Goal: Task Accomplishment & Management: Manage account settings

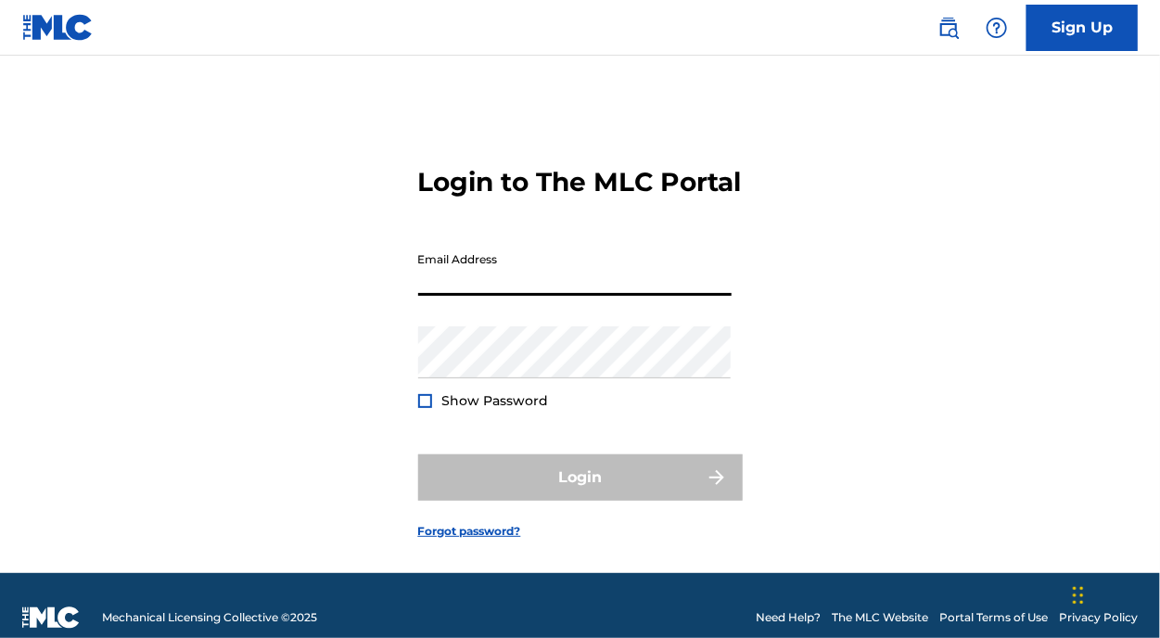
type input "[EMAIL_ADDRESS][DOMAIN_NAME]"
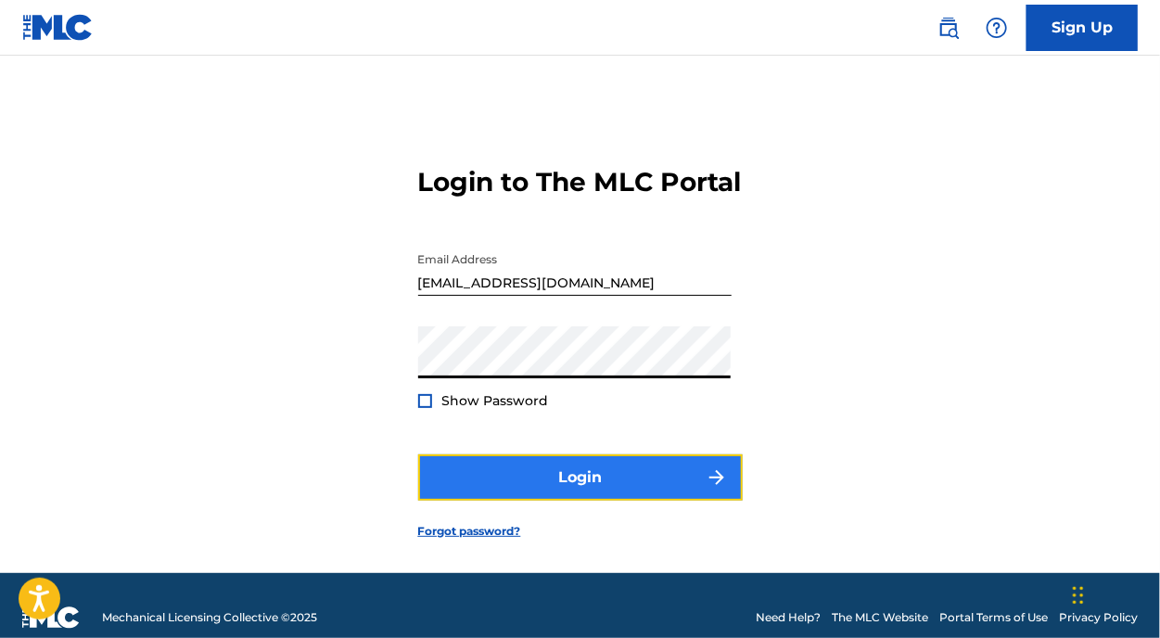
click at [589, 501] on button "Login" at bounding box center [580, 477] width 325 height 46
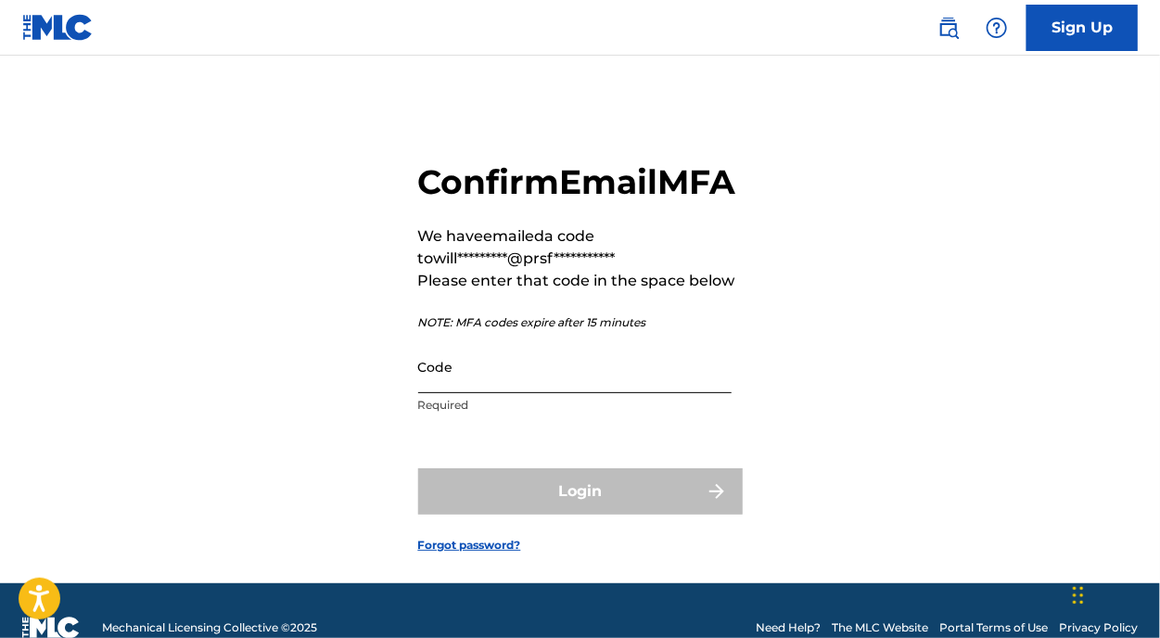
click at [472, 393] on input "Code" at bounding box center [574, 366] width 313 height 53
paste input "485411"
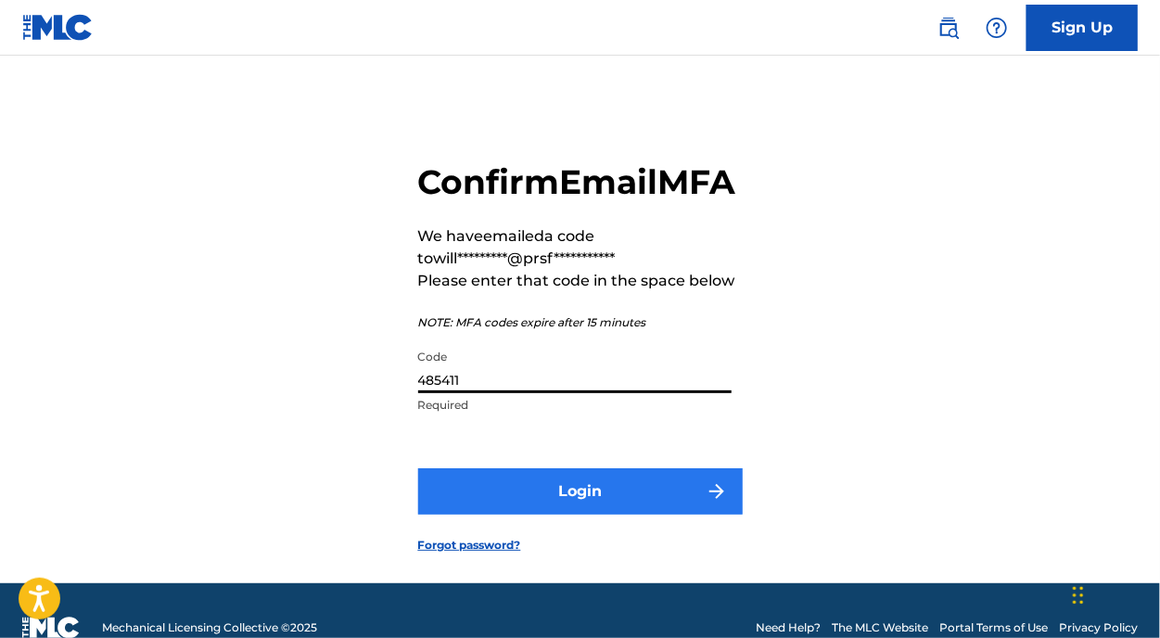
type input "485411"
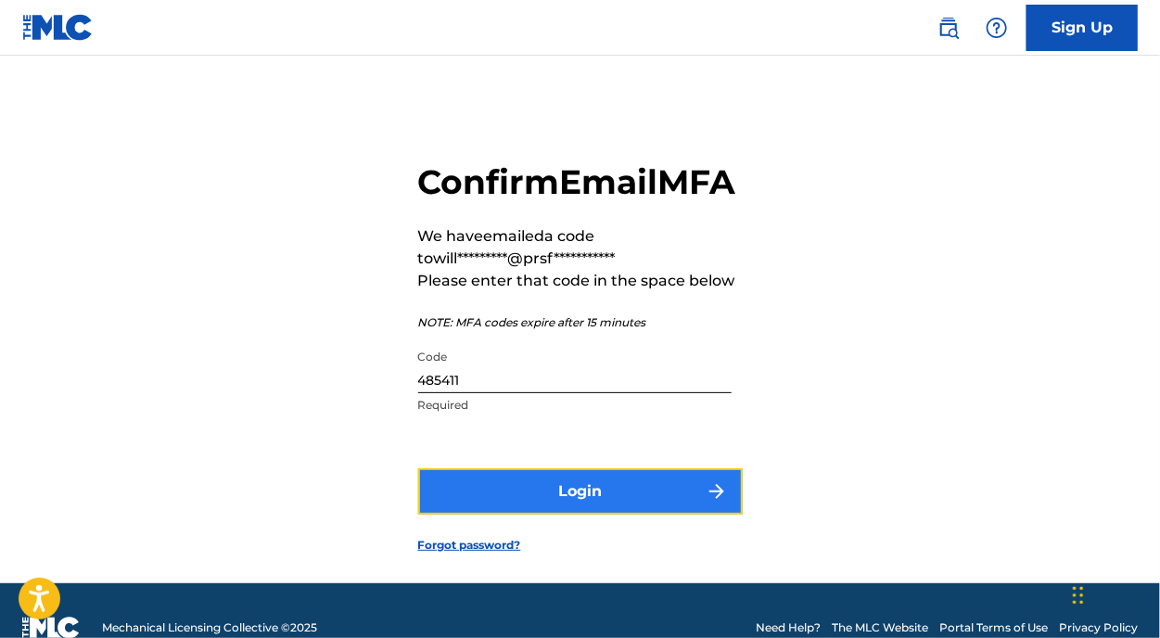
click at [532, 515] on button "Login" at bounding box center [580, 491] width 325 height 46
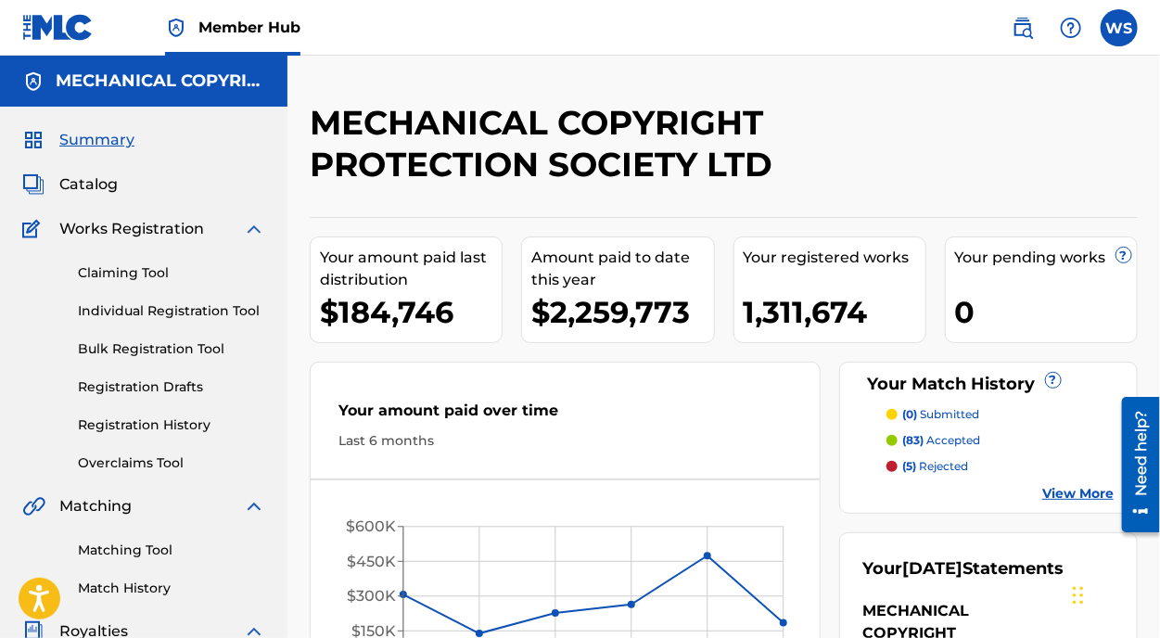
click at [121, 451] on div "Claiming Tool Individual Registration Tool Bulk Registration Tool Registration …" at bounding box center [143, 356] width 243 height 233
click at [134, 457] on link "Overclaims Tool" at bounding box center [171, 462] width 187 height 19
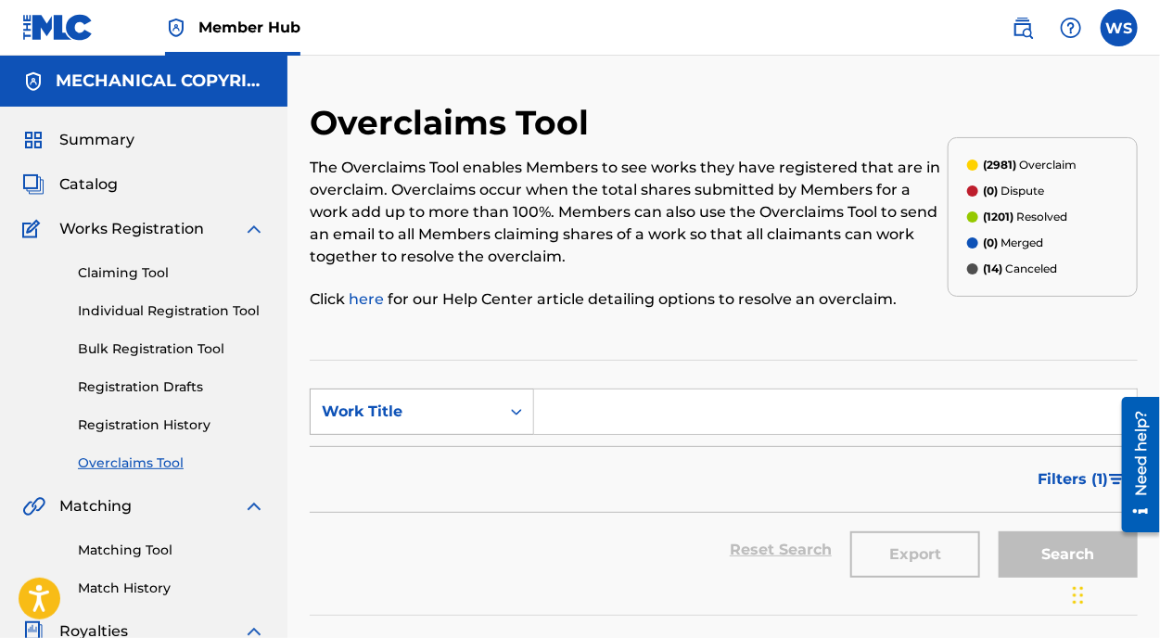
drag, startPoint x: 445, startPoint y: 402, endPoint x: 448, endPoint y: 422, distance: 20.6
click at [444, 402] on div "Work Title" at bounding box center [405, 412] width 167 height 22
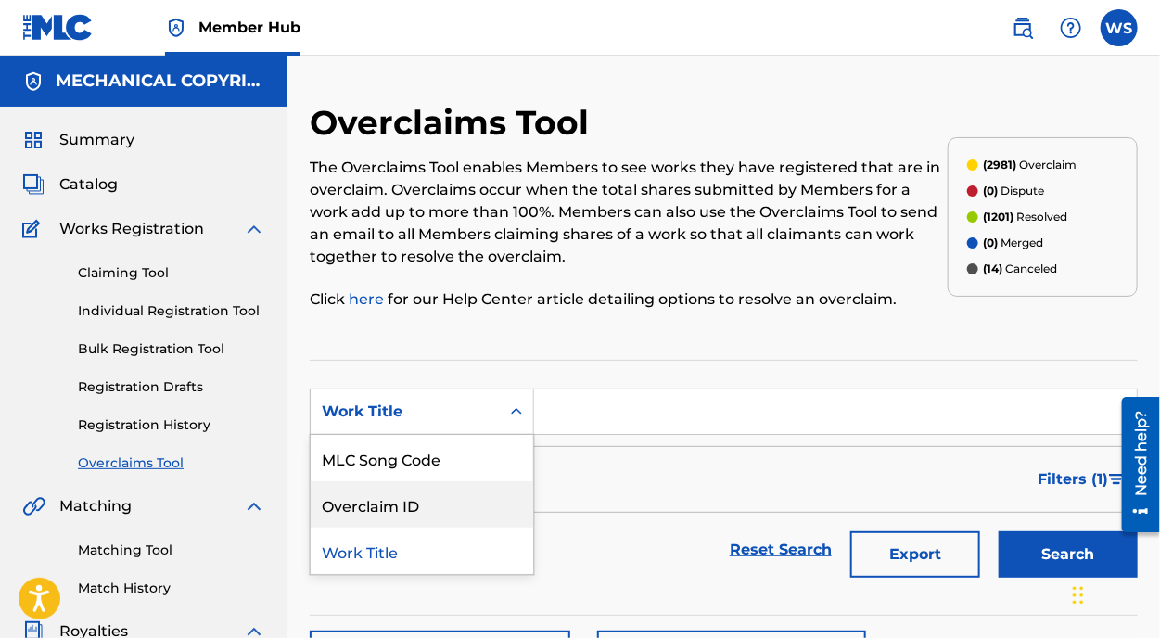
click at [451, 500] on div "Overclaim ID" at bounding box center [422, 504] width 223 height 46
click at [607, 419] on input "Search Form" at bounding box center [835, 411] width 603 height 45
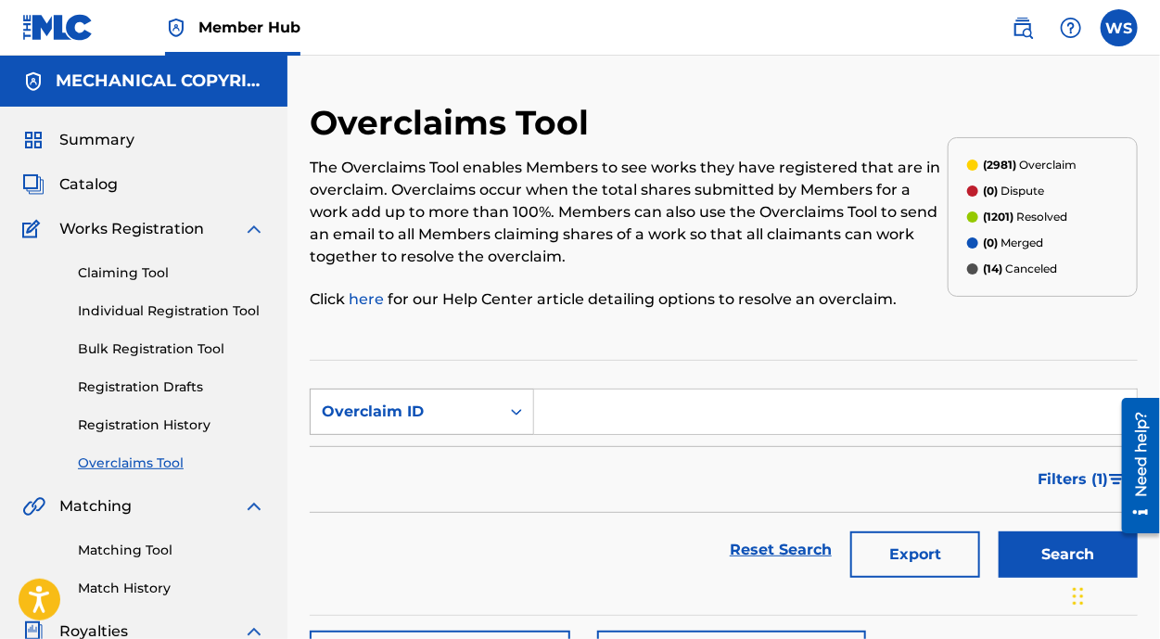
click at [428, 407] on div "Overclaim ID" at bounding box center [405, 412] width 167 height 22
click at [690, 325] on div "Overclaims Tool The Overclaims Tool enables Members to see works they have regi…" at bounding box center [629, 217] width 638 height 230
click at [730, 393] on input "Search Form" at bounding box center [835, 411] width 603 height 45
paste input "32337"
type input "32337"
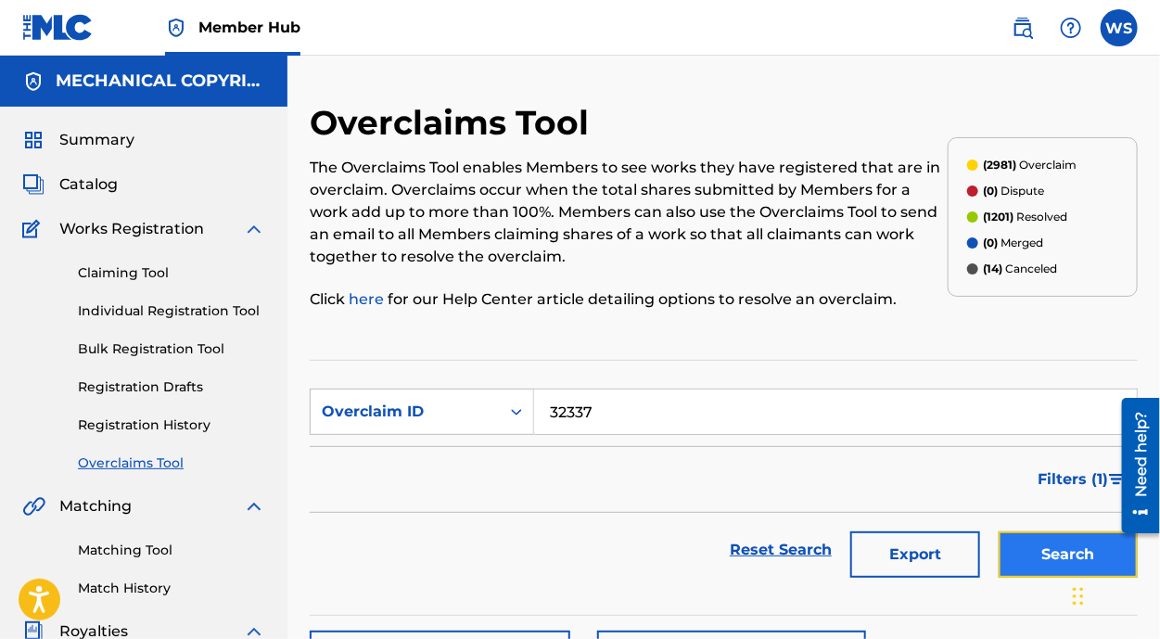
click at [1052, 568] on button "Search" at bounding box center [1068, 554] width 139 height 46
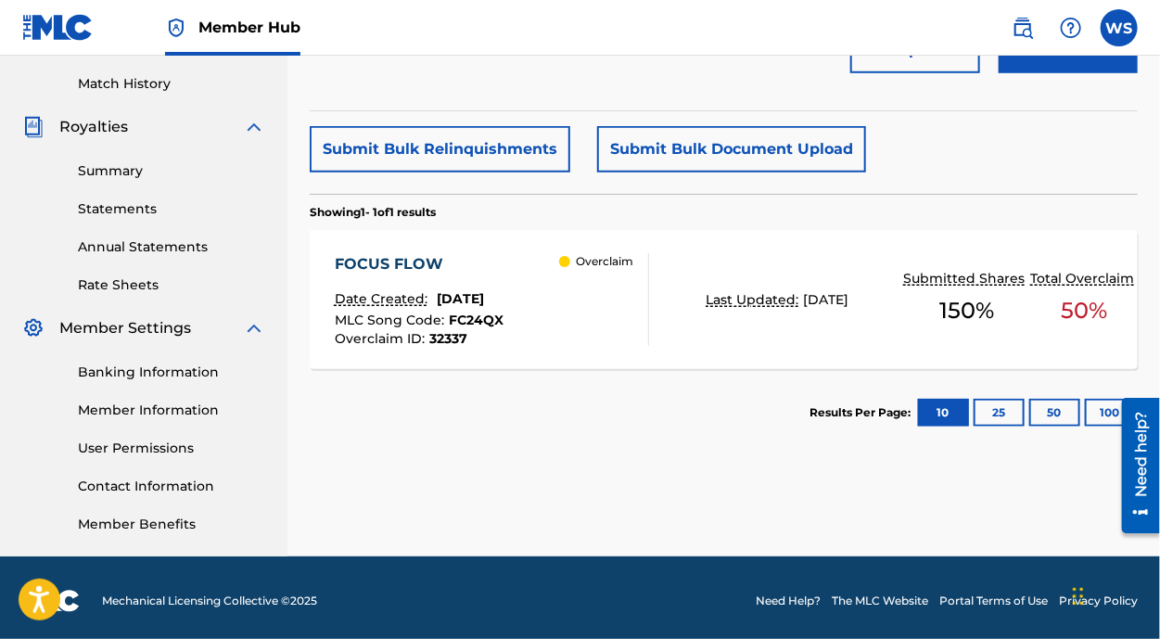
scroll to position [505, 0]
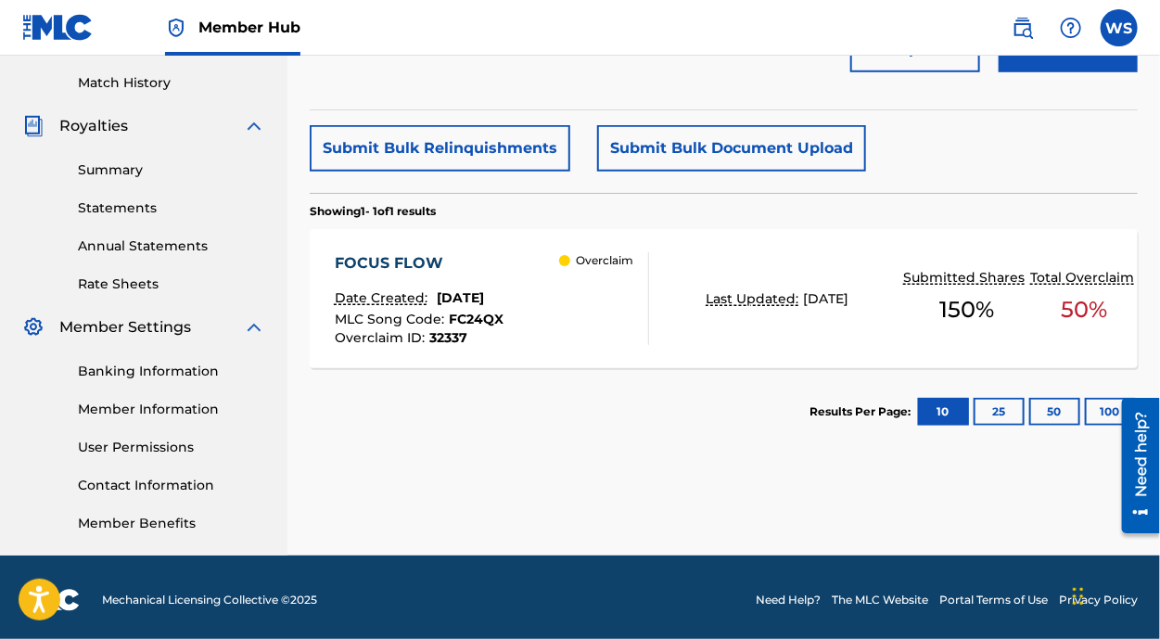
click at [404, 265] on div "FOCUS FLOW" at bounding box center [419, 263] width 169 height 22
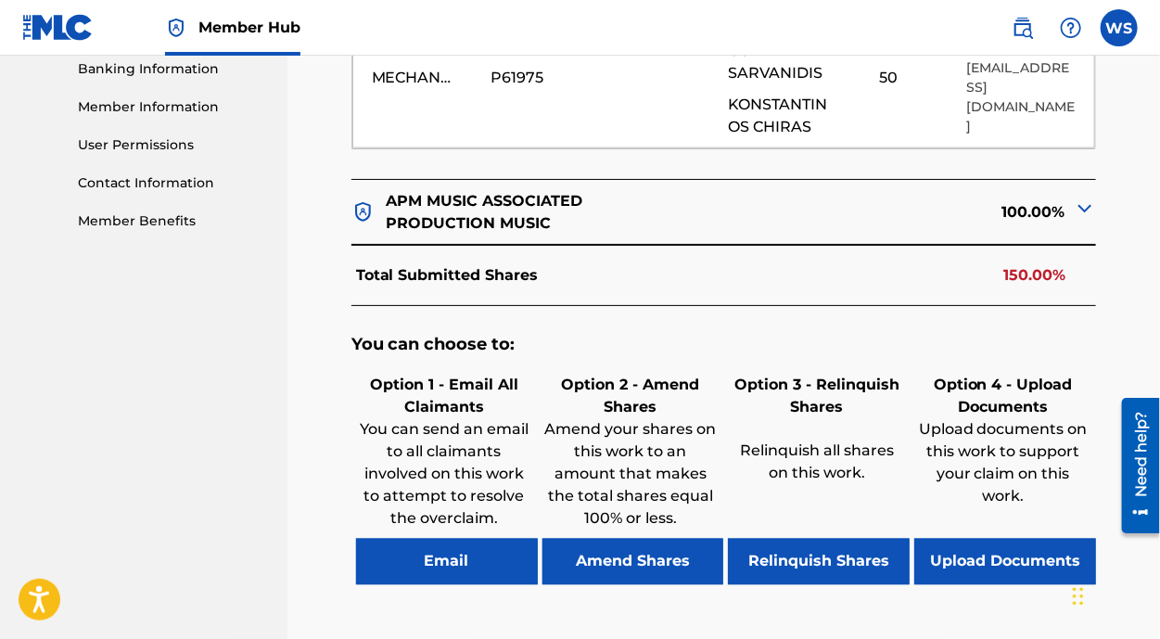
scroll to position [926, 0]
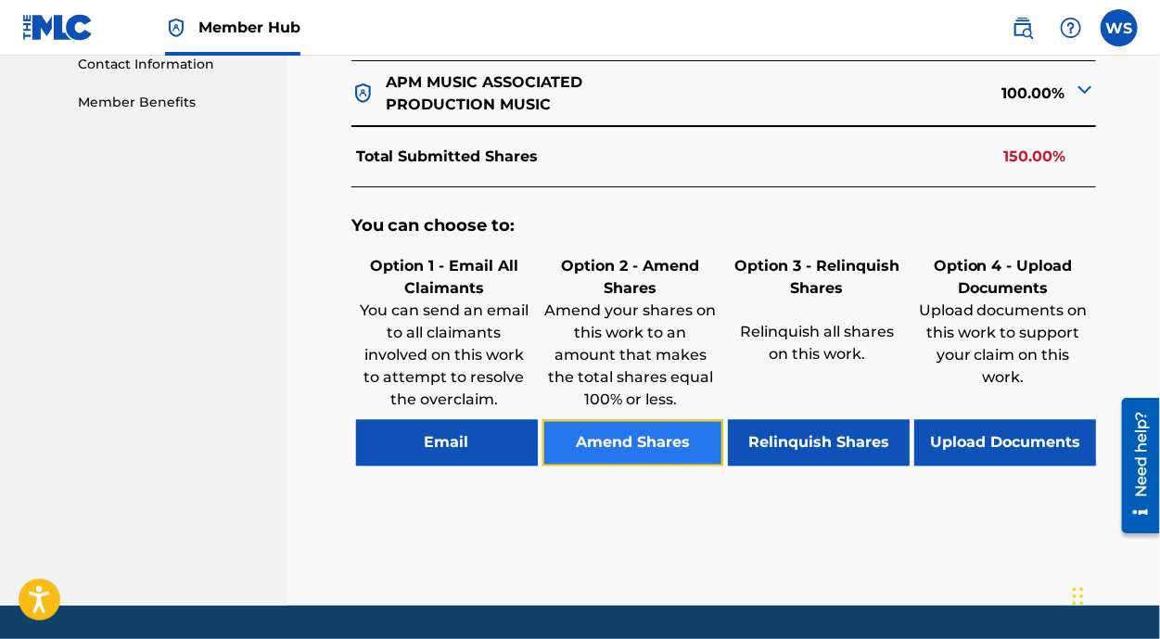
click at [673, 429] on button "Amend Shares" at bounding box center [633, 443] width 182 height 46
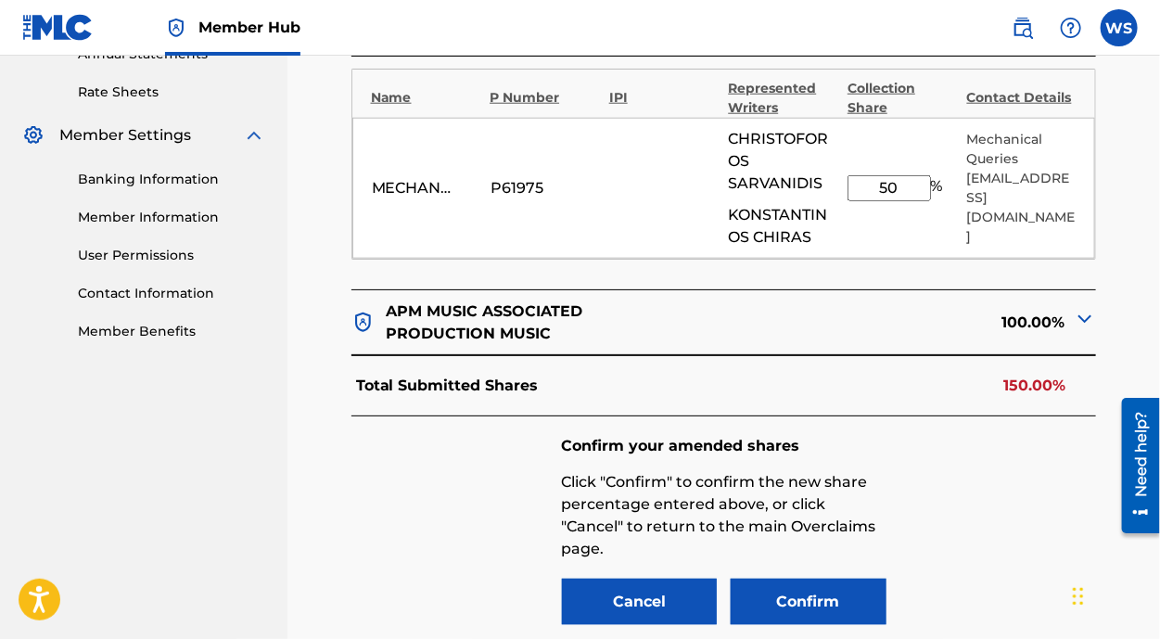
scroll to position [686, 0]
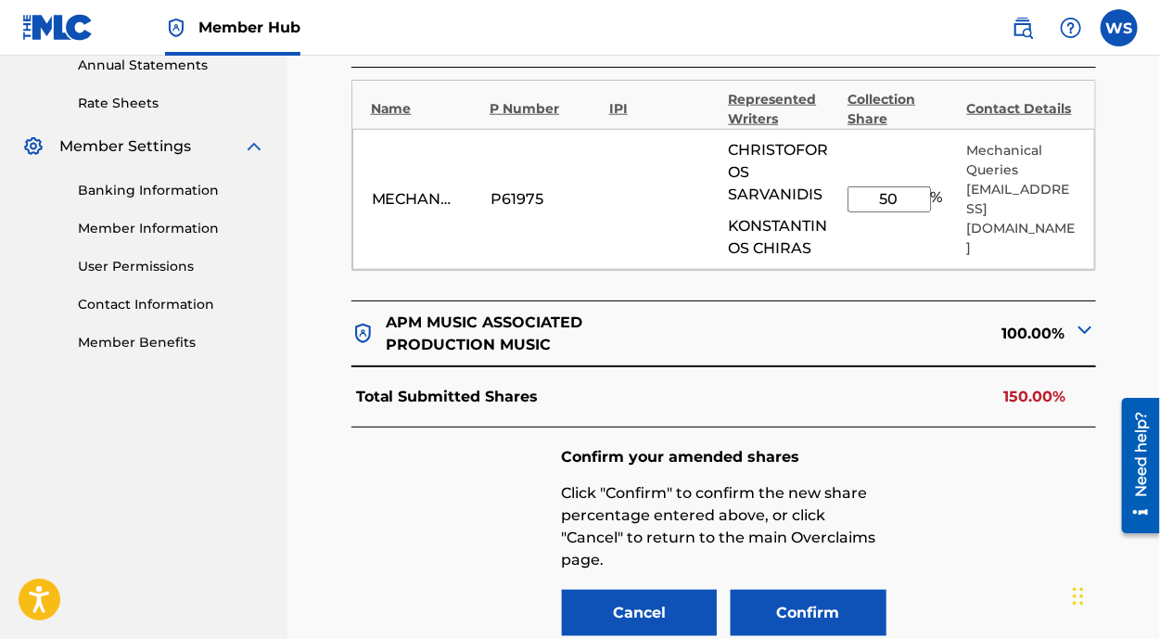
click at [889, 198] on input "50" at bounding box center [889, 199] width 83 height 26
type input "5"
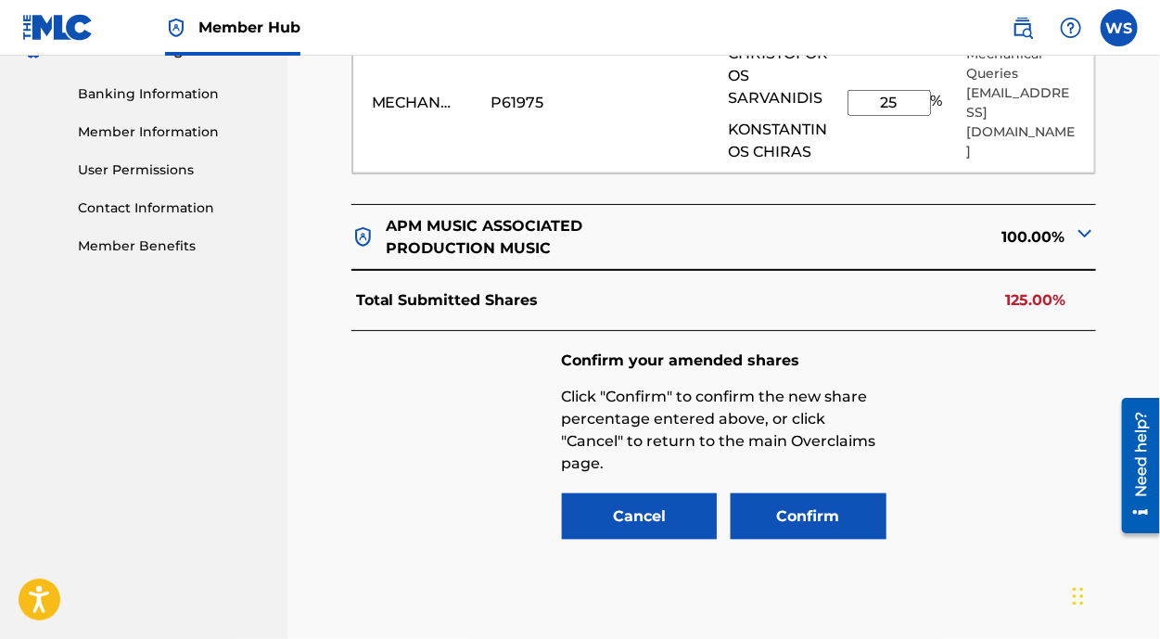
scroll to position [855, 0]
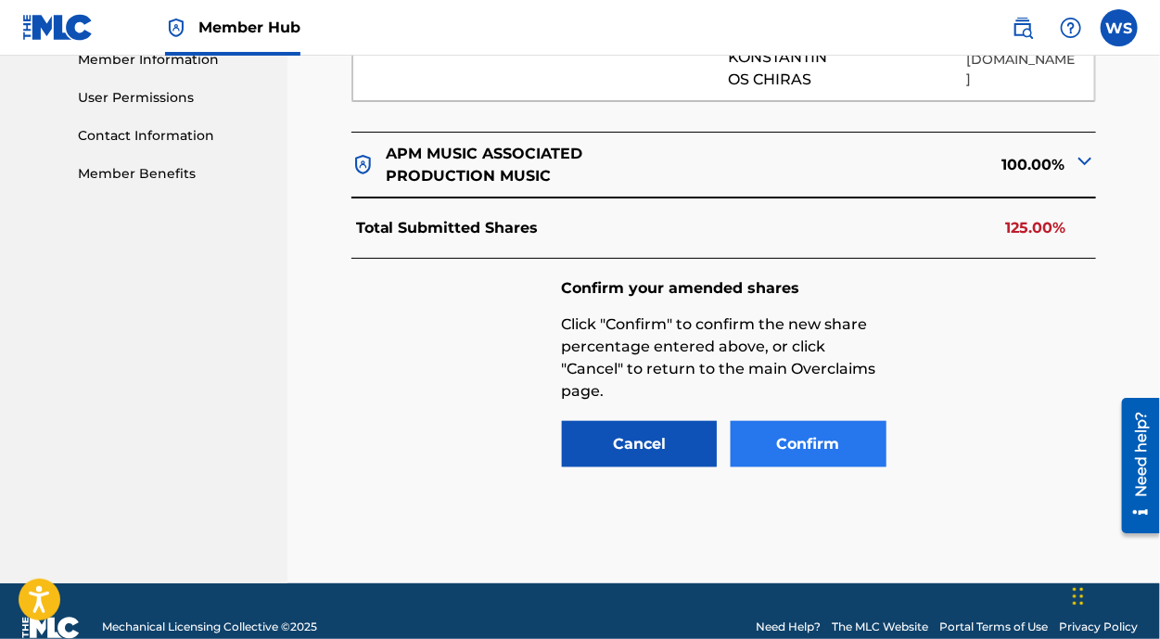
type input "25"
click at [772, 438] on button "Confirm" at bounding box center [809, 444] width 156 height 46
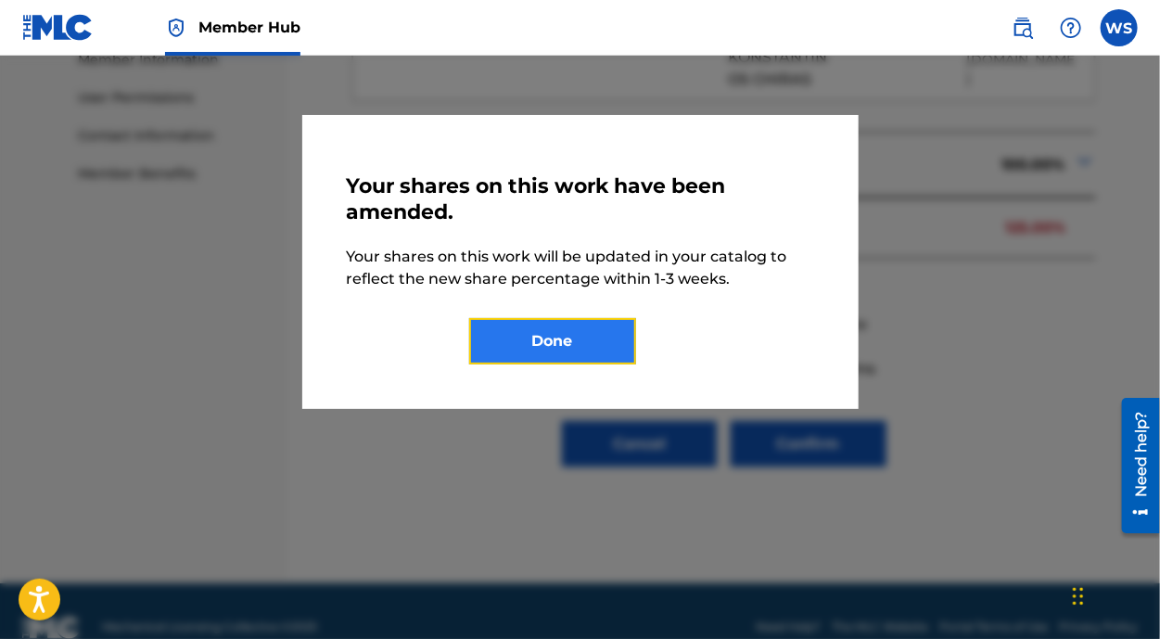
click at [576, 322] on button "Done" at bounding box center [552, 341] width 167 height 46
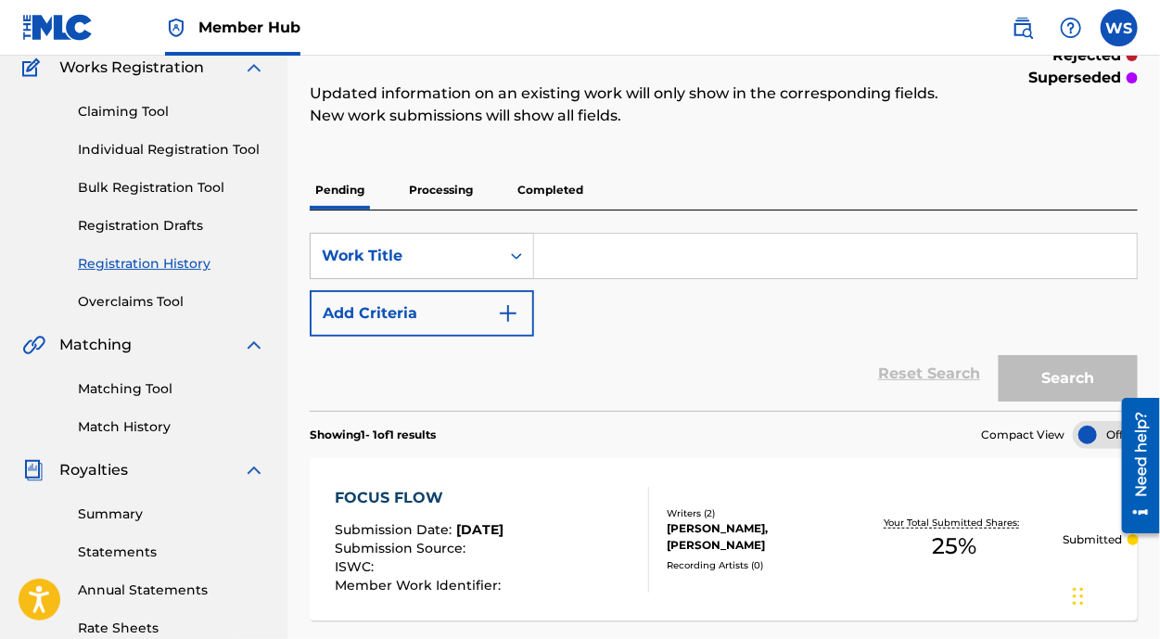
scroll to position [83, 0]
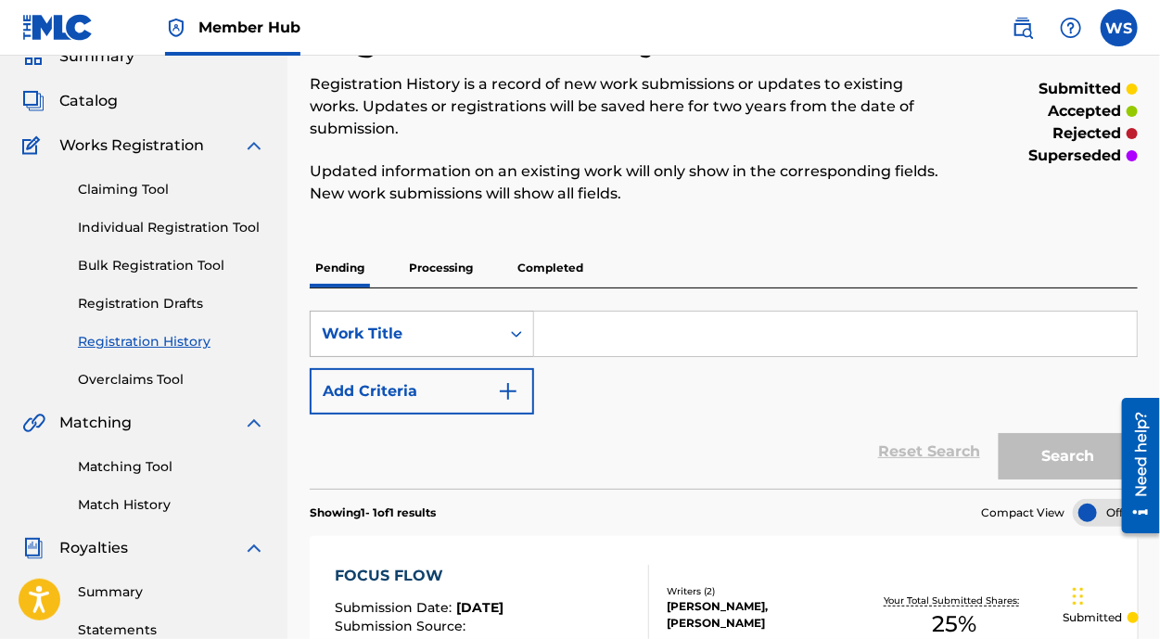
click at [405, 312] on div "Work Title" at bounding box center [422, 334] width 224 height 46
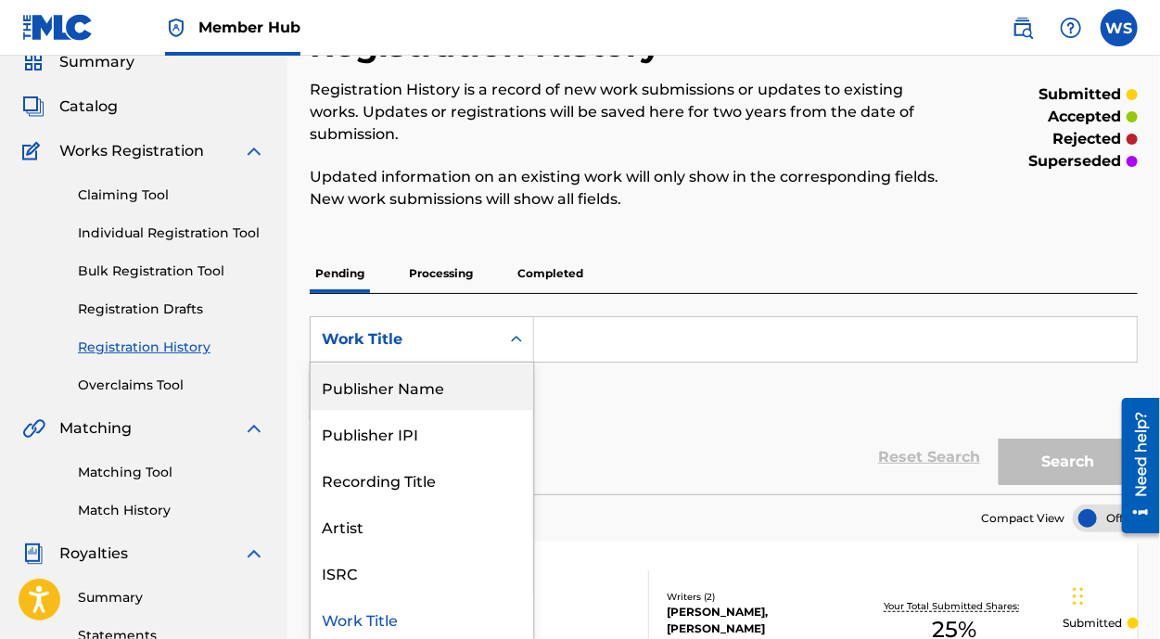
scroll to position [168, 0]
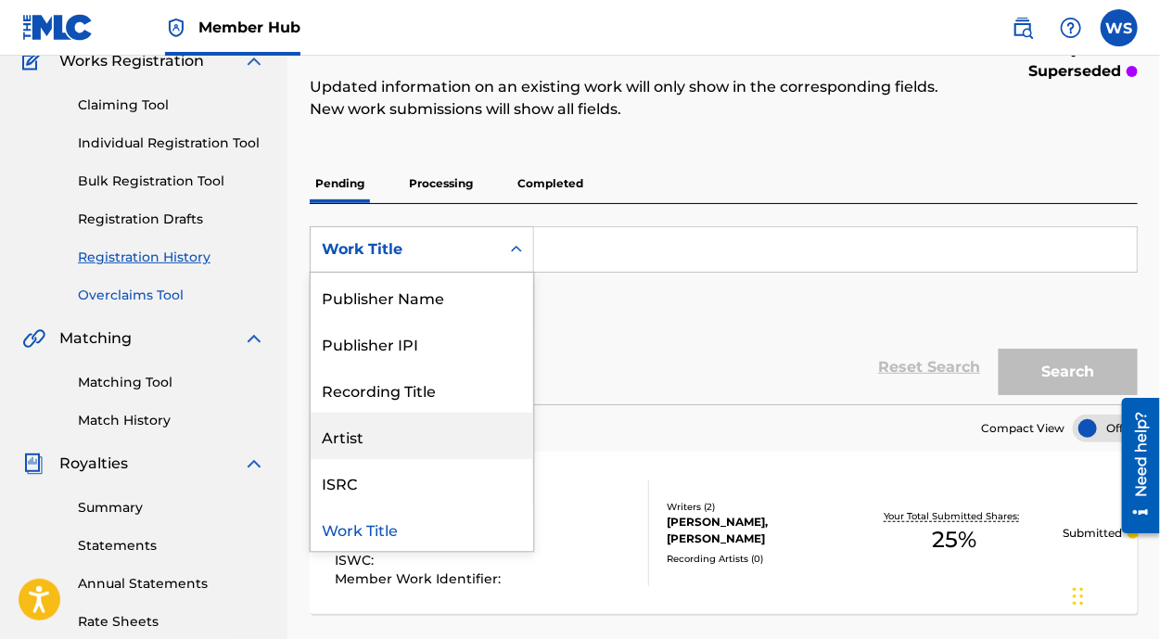
click at [150, 294] on link "Overclaims Tool" at bounding box center [171, 295] width 187 height 19
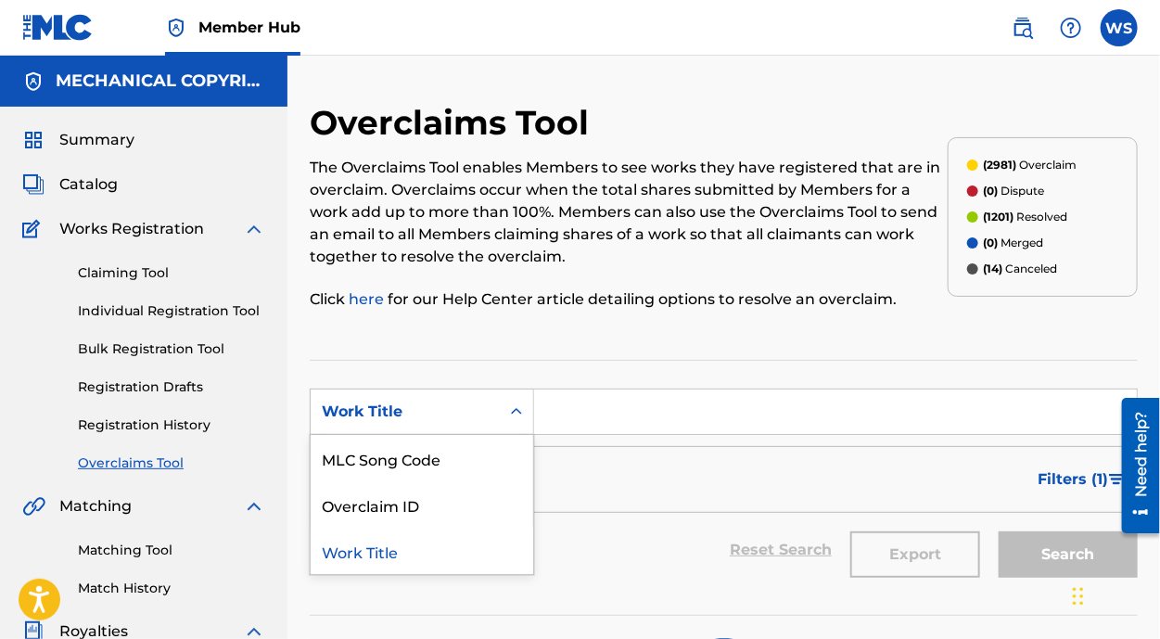
click at [466, 418] on div "Work Title" at bounding box center [405, 412] width 167 height 22
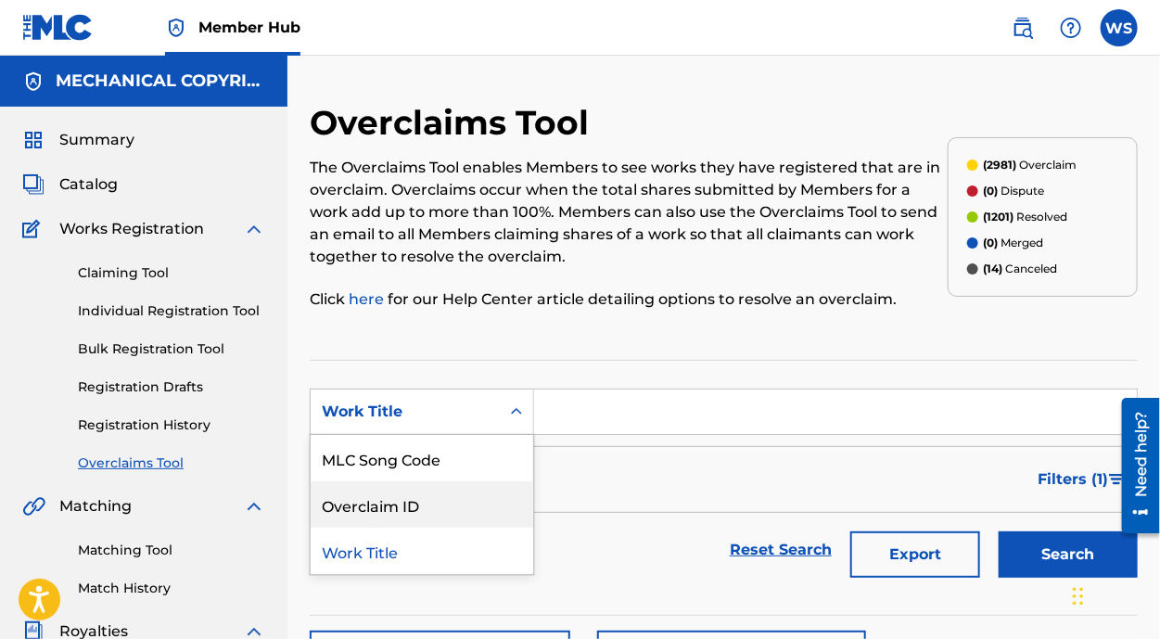
click at [462, 498] on div "Overclaim ID" at bounding box center [422, 504] width 223 height 46
click at [600, 407] on input "Search Form" at bounding box center [835, 411] width 603 height 45
paste input "32338"
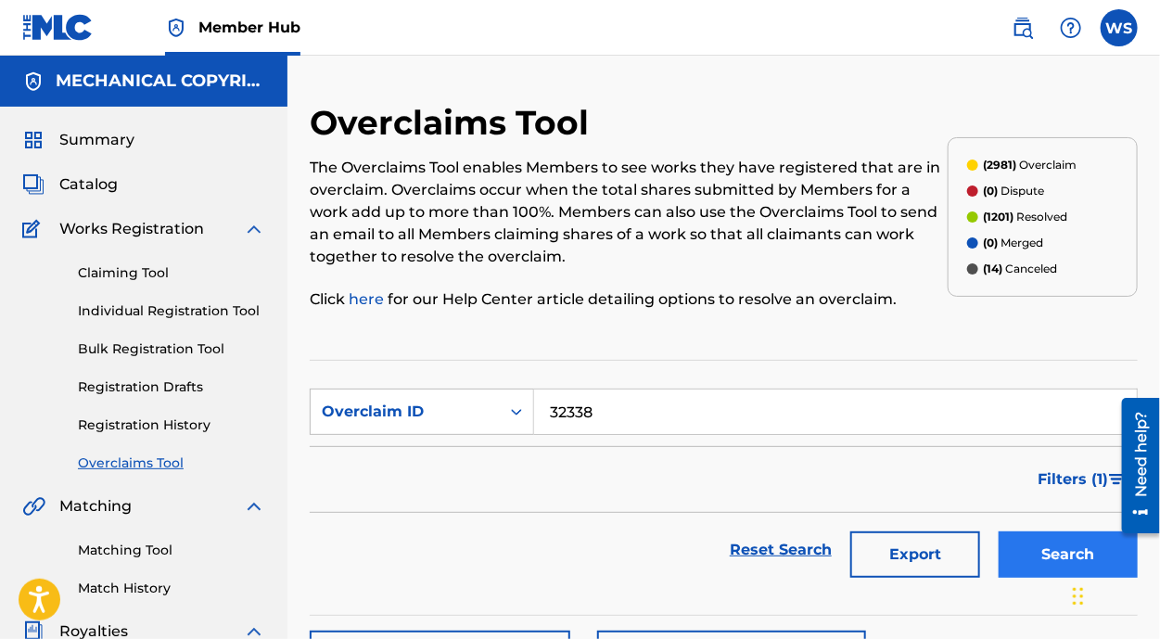
type input "32338"
click at [1086, 531] on button "Search" at bounding box center [1068, 554] width 139 height 46
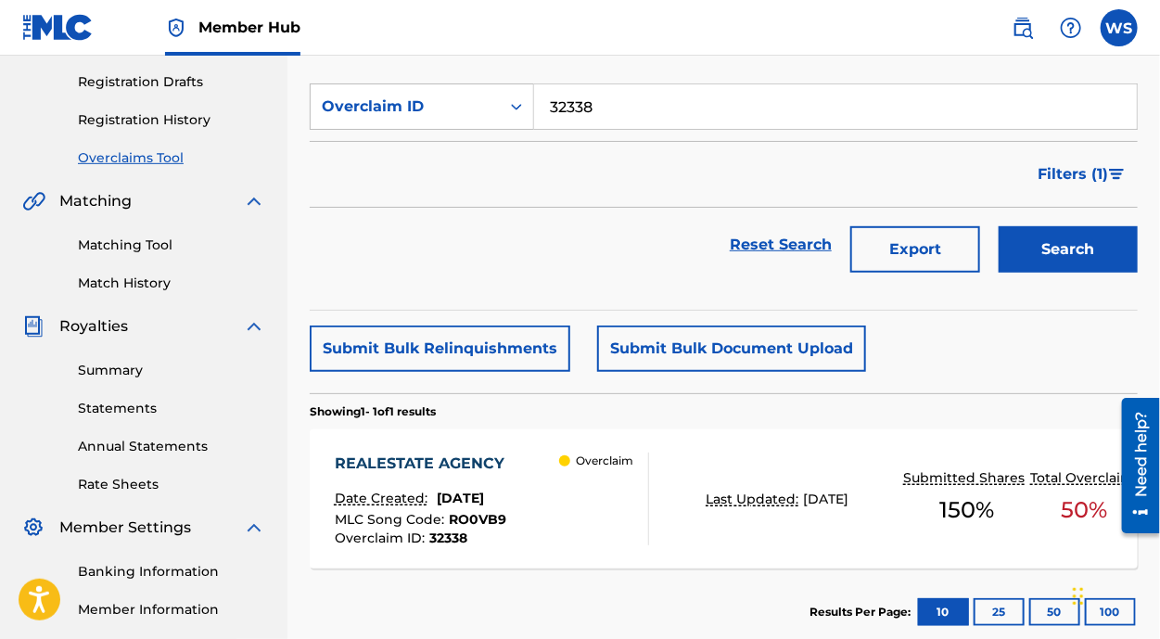
scroll to position [337, 0]
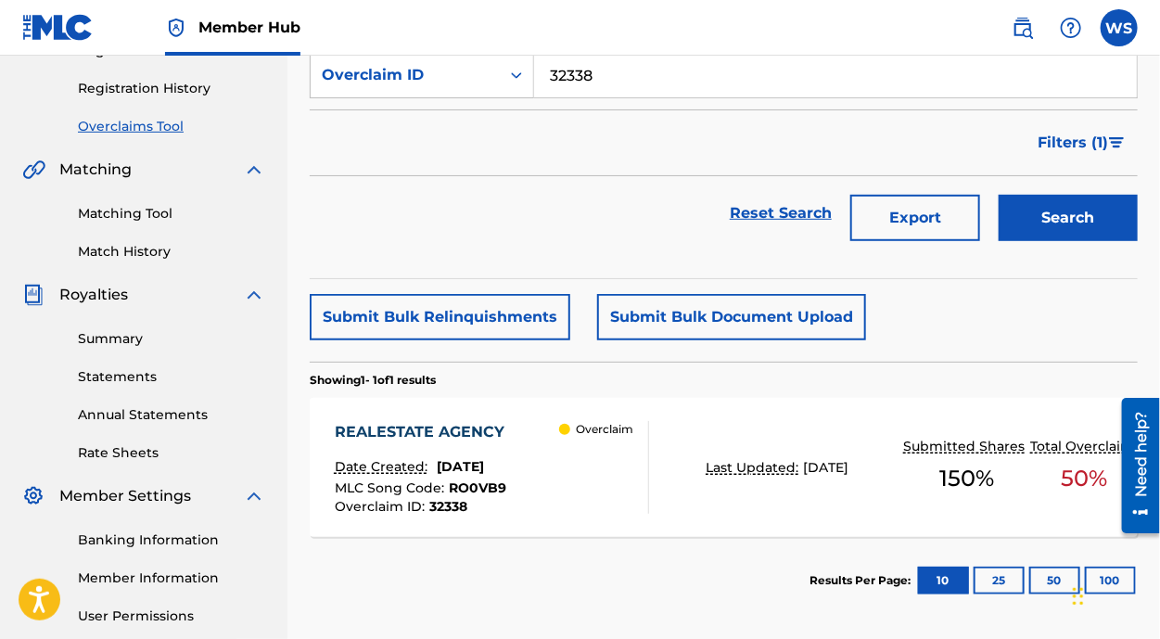
click at [441, 426] on div "REALESTATE AGENCY" at bounding box center [424, 432] width 179 height 22
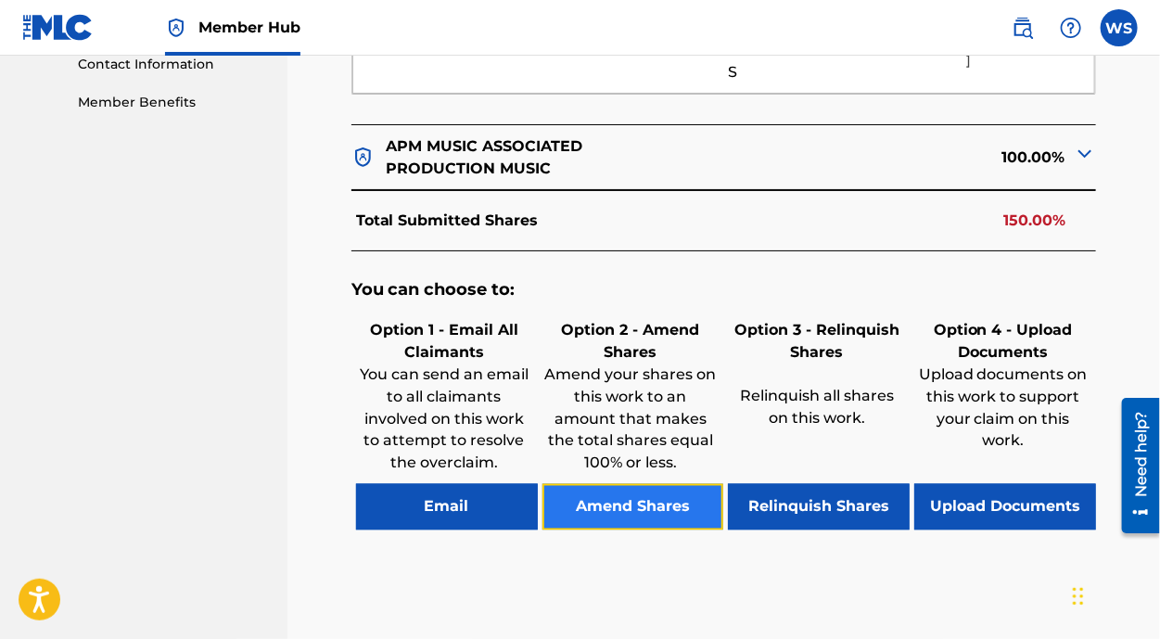
click at [673, 494] on button "Amend Shares" at bounding box center [633, 507] width 182 height 46
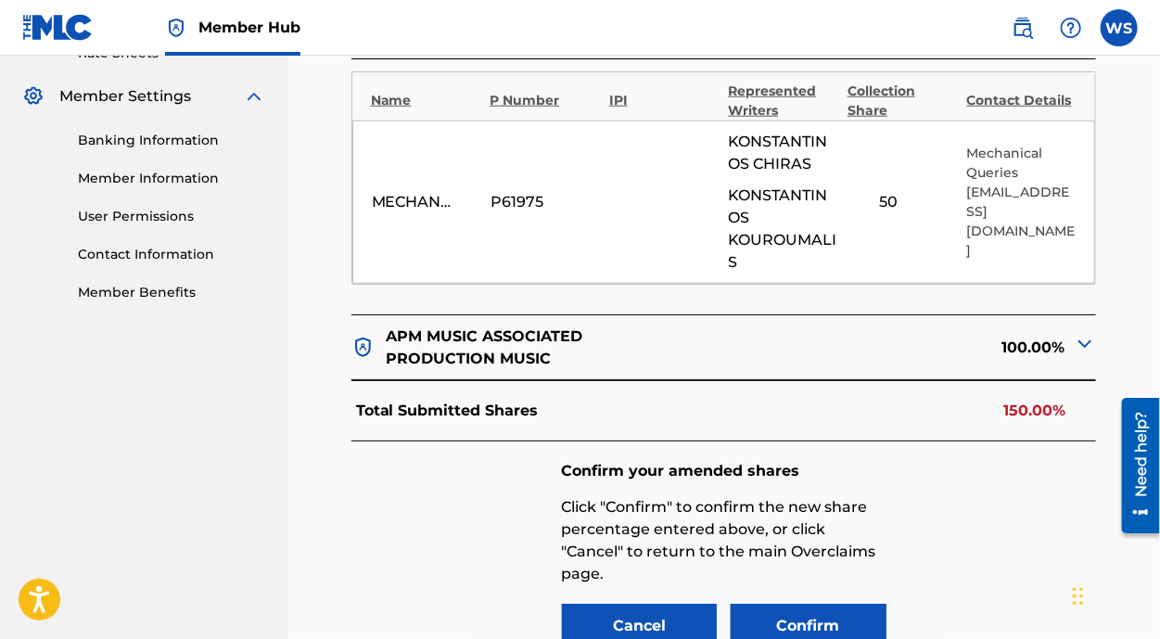
scroll to position [728, 0]
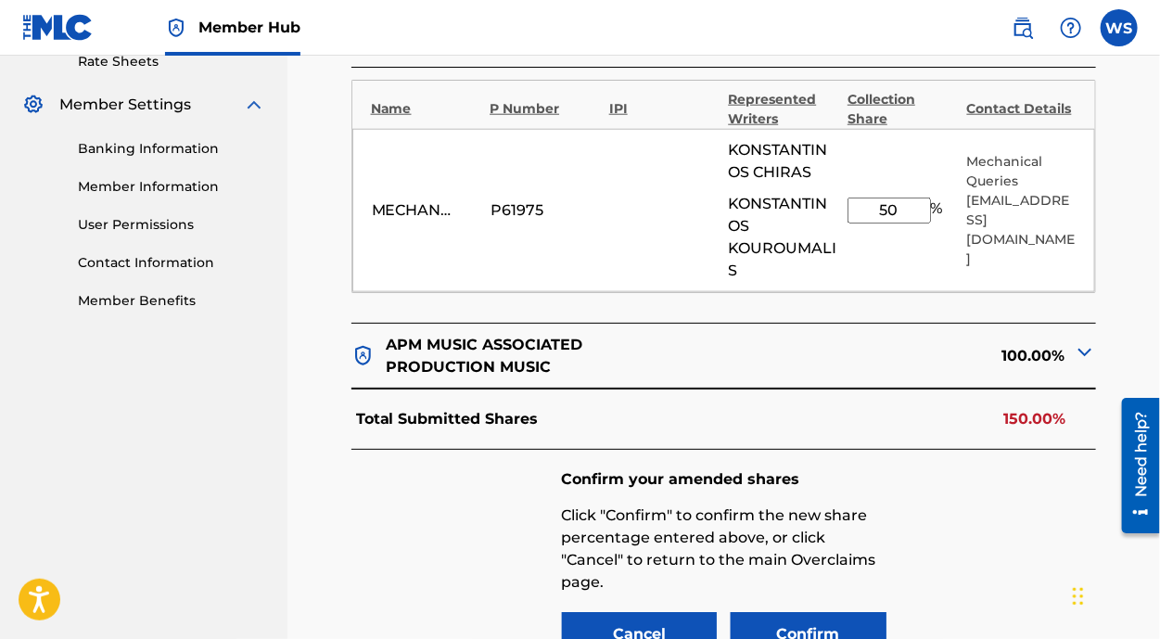
drag, startPoint x: 898, startPoint y: 203, endPoint x: 897, endPoint y: 233, distance: 29.7
click at [899, 203] on input "50" at bounding box center [889, 211] width 83 height 26
type input "5"
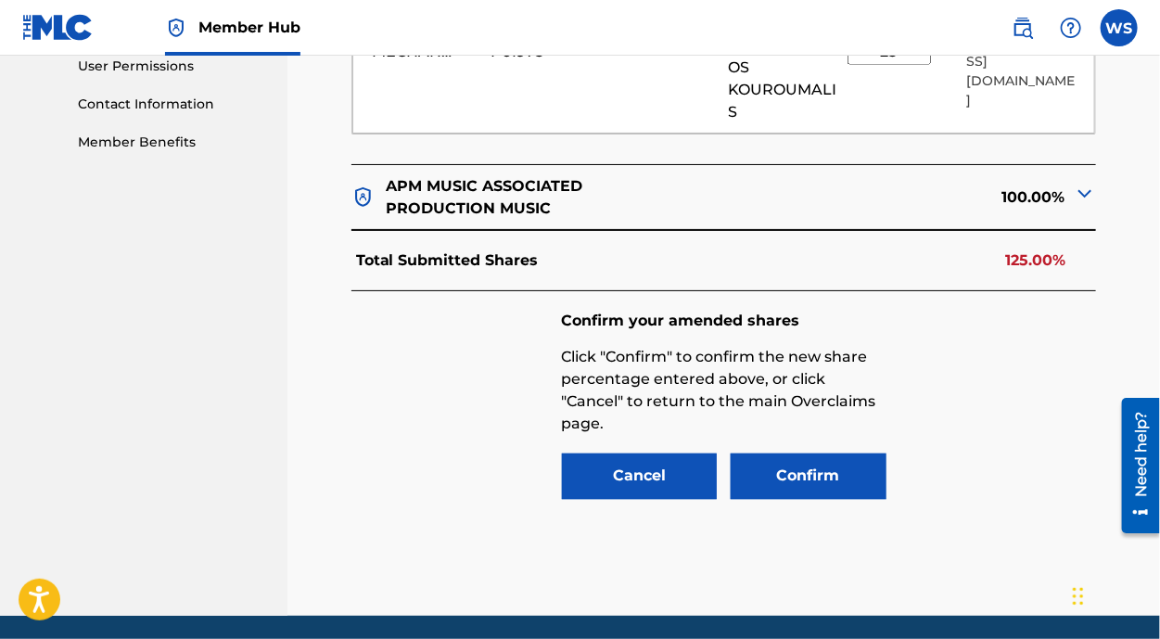
scroll to position [897, 0]
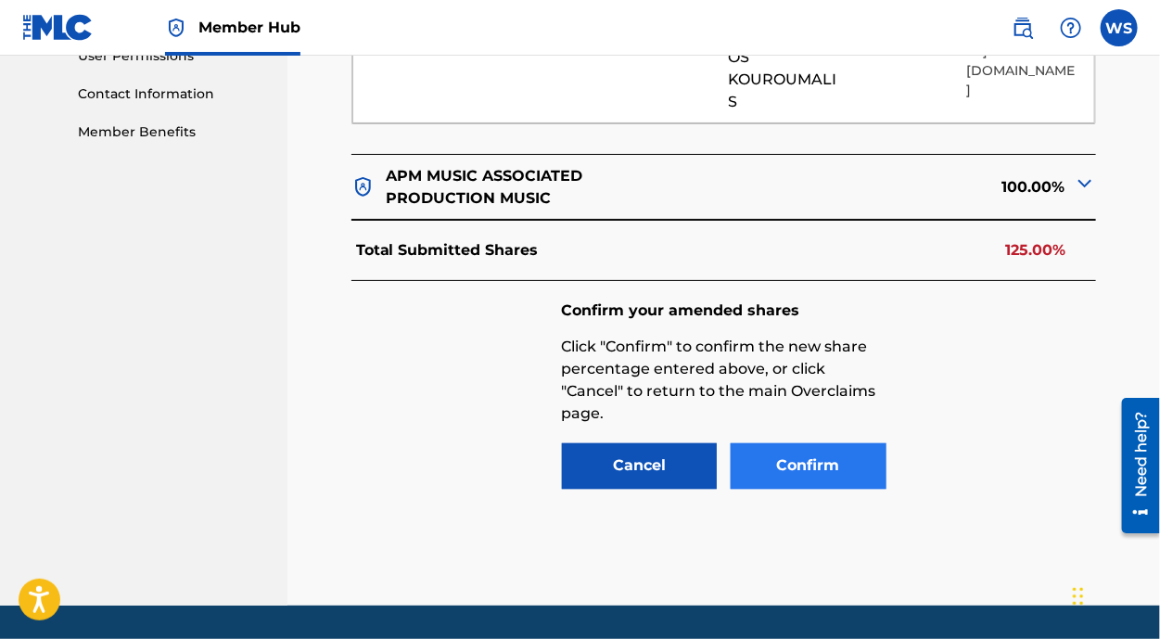
type input "25"
click at [819, 455] on button "Confirm" at bounding box center [809, 466] width 156 height 46
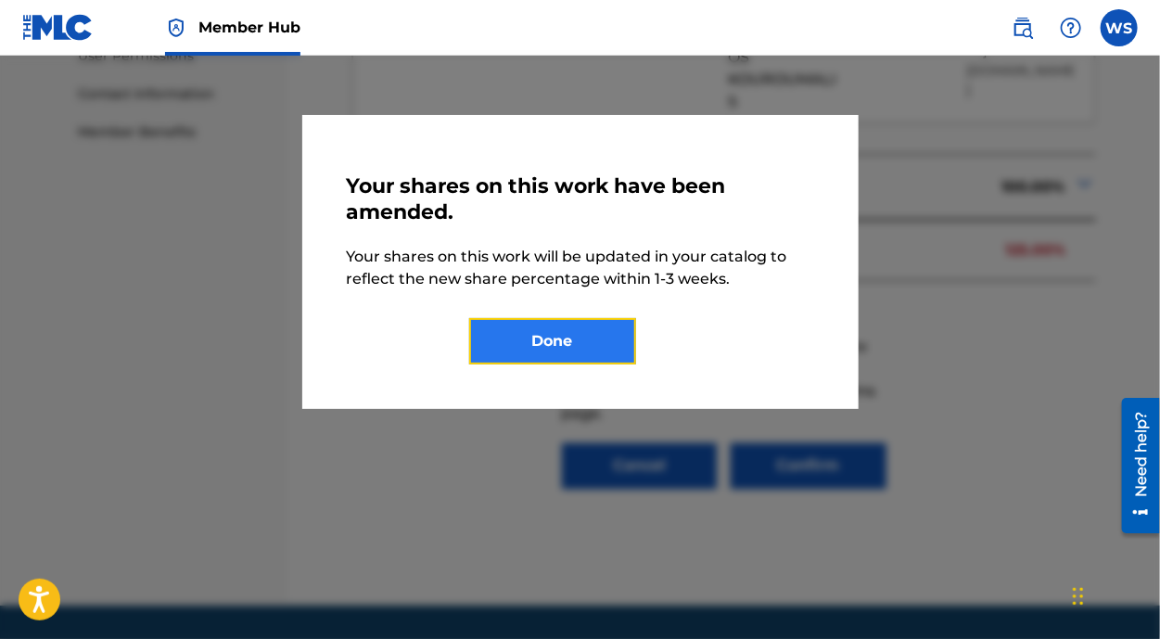
click at [588, 351] on button "Done" at bounding box center [552, 341] width 167 height 46
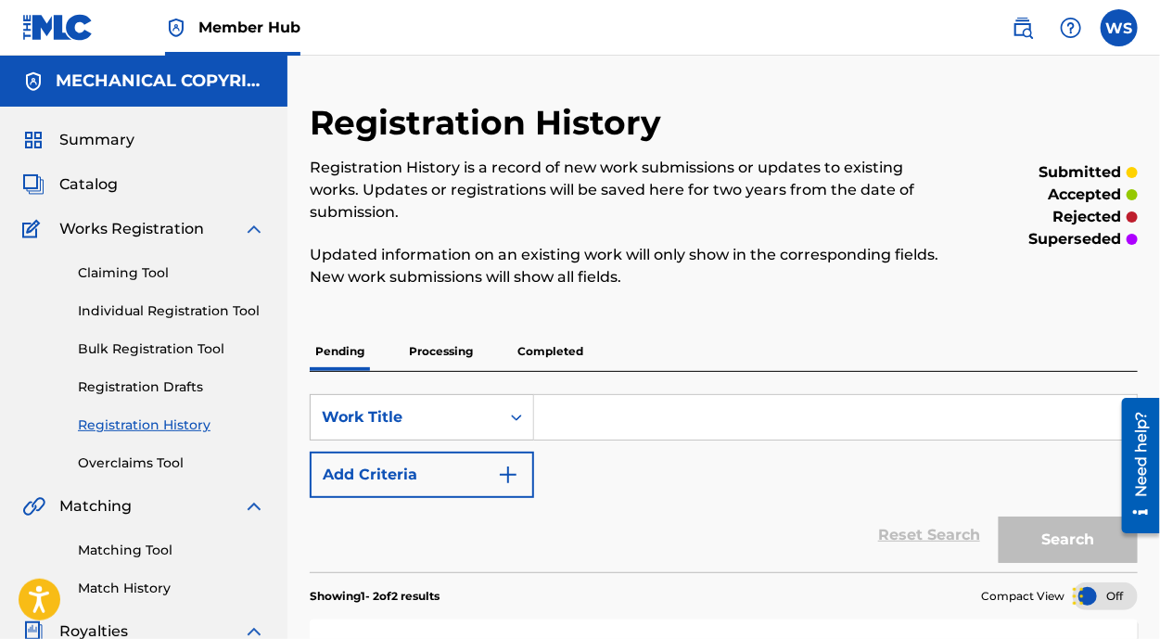
click at [155, 450] on div "Claiming Tool Individual Registration Tool Bulk Registration Tool Registration …" at bounding box center [143, 356] width 243 height 233
click at [153, 465] on link "Overclaims Tool" at bounding box center [171, 462] width 187 height 19
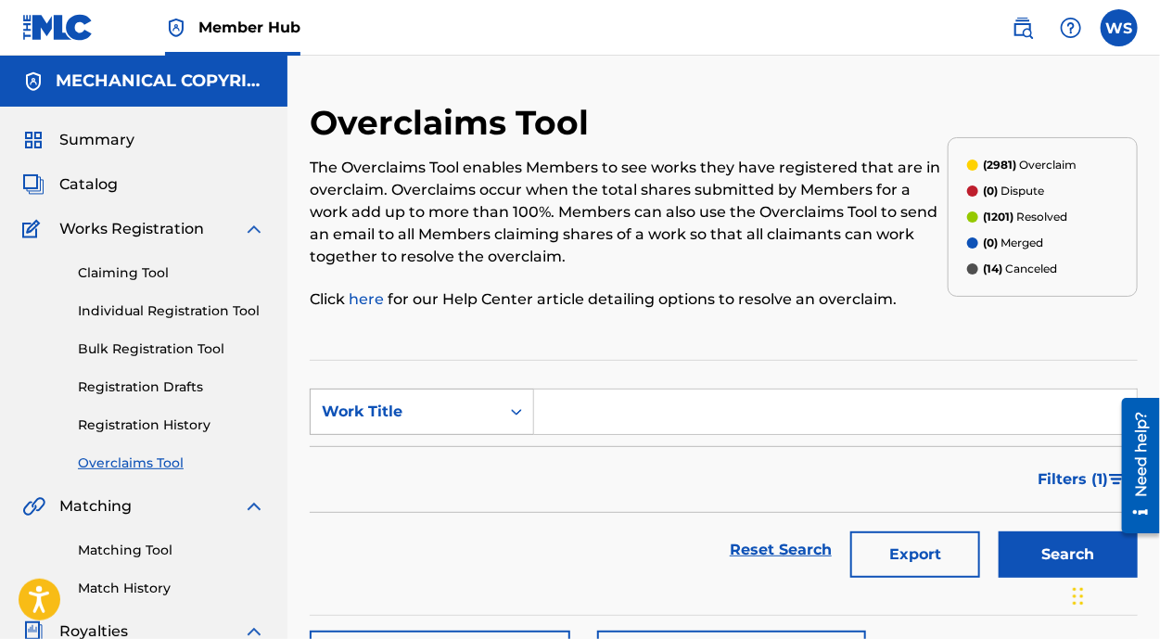
drag, startPoint x: 464, startPoint y: 410, endPoint x: 470, endPoint y: 423, distance: 14.5
click at [463, 412] on div "Work Title" at bounding box center [405, 412] width 167 height 22
click at [462, 494] on div "Overclaim ID" at bounding box center [422, 504] width 223 height 46
click at [616, 415] on input "Search Form" at bounding box center [835, 411] width 603 height 45
paste input "32334"
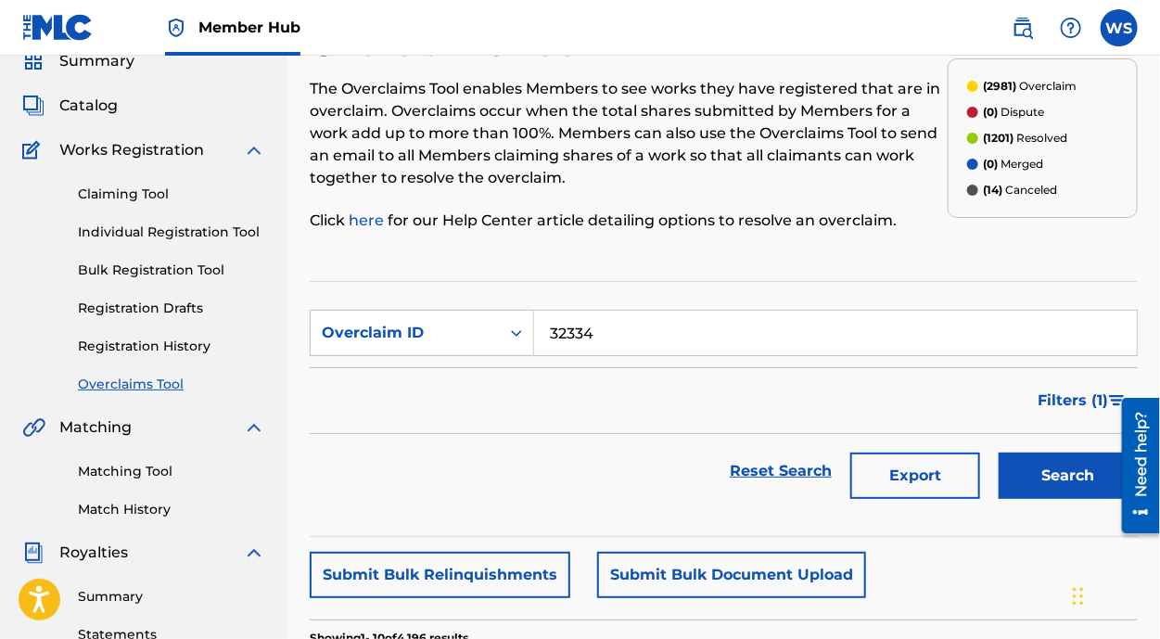
scroll to position [168, 0]
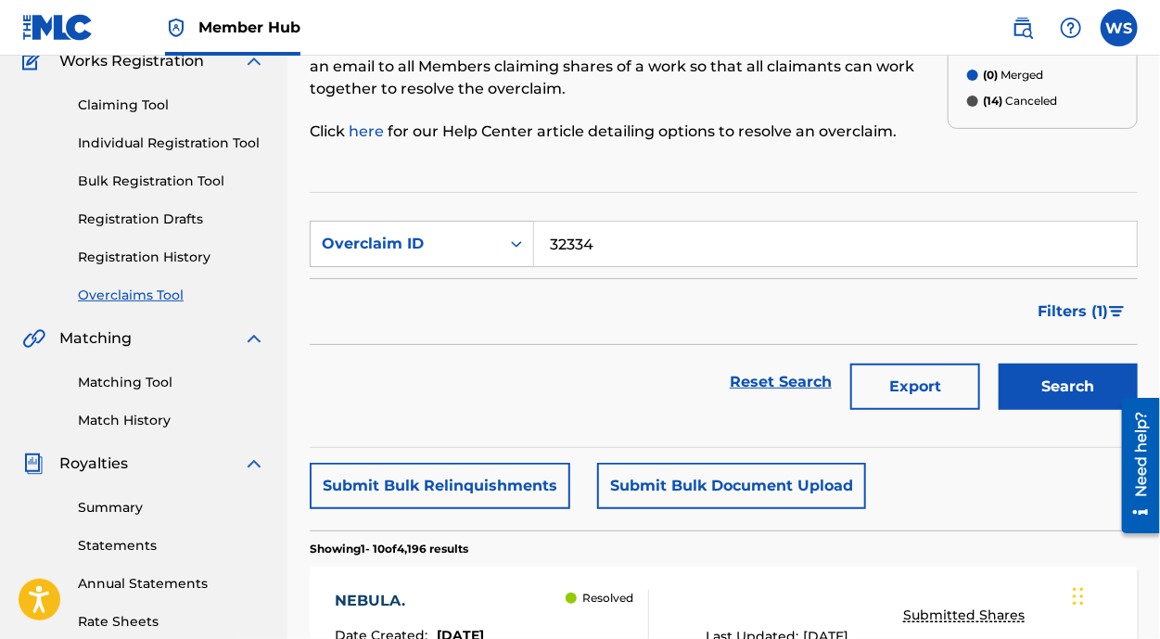
type input "32334"
click at [1096, 380] on button "Search" at bounding box center [1068, 387] width 139 height 46
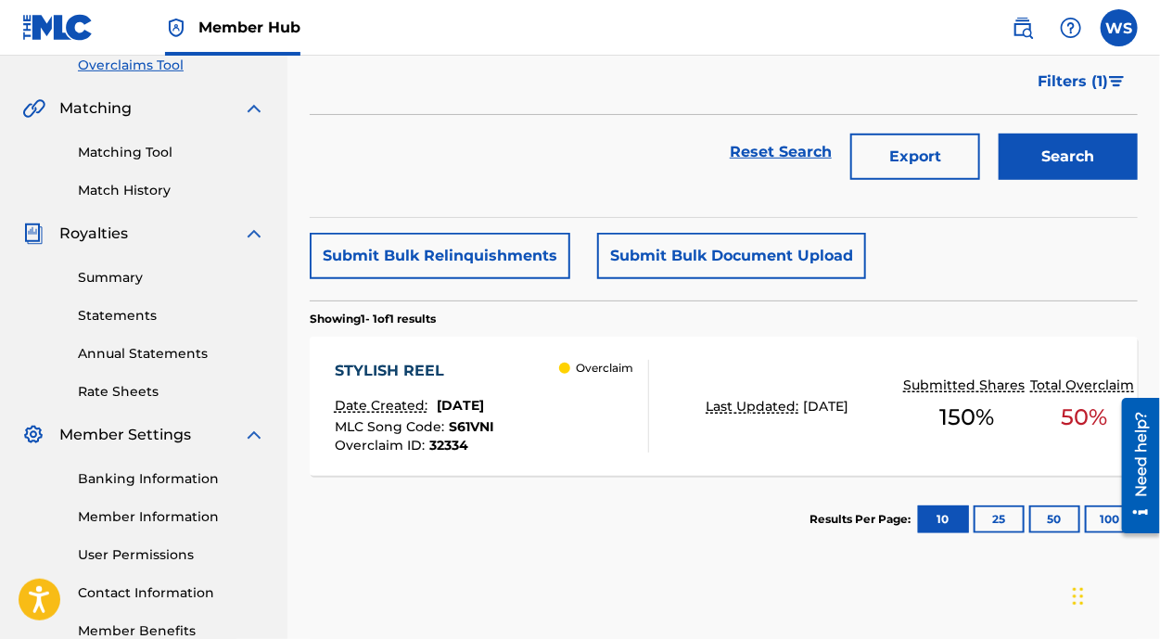
scroll to position [421, 0]
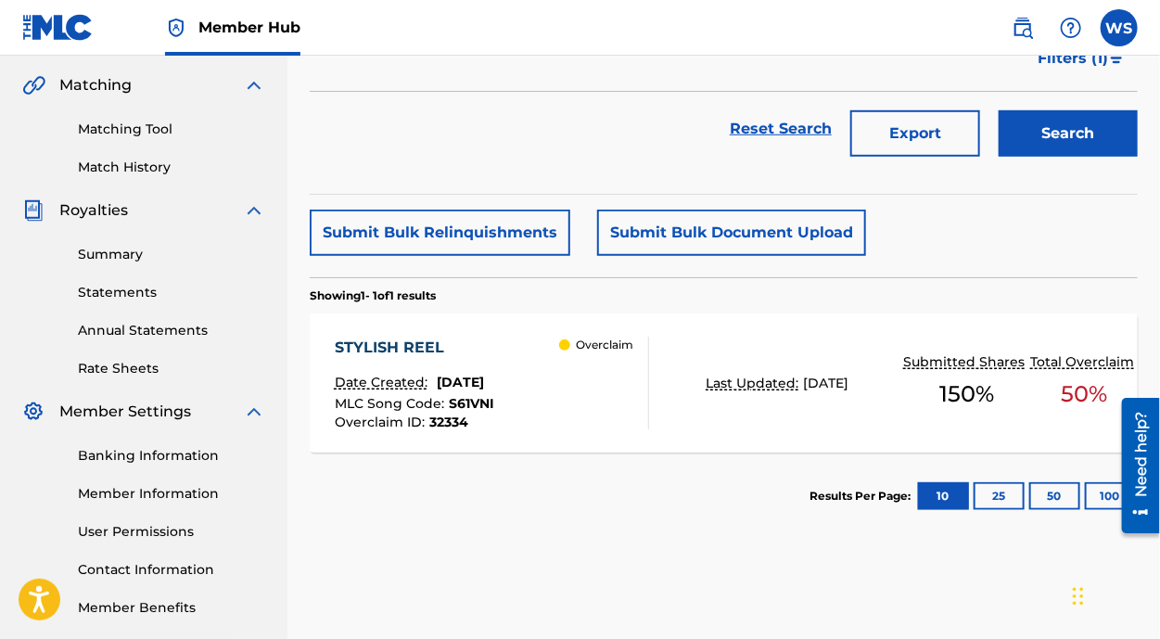
click at [358, 346] on div "STYLISH REEL" at bounding box center [414, 348] width 159 height 22
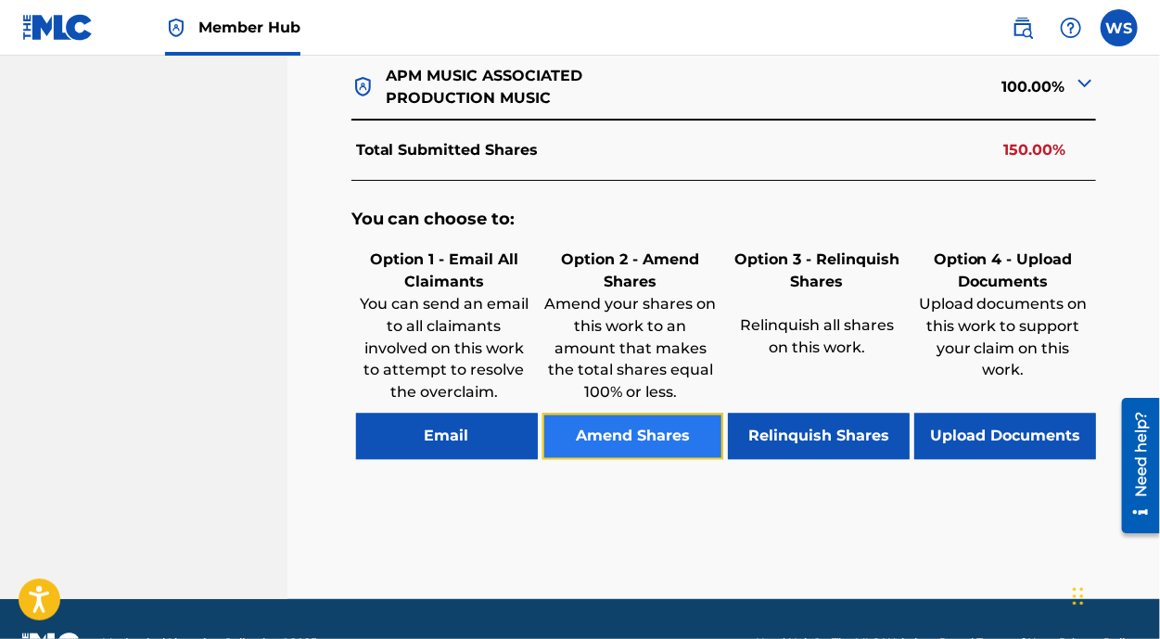
click at [671, 414] on button "Amend Shares" at bounding box center [633, 437] width 182 height 46
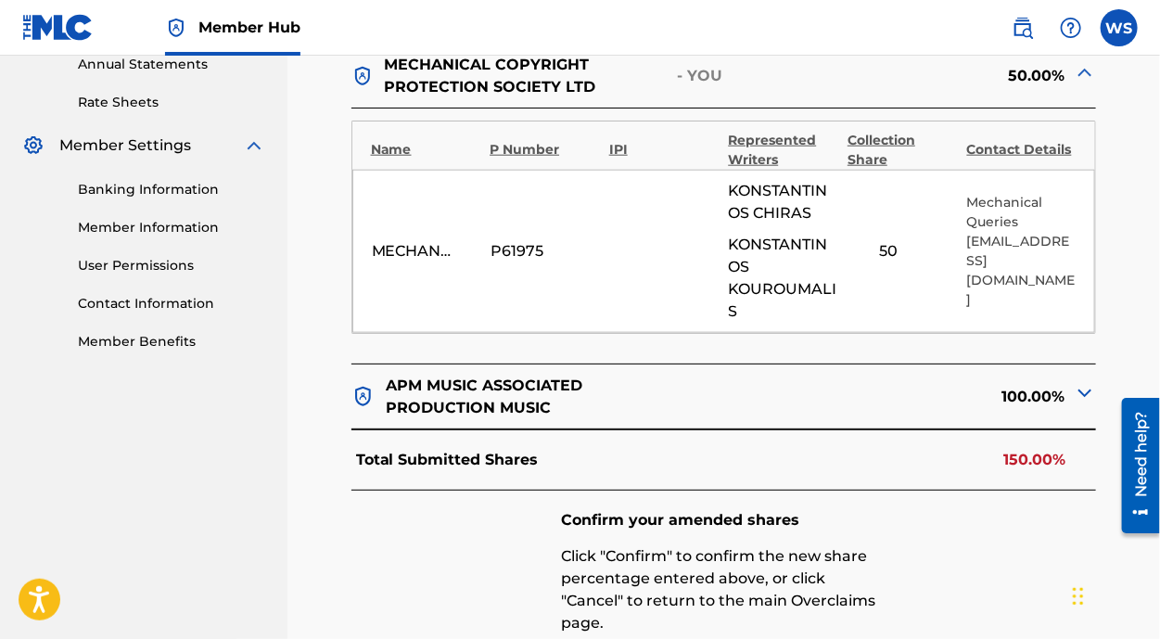
scroll to position [686, 0]
click at [896, 239] on input "50" at bounding box center [889, 252] width 83 height 26
type input "5"
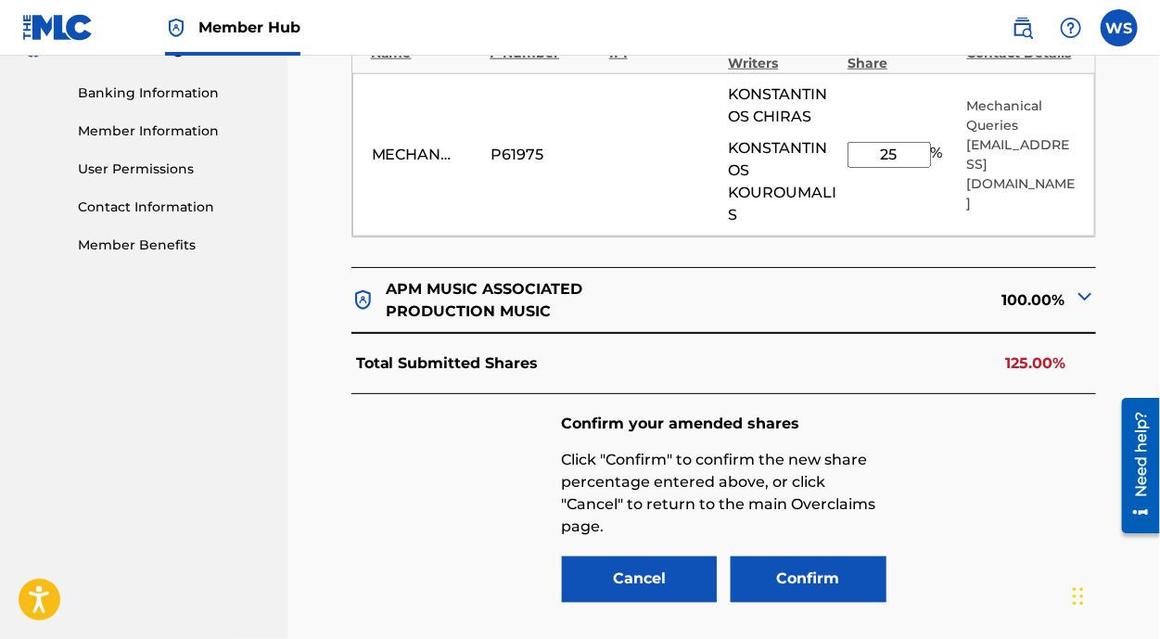
scroll to position [904, 0]
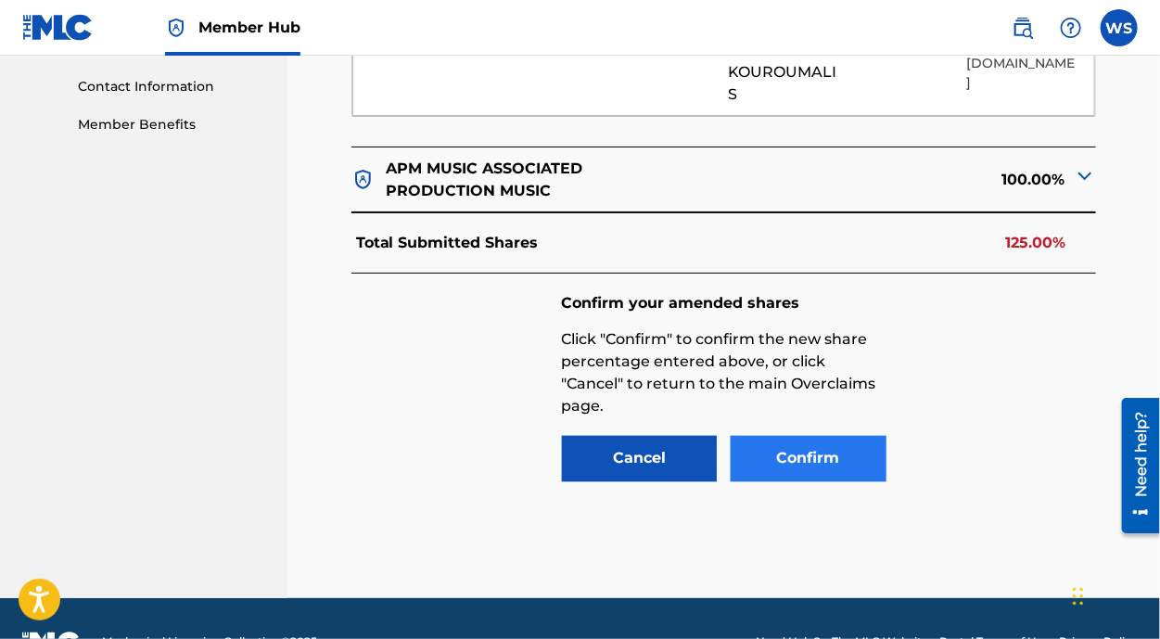
type input "25"
drag, startPoint x: 861, startPoint y: 405, endPoint x: 841, endPoint y: 415, distance: 22.8
click at [841, 436] on button "Confirm" at bounding box center [809, 459] width 156 height 46
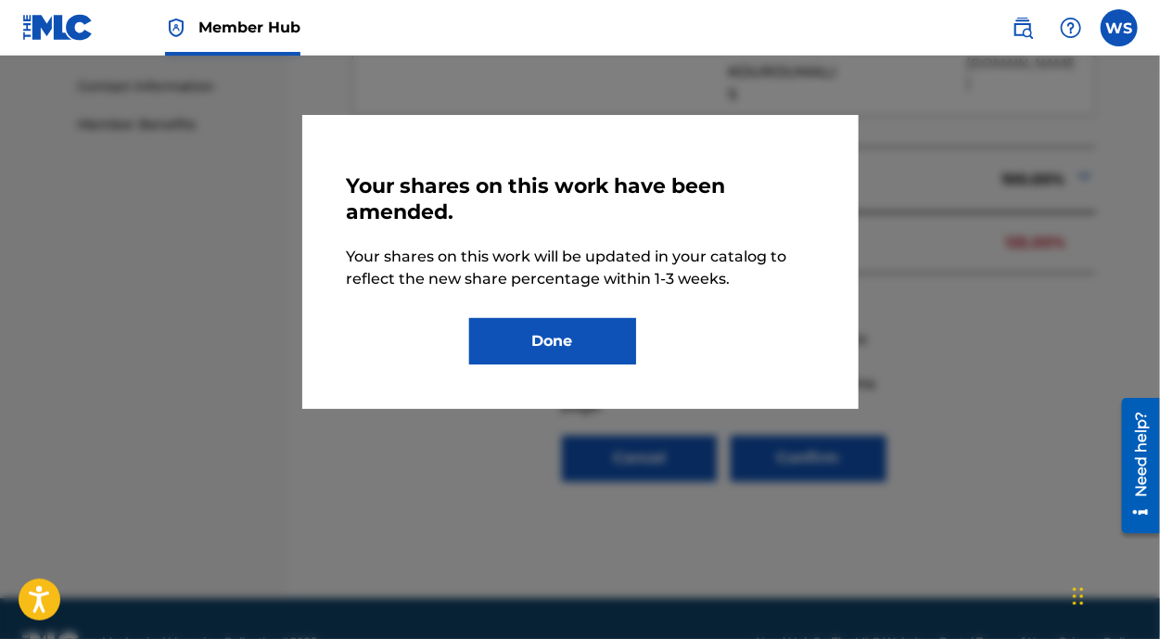
click at [553, 312] on div "Your shares on this work have been amended. Your shares on this work will be up…" at bounding box center [580, 261] width 467 height 205
click at [560, 325] on button "Done" at bounding box center [552, 341] width 167 height 46
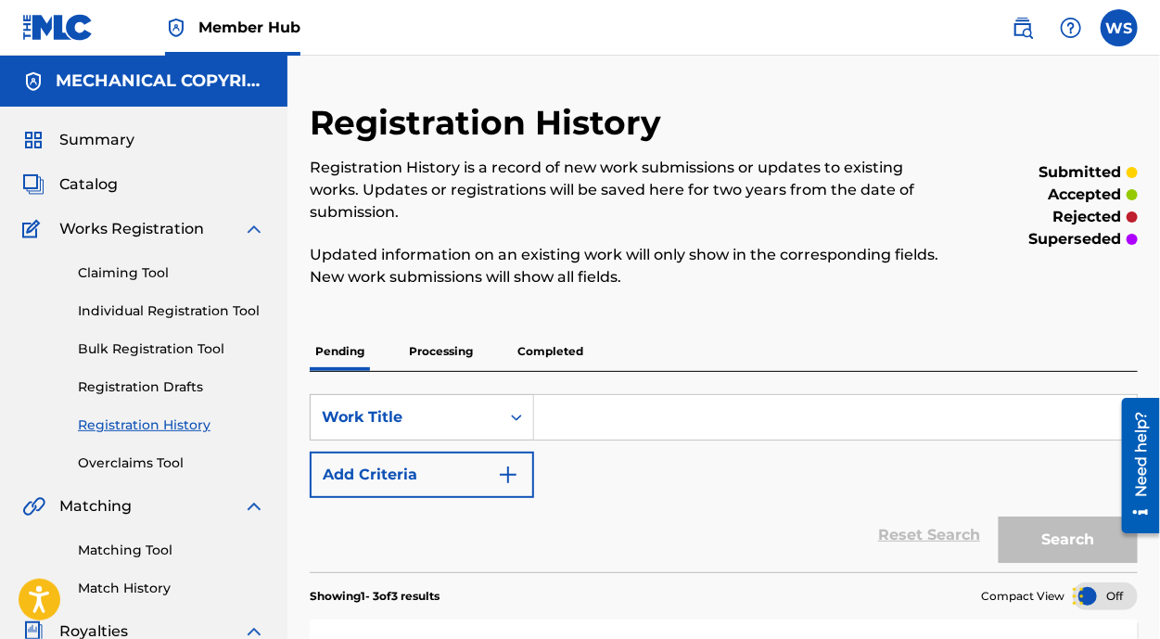
click at [127, 475] on div "Summary Catalog Works Registration Claiming Tool Individual Registration Tool B…" at bounding box center [143, 584] width 287 height 954
click at [126, 473] on div "Summary Catalog Works Registration Claiming Tool Individual Registration Tool B…" at bounding box center [143, 584] width 287 height 954
click at [121, 473] on div "Summary Catalog Works Registration Claiming Tool Individual Registration Tool B…" at bounding box center [143, 584] width 287 height 954
click at [116, 459] on link "Overclaims Tool" at bounding box center [171, 462] width 187 height 19
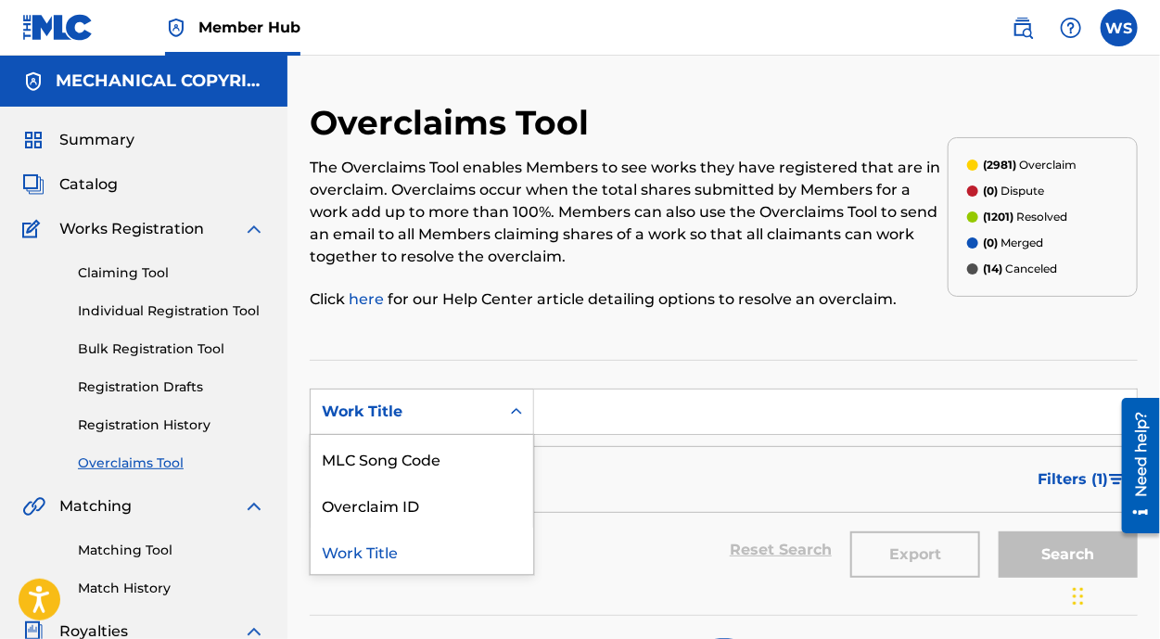
click at [438, 430] on div "Work Title" at bounding box center [422, 412] width 224 height 46
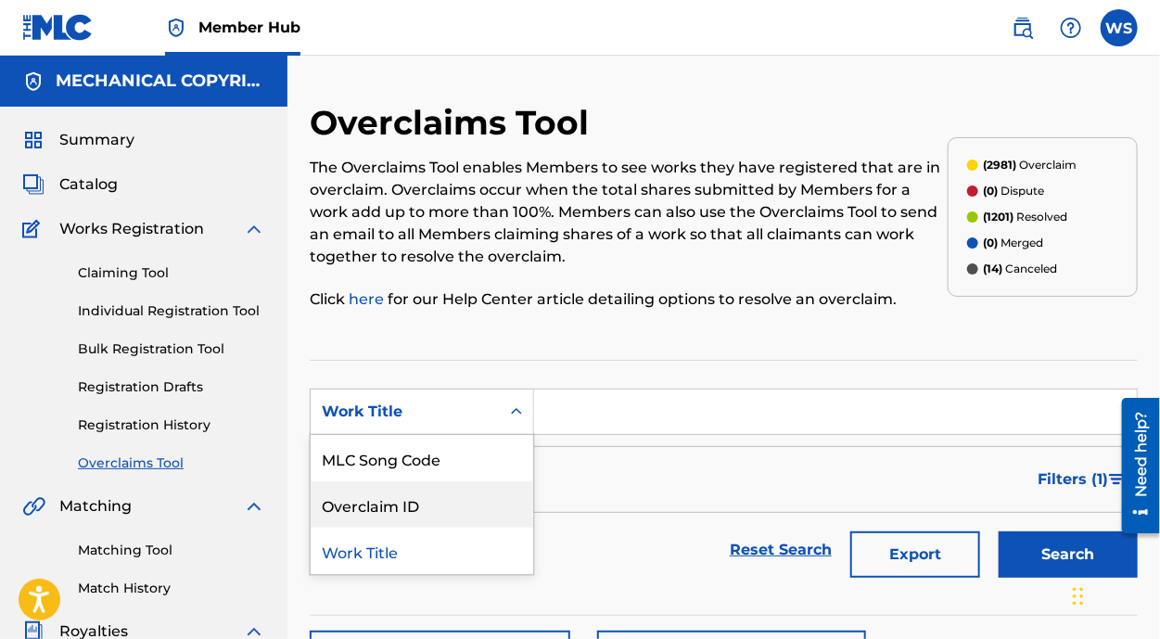
click at [441, 501] on div "Overclaim ID" at bounding box center [422, 504] width 223 height 46
click at [616, 412] on input "Search Form" at bounding box center [835, 411] width 603 height 45
paste input "32331"
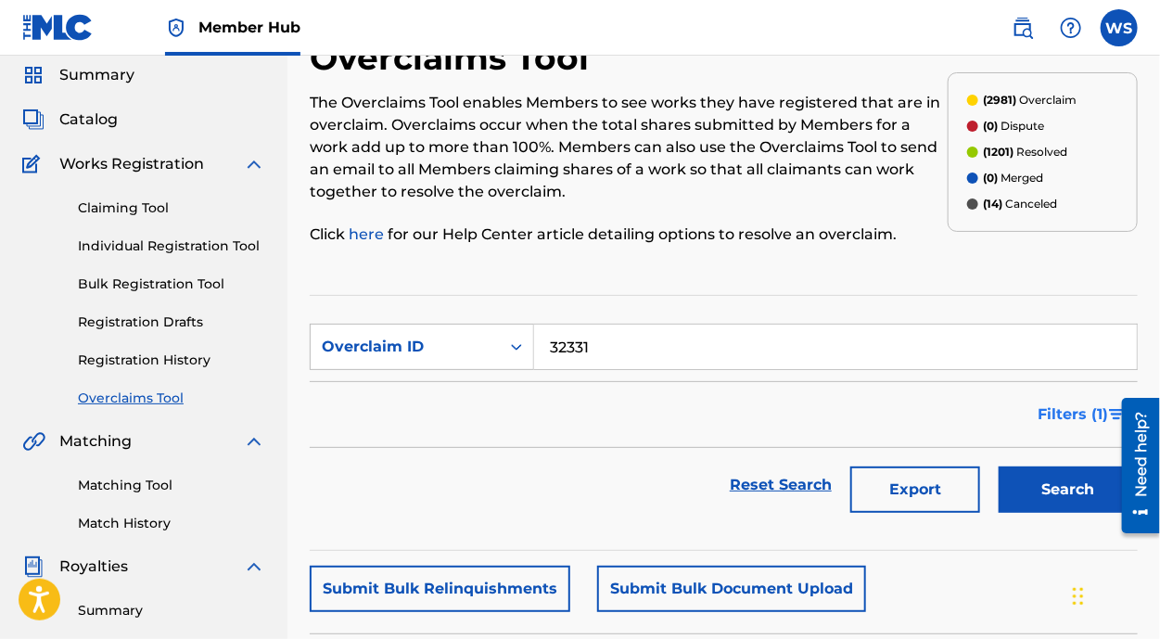
scroll to position [83, 0]
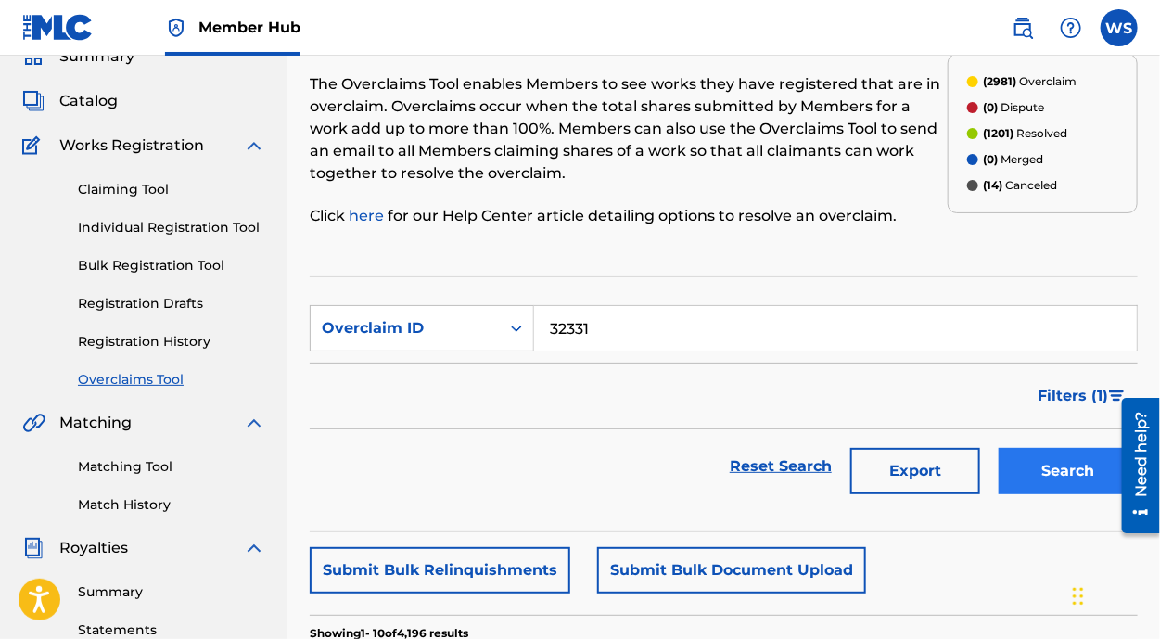
type input "32331"
click at [1064, 455] on button "Search" at bounding box center [1068, 471] width 139 height 46
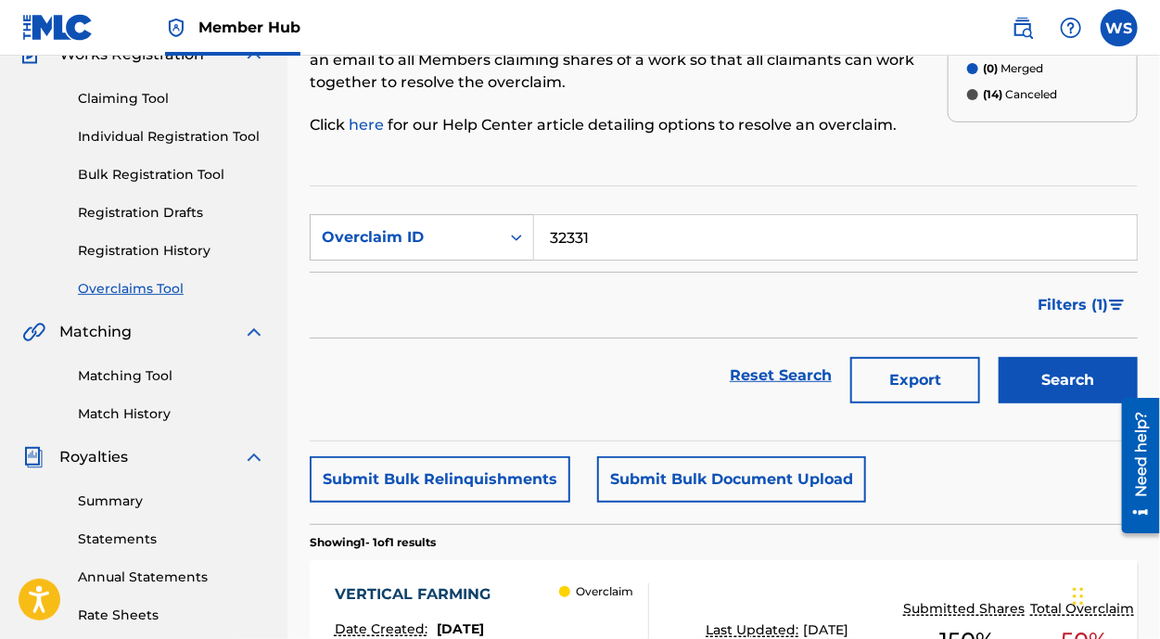
scroll to position [337, 0]
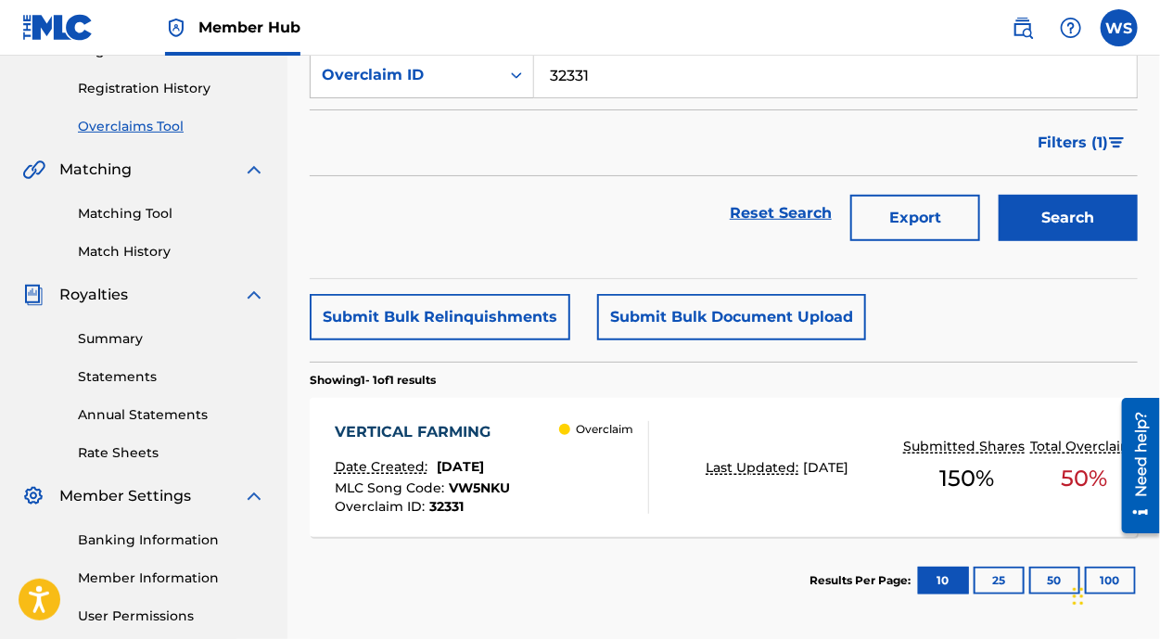
click at [409, 433] on div "VERTICAL FARMING" at bounding box center [422, 432] width 175 height 22
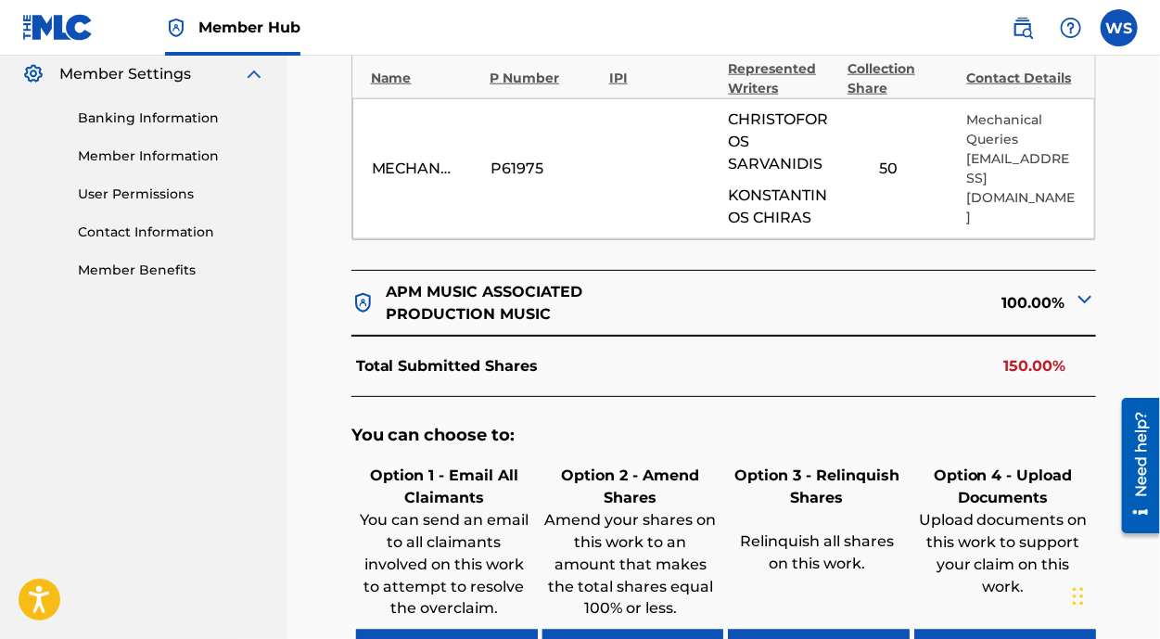
scroll to position [590, 0]
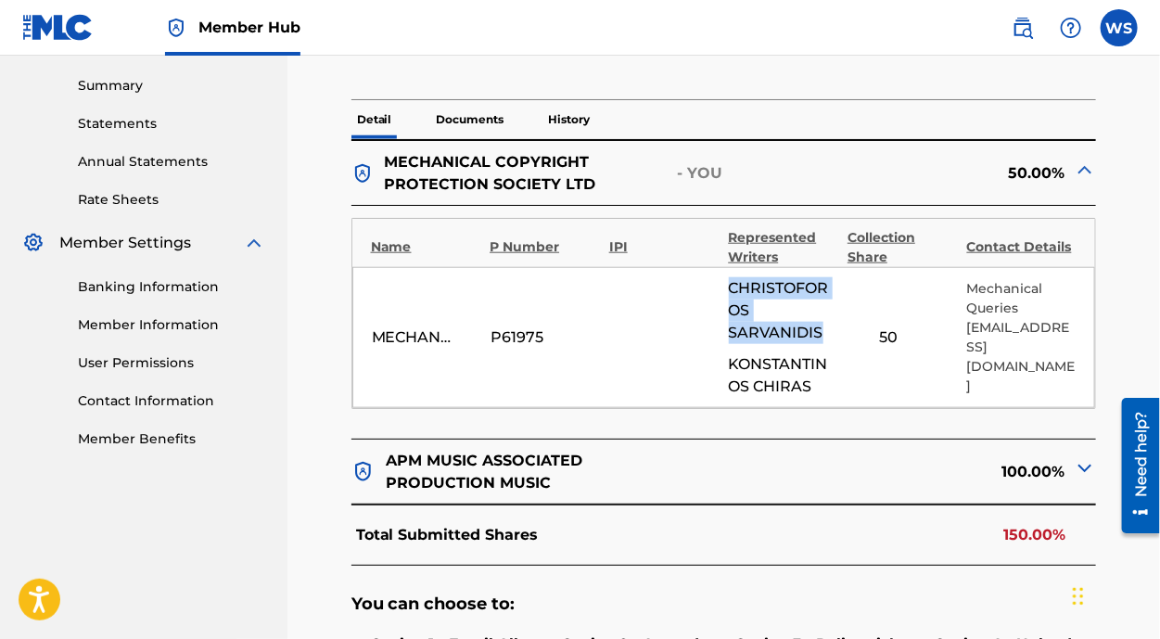
drag, startPoint x: 730, startPoint y: 281, endPoint x: 826, endPoint y: 326, distance: 106.6
click at [826, 326] on span "[PERSON_NAME]" at bounding box center [783, 310] width 109 height 67
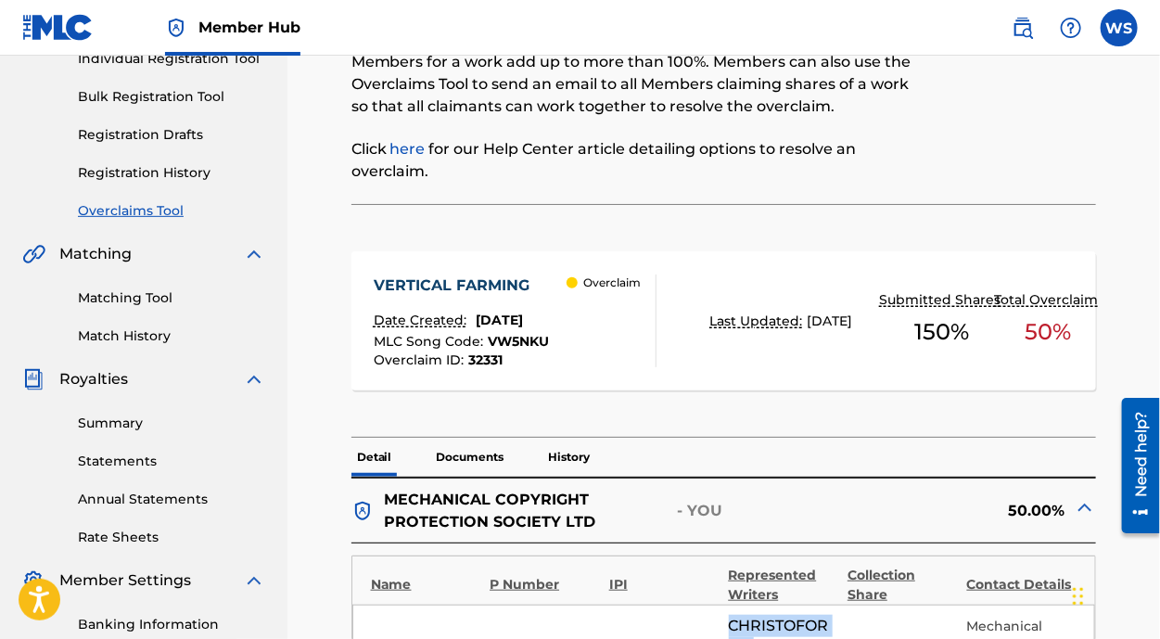
scroll to position [0, 0]
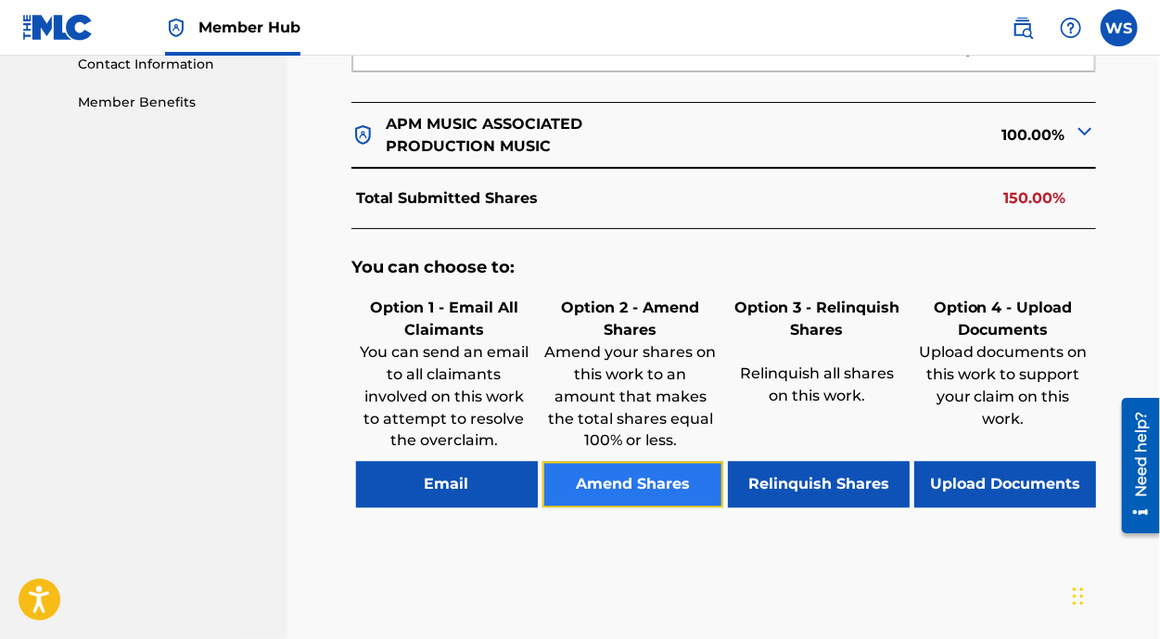
click at [661, 484] on button "Amend Shares" at bounding box center [633, 485] width 182 height 46
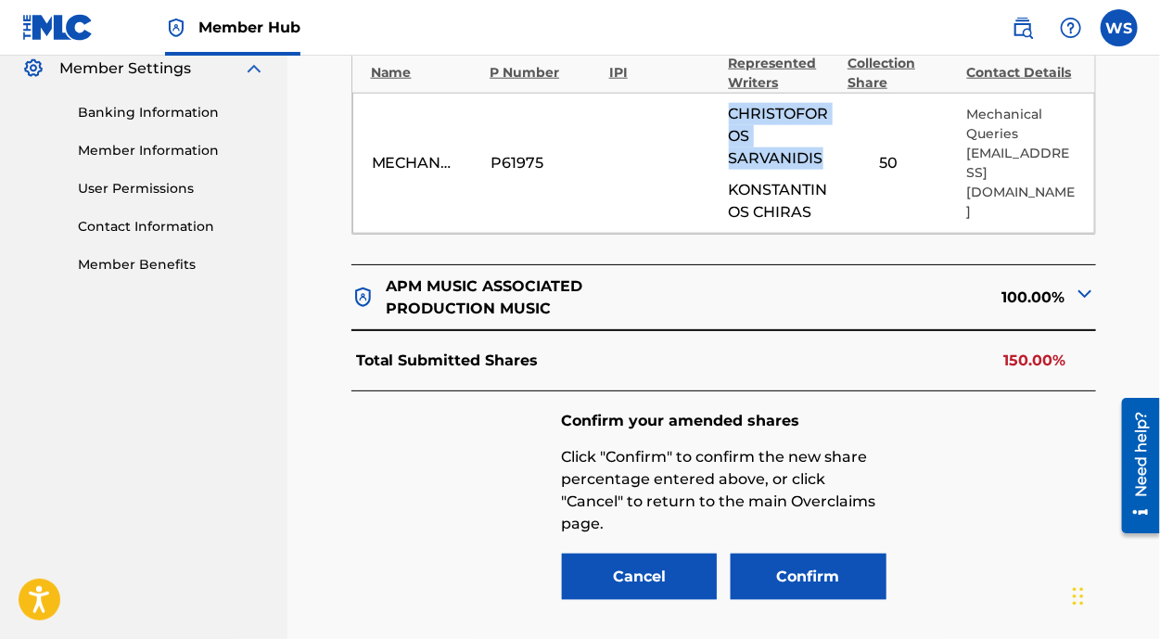
scroll to position [728, 0]
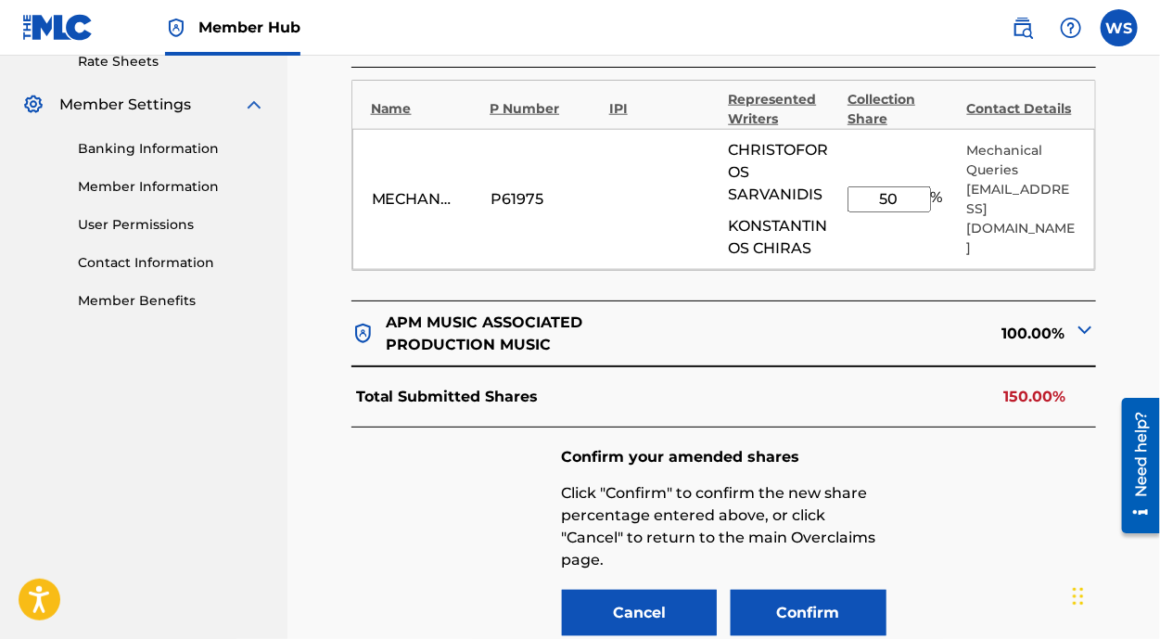
click at [896, 198] on input "50" at bounding box center [889, 199] width 83 height 26
type input "5"
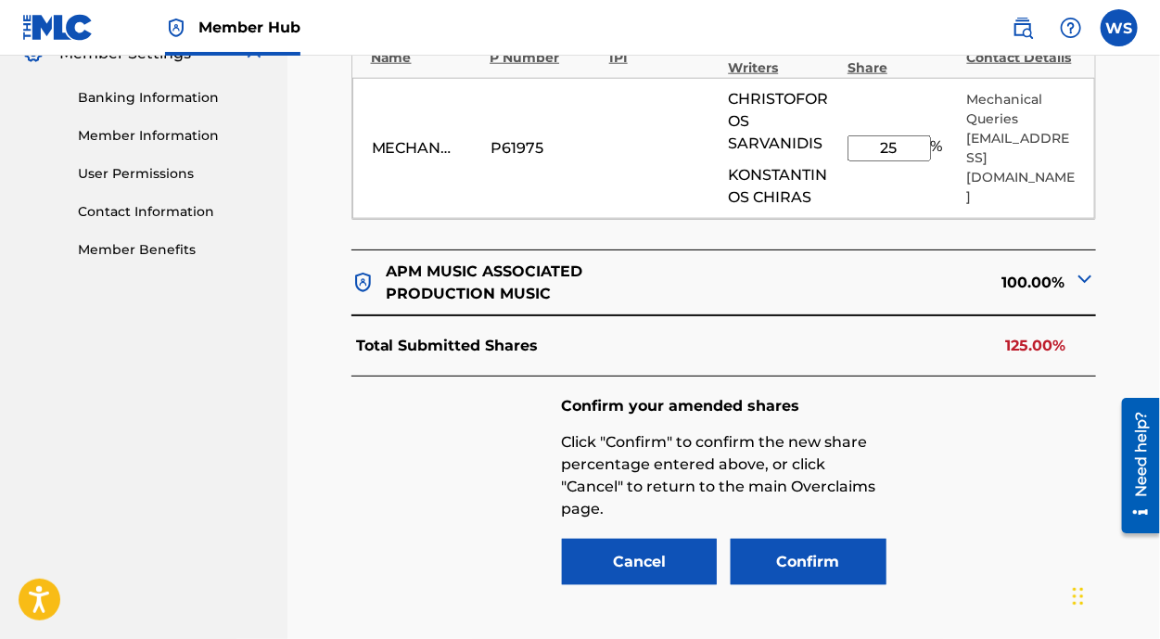
scroll to position [812, 0]
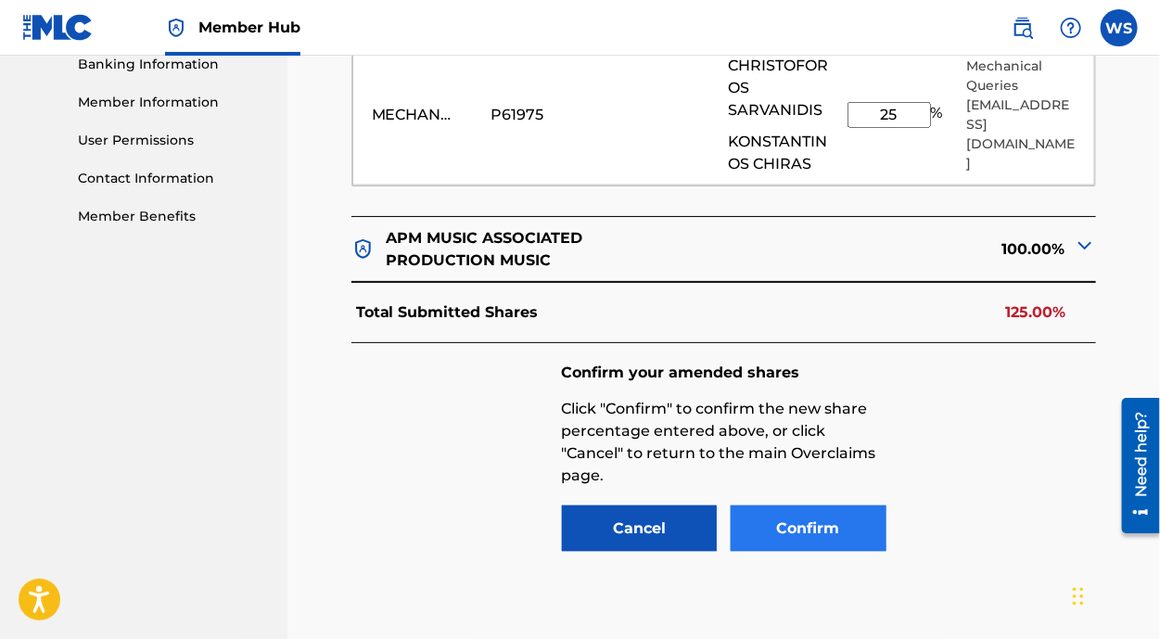
type input "25"
click at [823, 517] on button "Confirm" at bounding box center [809, 528] width 156 height 46
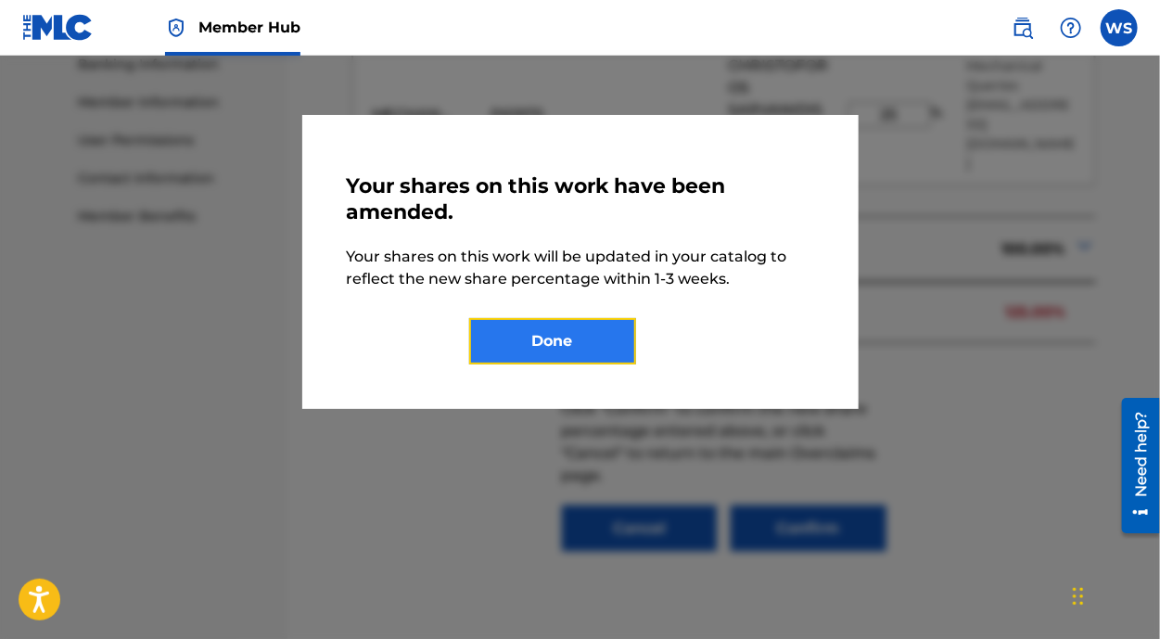
click at [532, 341] on button "Done" at bounding box center [552, 341] width 167 height 46
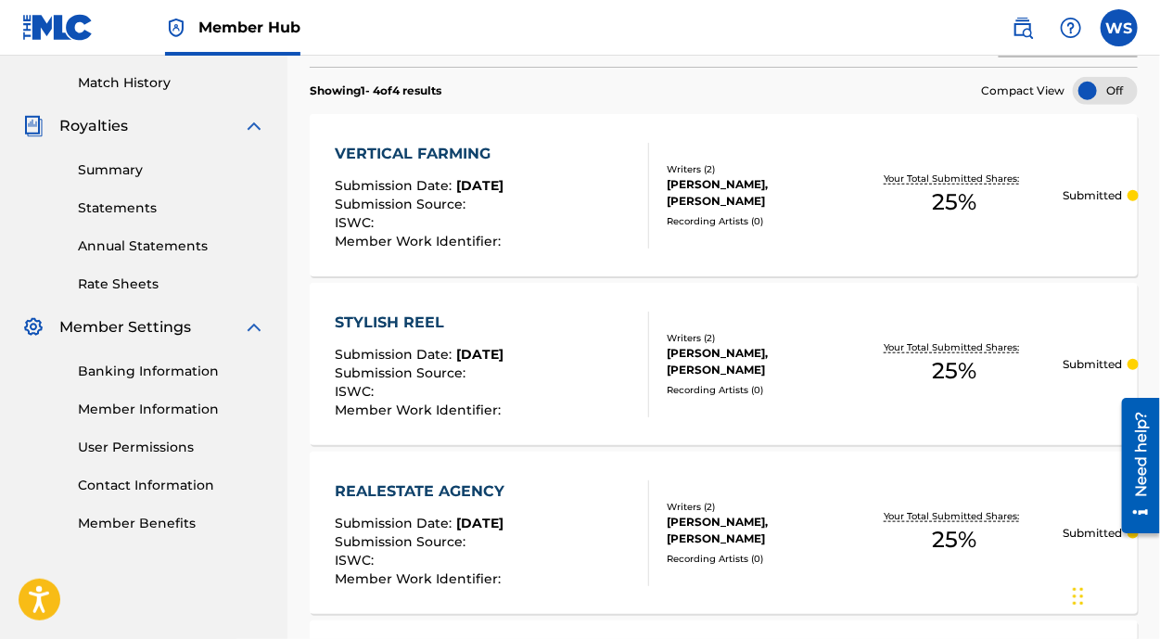
scroll to position [337, 0]
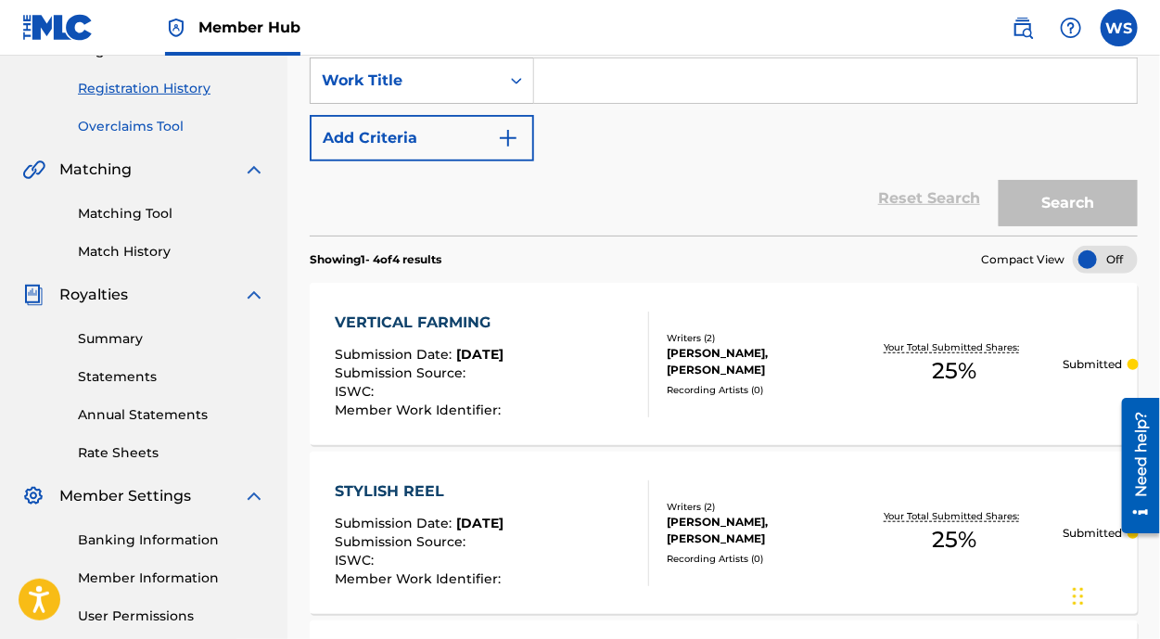
click at [131, 123] on link "Overclaims Tool" at bounding box center [171, 126] width 187 height 19
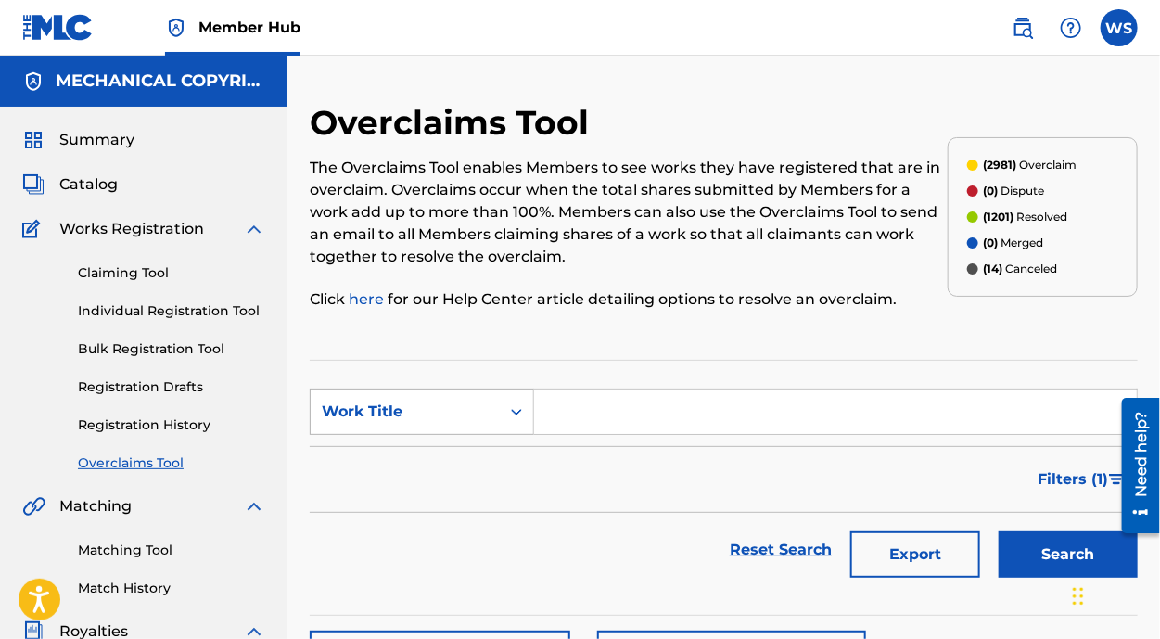
click at [387, 424] on div "Work Title" at bounding box center [405, 411] width 189 height 35
click at [414, 492] on div "Overclaim ID" at bounding box center [422, 504] width 223 height 46
click at [567, 416] on input "Search Form" at bounding box center [835, 411] width 603 height 45
paste input "32329"
type input "32329"
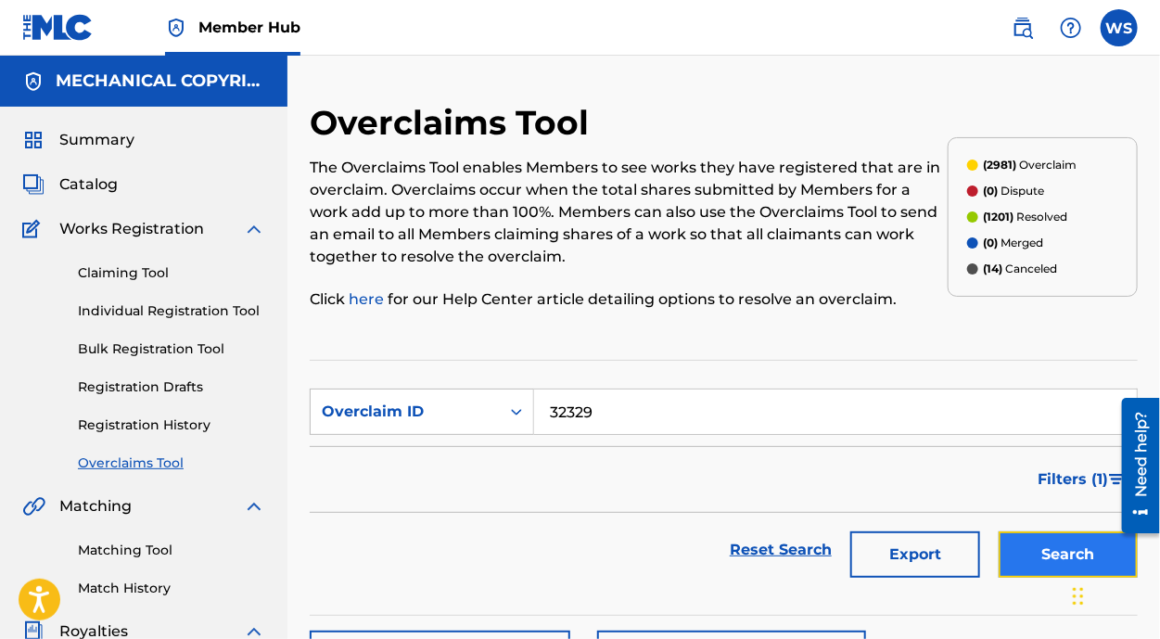
click at [1044, 551] on button "Search" at bounding box center [1068, 554] width 139 height 46
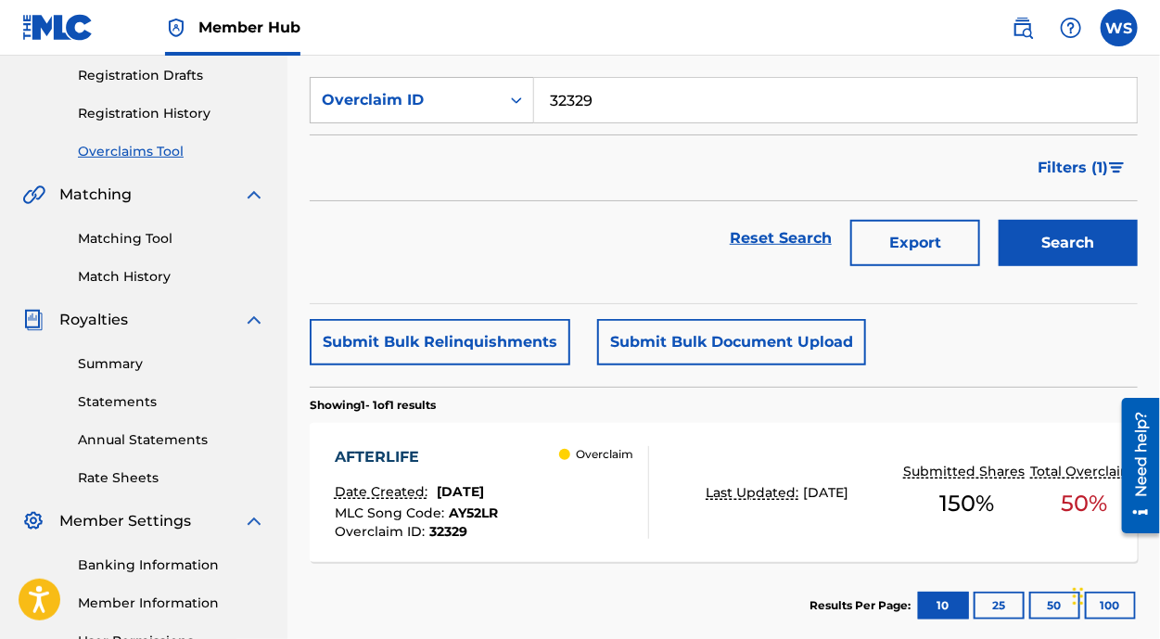
scroll to position [421, 0]
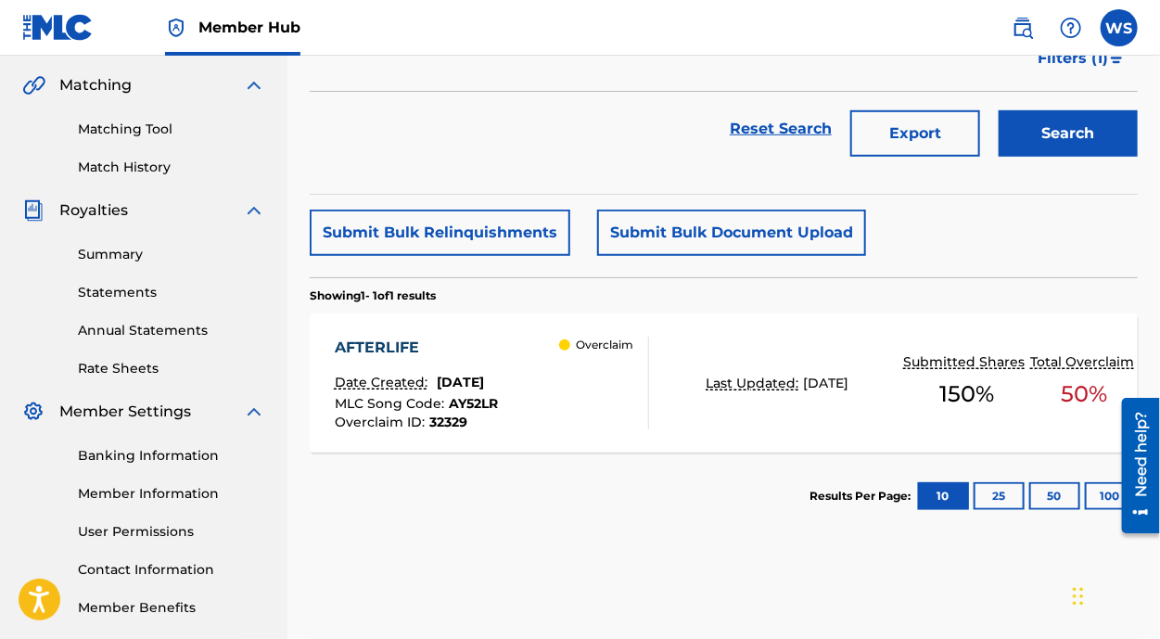
click at [387, 353] on div "AFTERLIFE" at bounding box center [416, 348] width 163 height 22
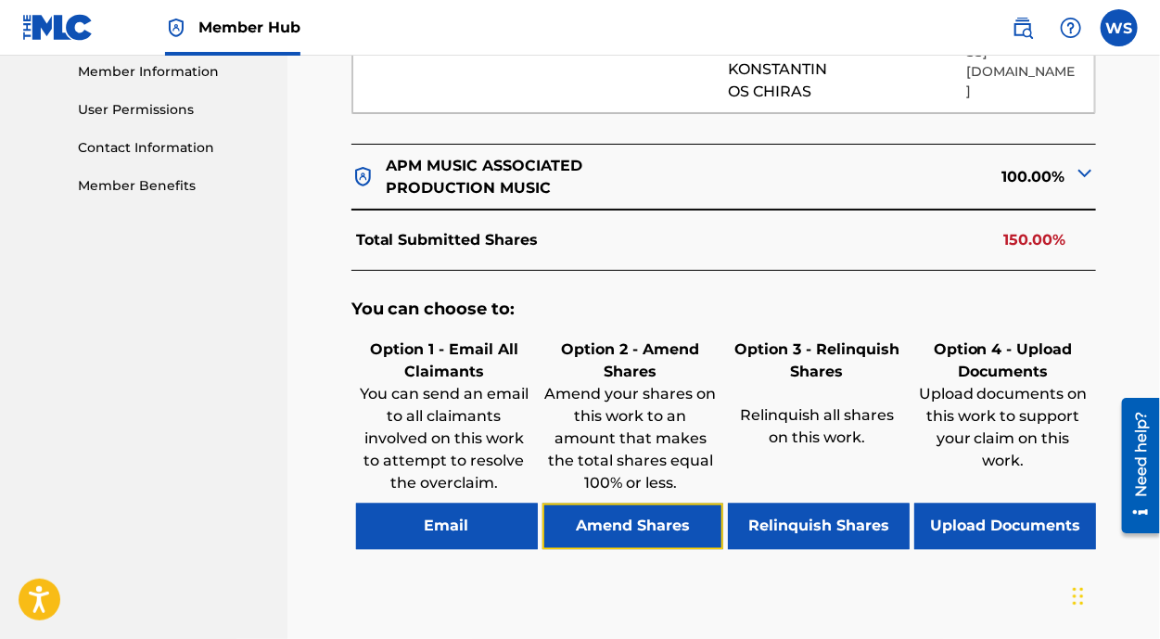
click at [674, 508] on button "Amend Shares" at bounding box center [633, 527] width 182 height 46
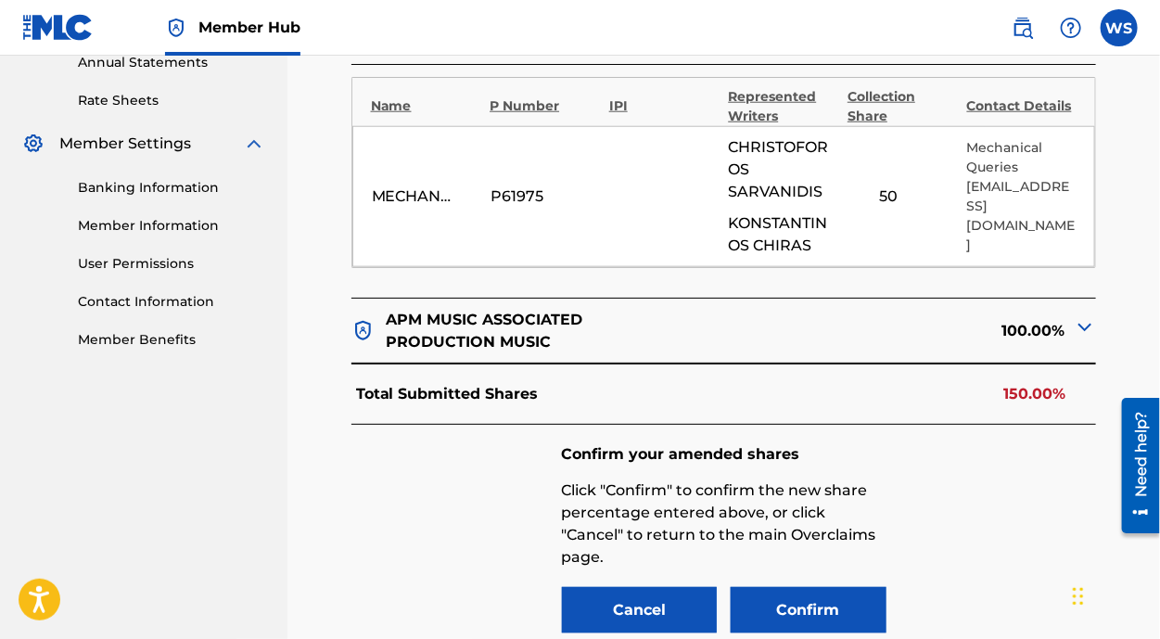
scroll to position [686, 0]
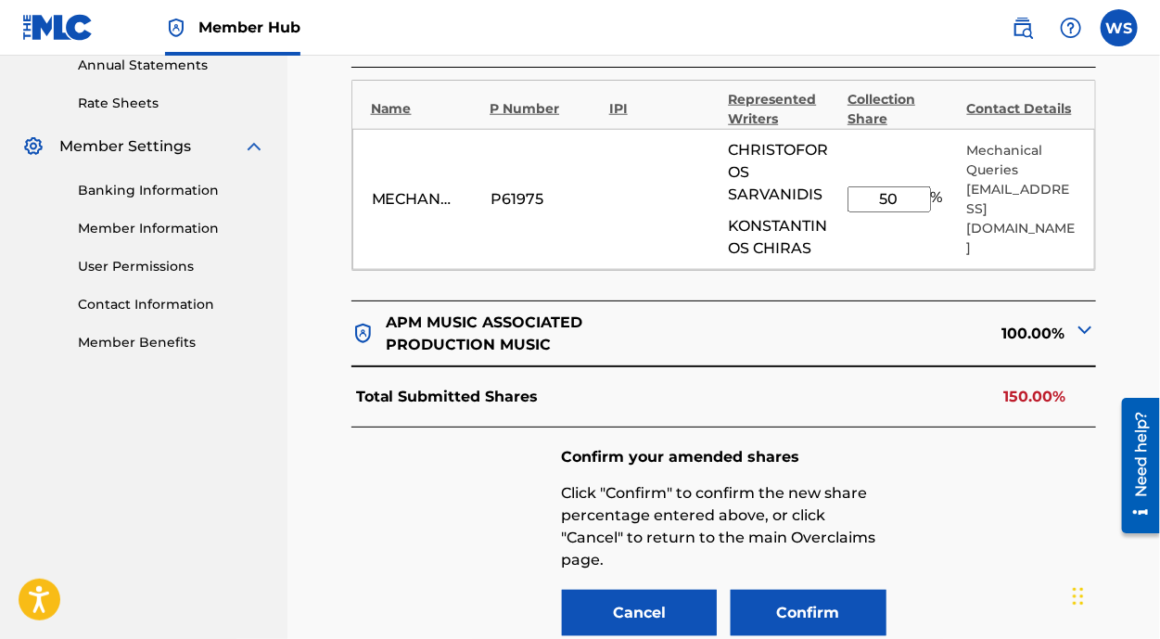
click at [898, 200] on input "50" at bounding box center [889, 199] width 83 height 26
type input "5"
type input "25"
click at [759, 610] on button "Confirm" at bounding box center [809, 613] width 156 height 46
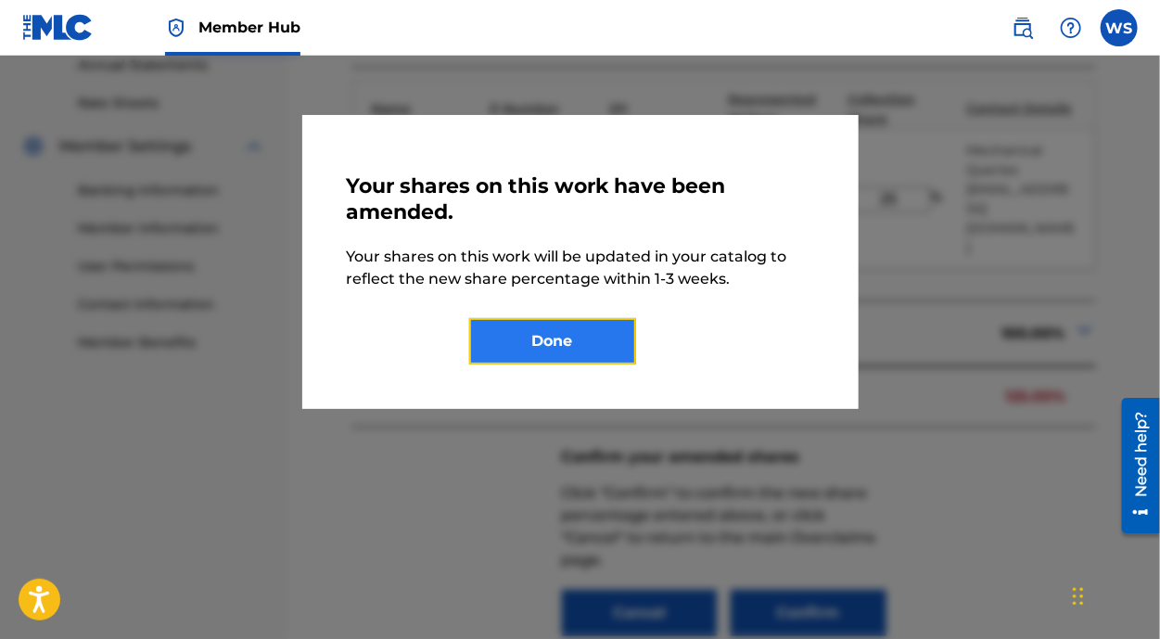
click at [597, 341] on button "Done" at bounding box center [552, 341] width 167 height 46
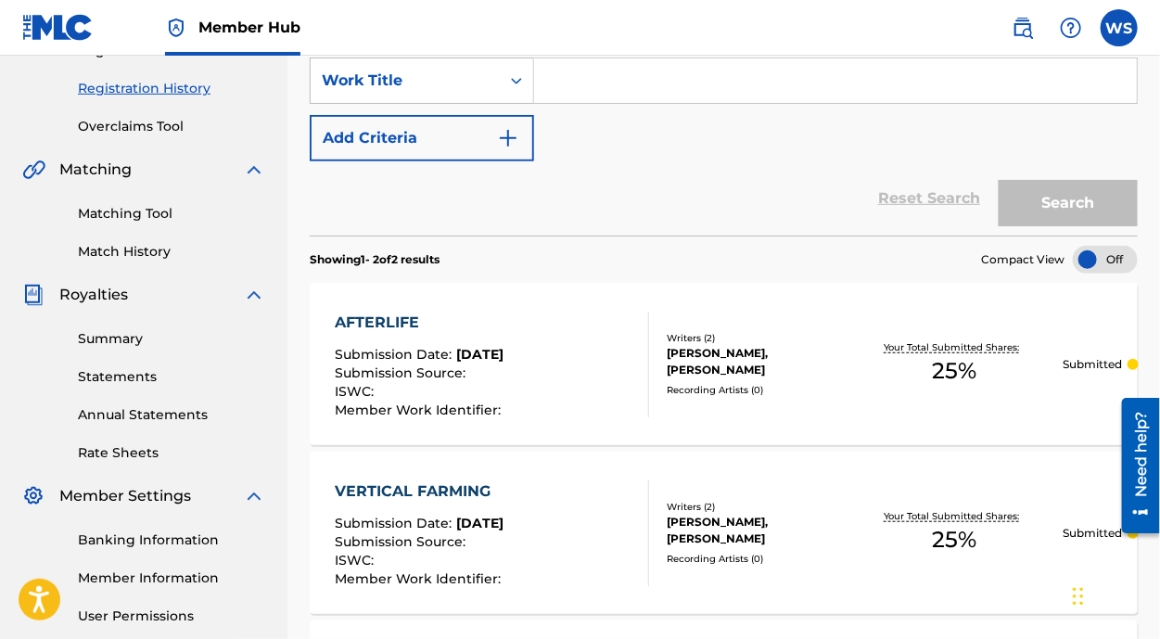
scroll to position [83, 0]
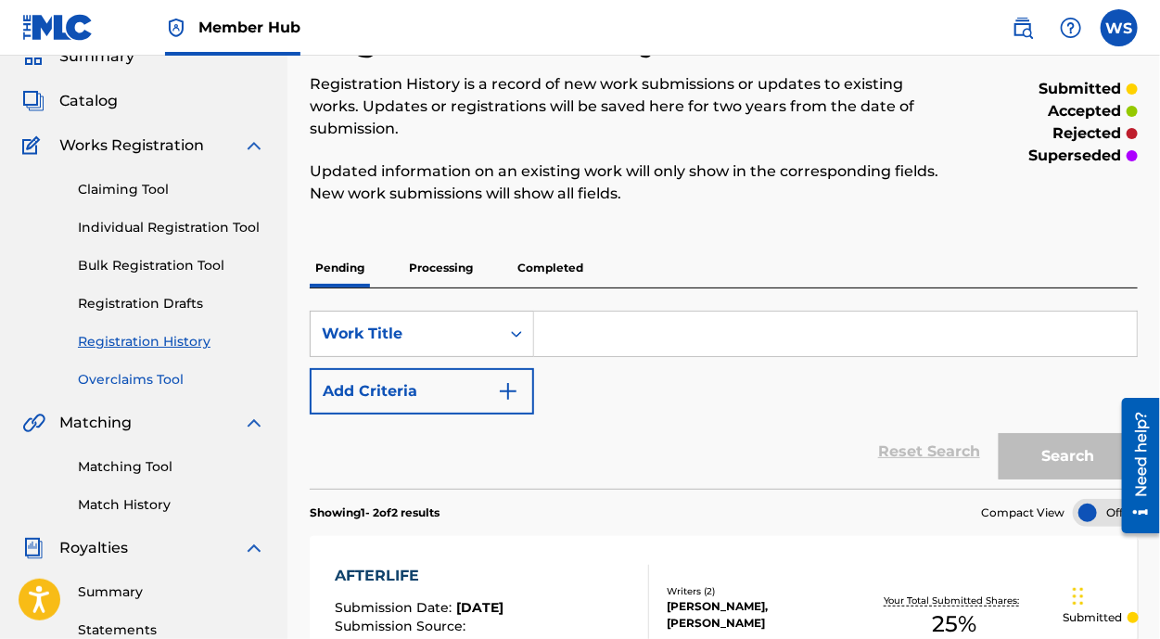
click at [99, 387] on link "Overclaims Tool" at bounding box center [171, 379] width 187 height 19
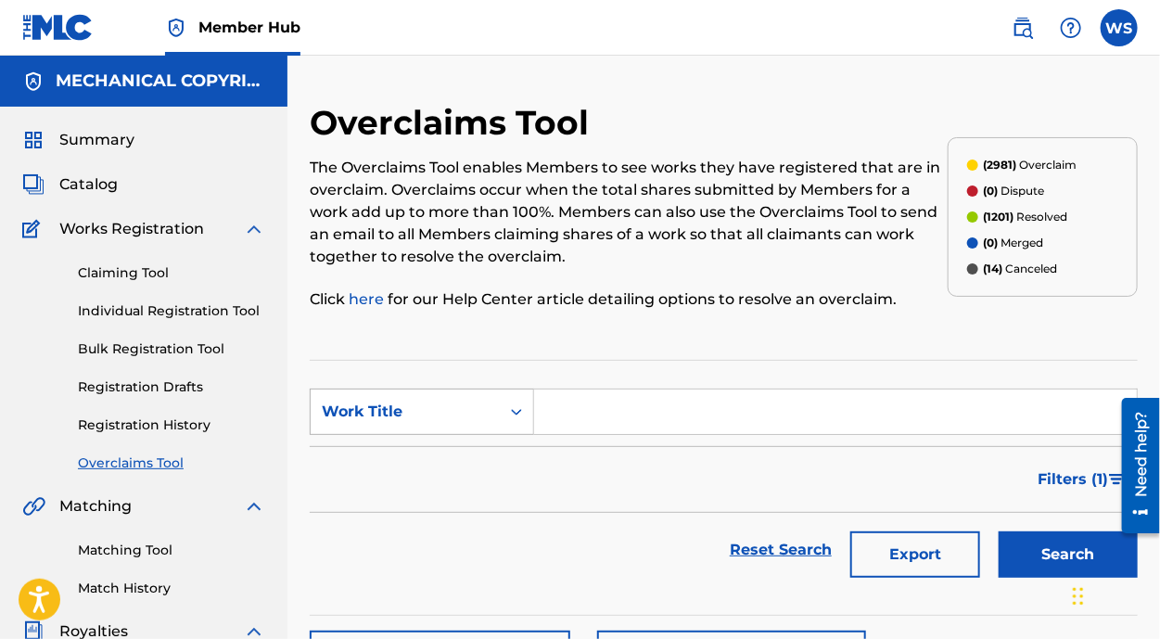
click at [470, 427] on div "Work Title" at bounding box center [405, 411] width 189 height 35
click at [447, 495] on div "Overclaim ID" at bounding box center [422, 504] width 223 height 46
drag, startPoint x: 579, startPoint y: 436, endPoint x: 586, endPoint y: 429, distance: 9.9
click at [585, 431] on input "Search Form" at bounding box center [835, 411] width 603 height 45
paste input "32335"
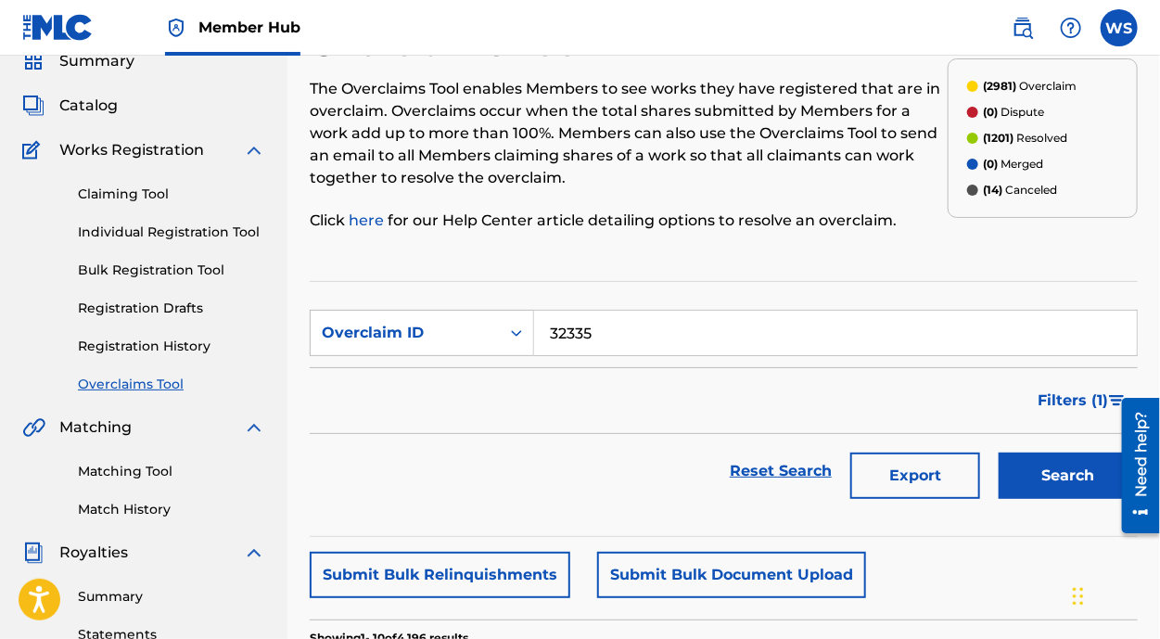
scroll to position [168, 0]
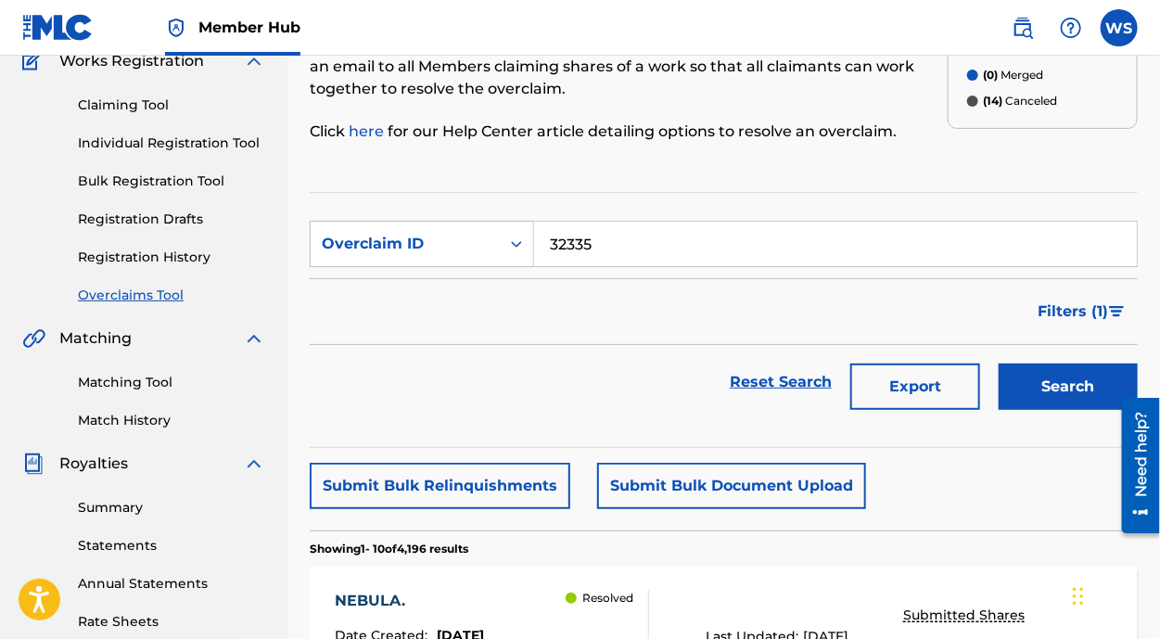
type input "32335"
click at [1102, 375] on button "Search" at bounding box center [1068, 387] width 139 height 46
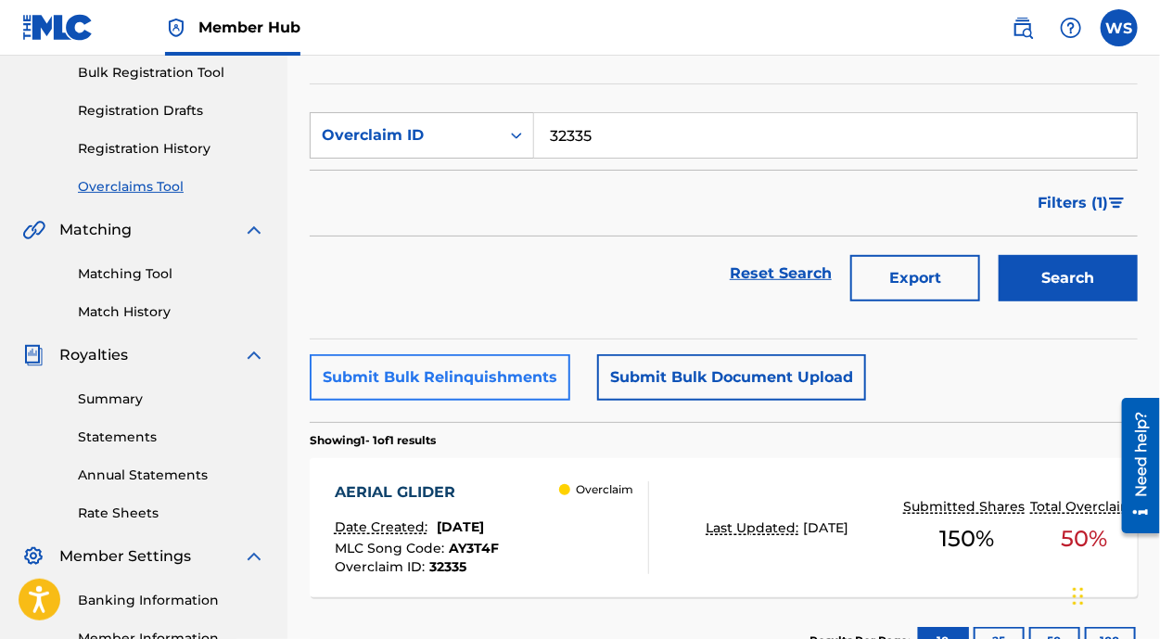
scroll to position [337, 0]
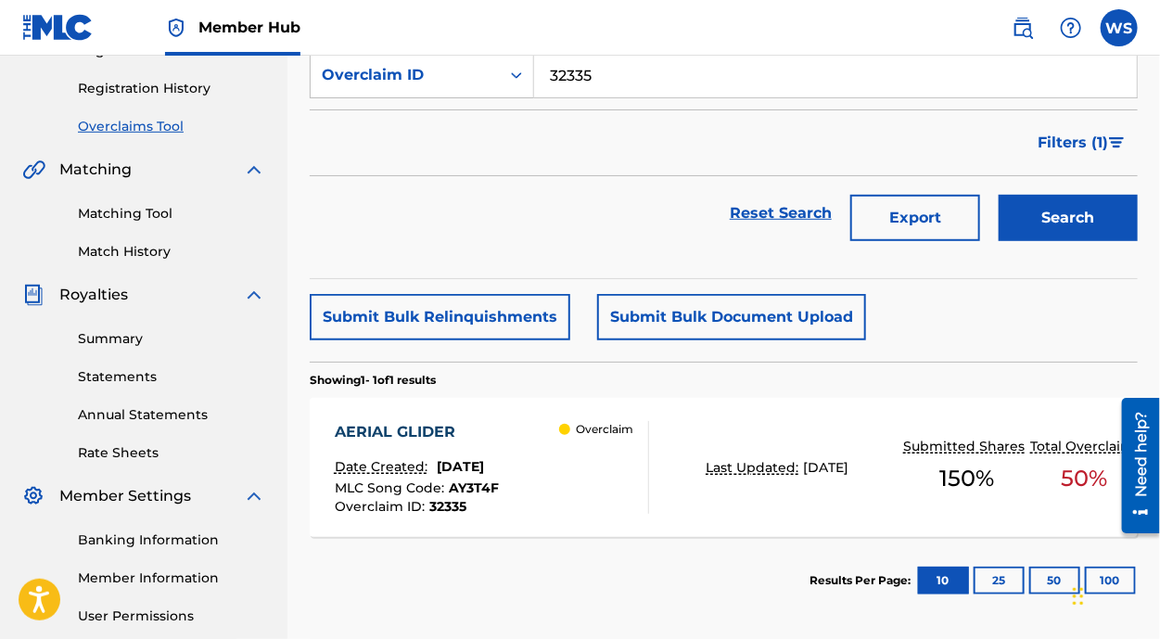
click at [371, 421] on div "AERIAL GLIDER" at bounding box center [417, 432] width 164 height 22
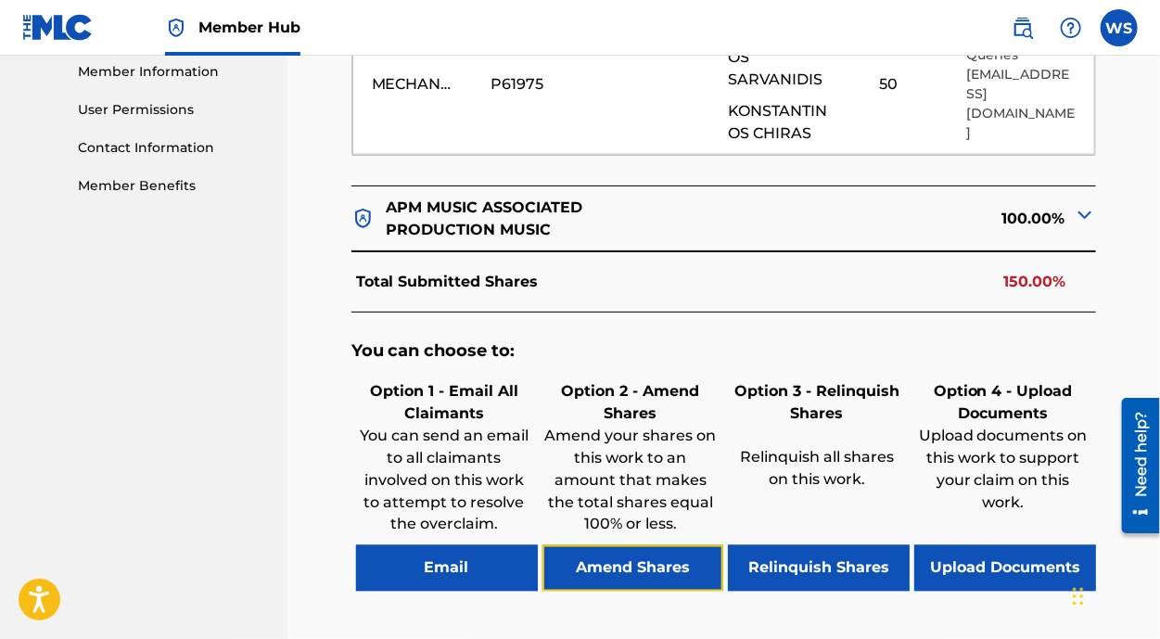
click at [689, 555] on button "Amend Shares" at bounding box center [633, 568] width 182 height 46
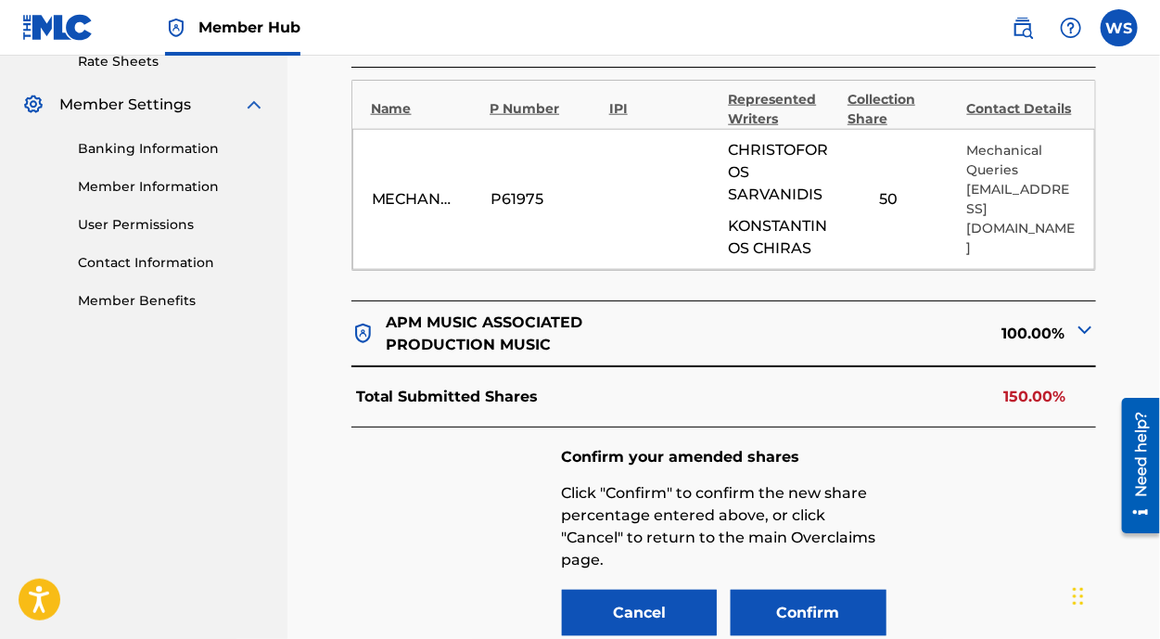
scroll to position [728, 0]
click at [908, 187] on input "50" at bounding box center [889, 199] width 83 height 26
type input "5"
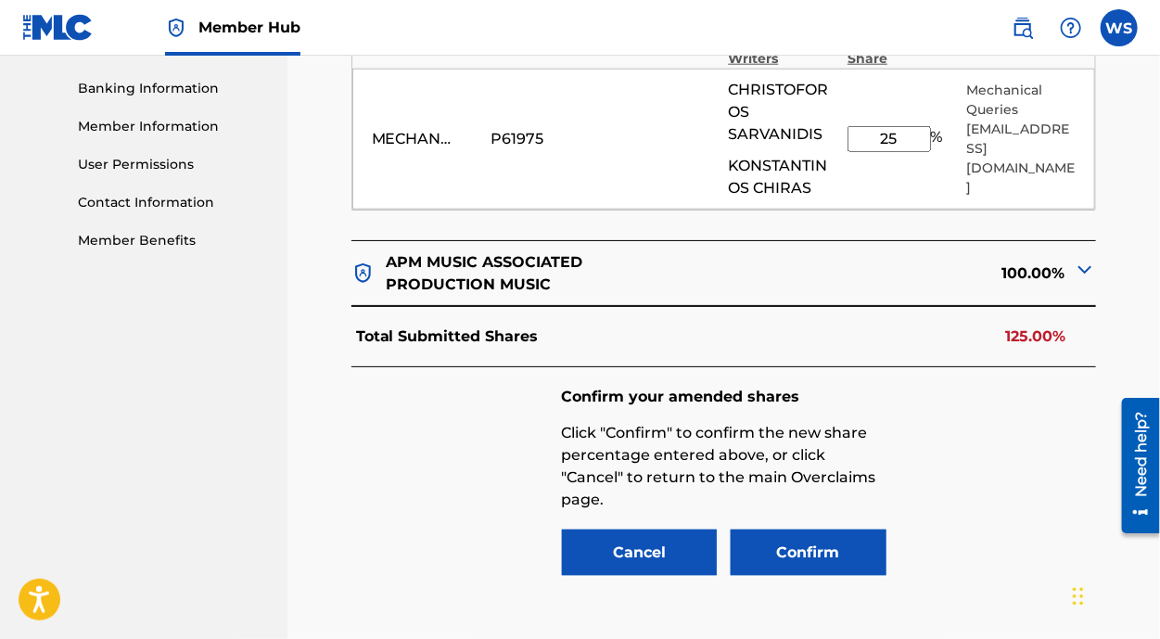
scroll to position [812, 0]
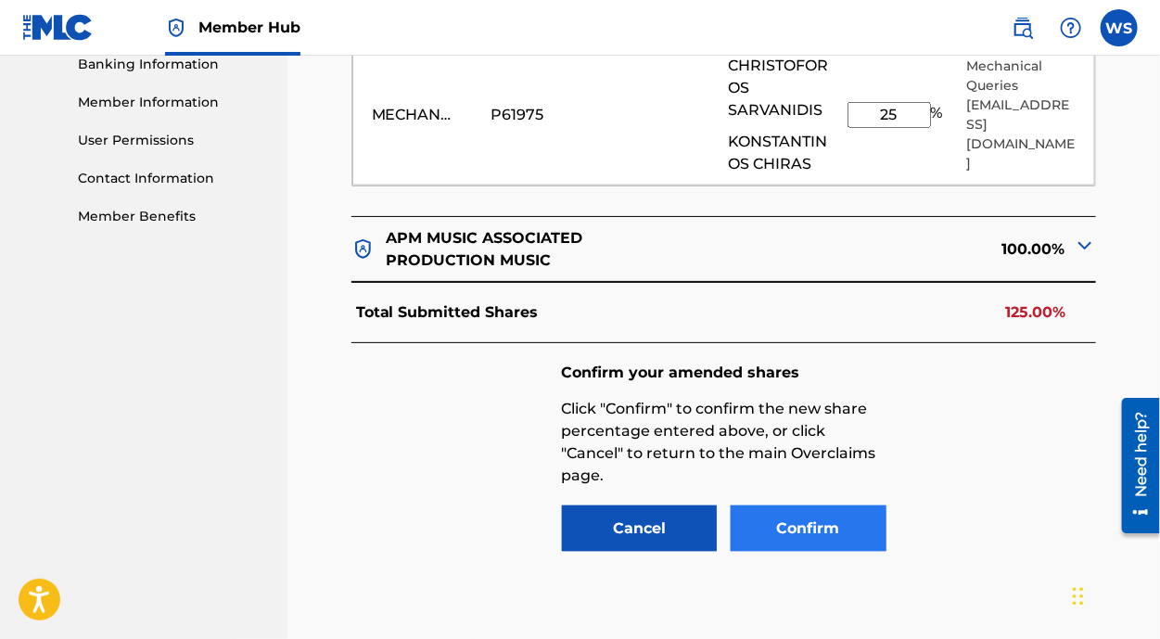
type input "25"
click at [831, 535] on button "Confirm" at bounding box center [809, 528] width 156 height 46
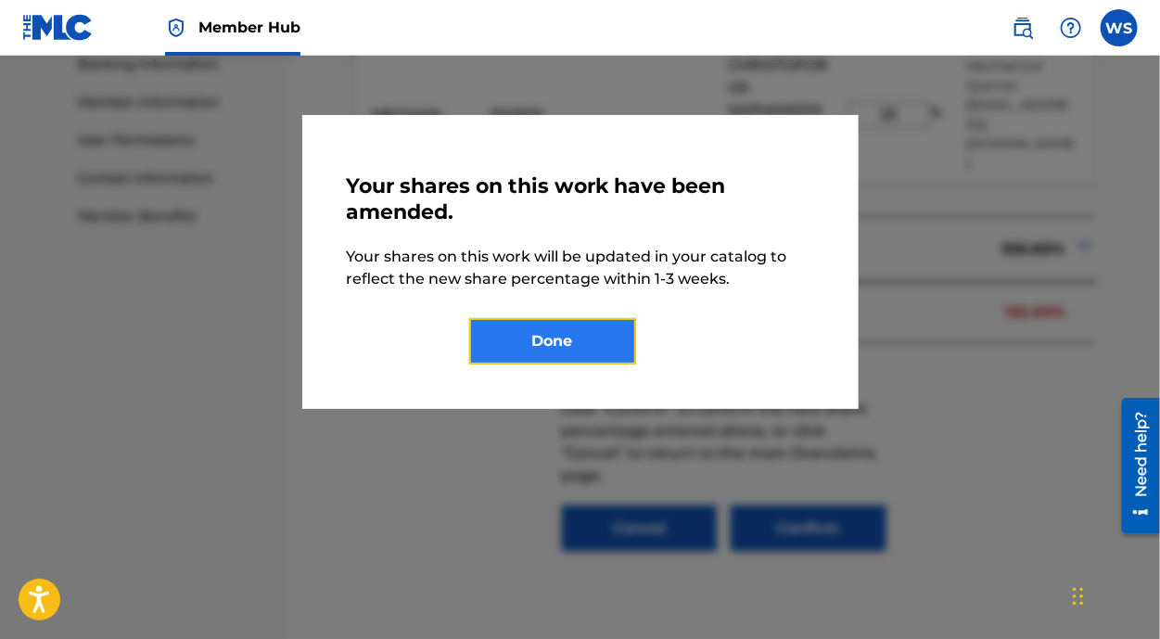
click at [545, 349] on button "Done" at bounding box center [552, 341] width 167 height 46
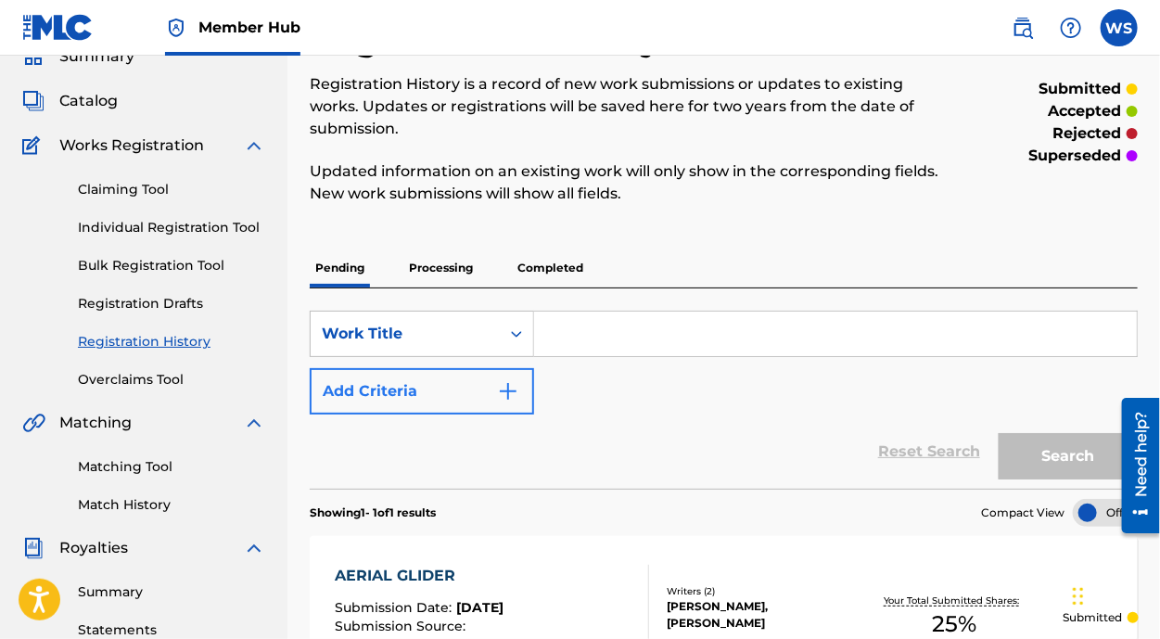
scroll to position [168, 0]
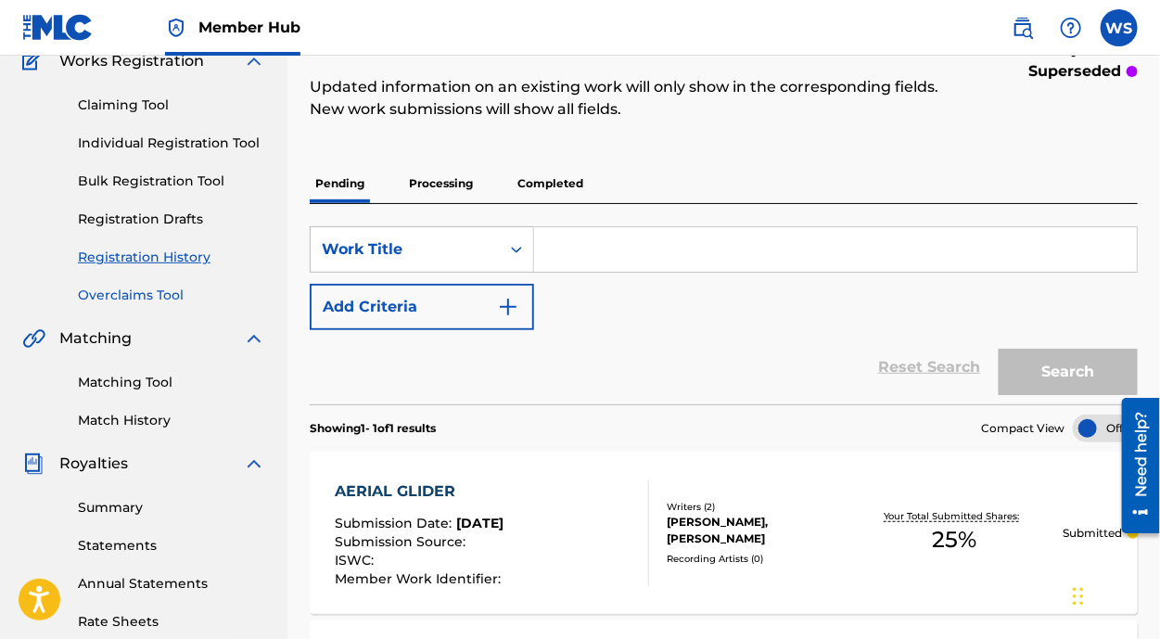
click at [128, 300] on link "Overclaims Tool" at bounding box center [171, 295] width 187 height 19
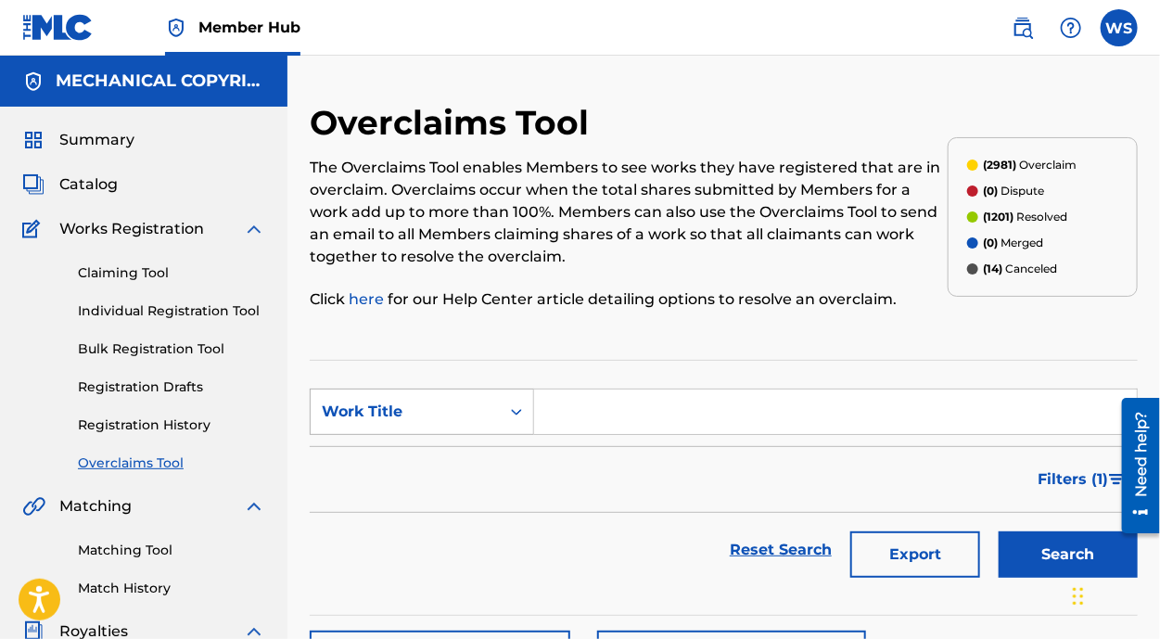
drag, startPoint x: 389, startPoint y: 417, endPoint x: 401, endPoint y: 433, distance: 19.3
click at [390, 417] on div "Work Title" at bounding box center [405, 412] width 167 height 22
drag, startPoint x: 419, startPoint y: 492, endPoint x: 461, endPoint y: 487, distance: 42.1
click at [423, 493] on div "Overclaim ID" at bounding box center [422, 504] width 223 height 46
click at [571, 419] on input "Search Form" at bounding box center [835, 411] width 603 height 45
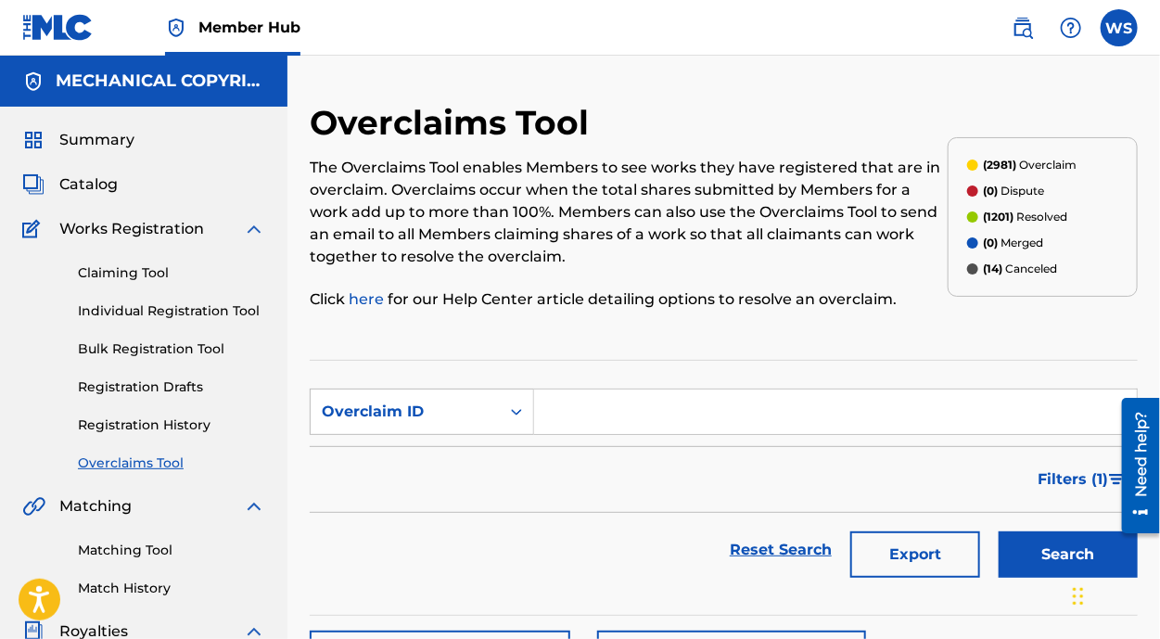
paste input "32339"
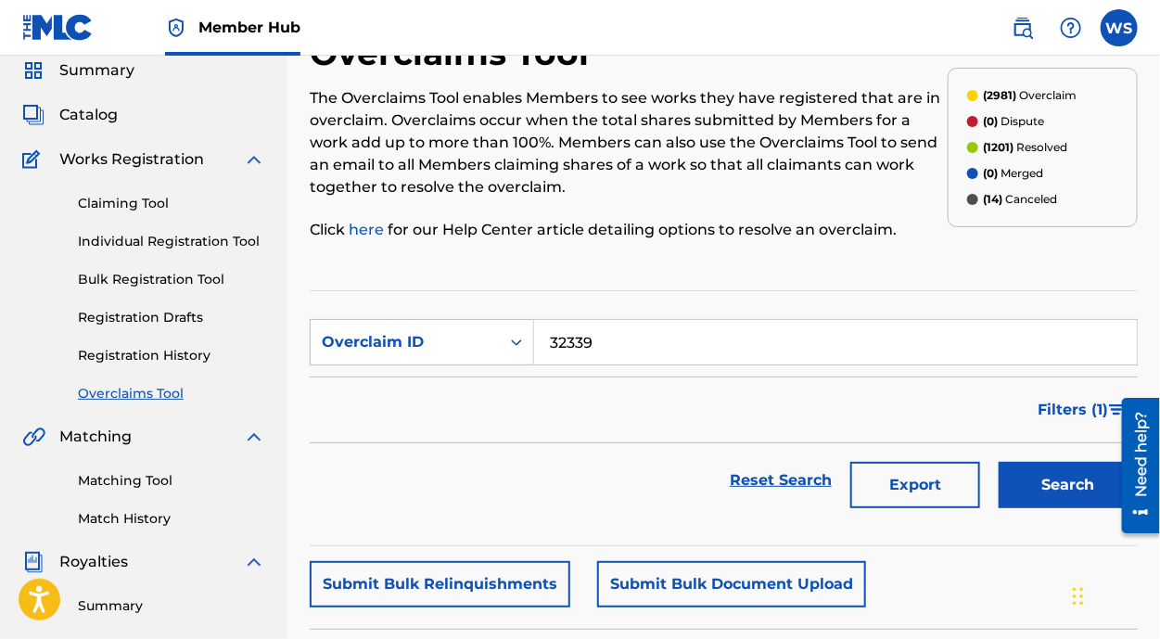
scroll to position [168, 0]
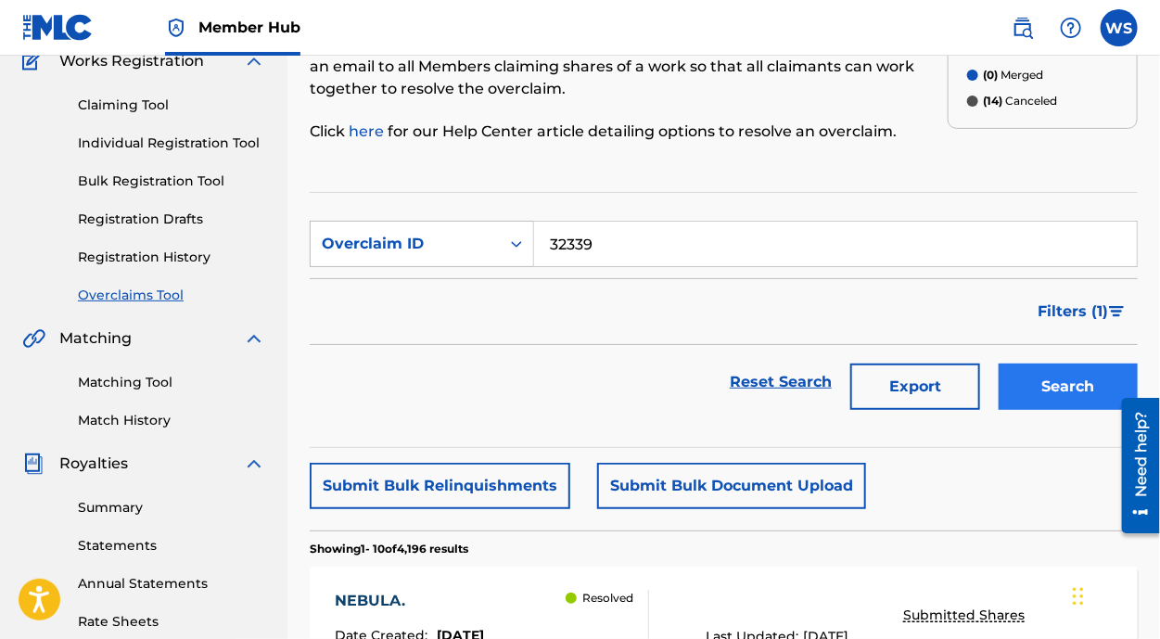
type input "32339"
click at [1040, 391] on button "Search" at bounding box center [1068, 387] width 139 height 46
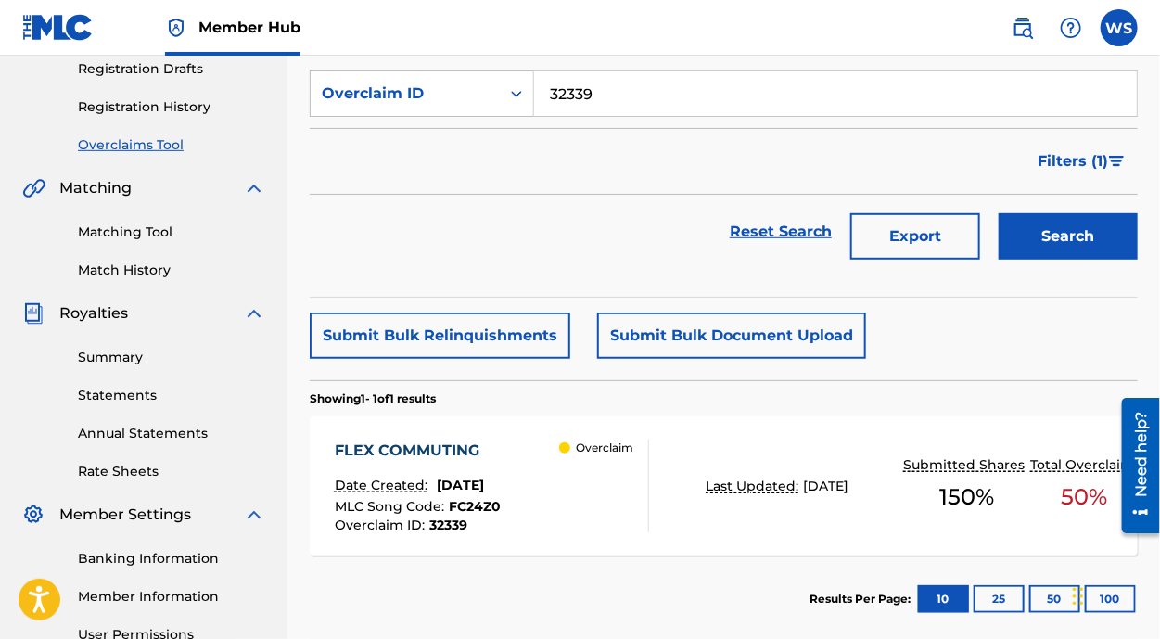
scroll to position [337, 0]
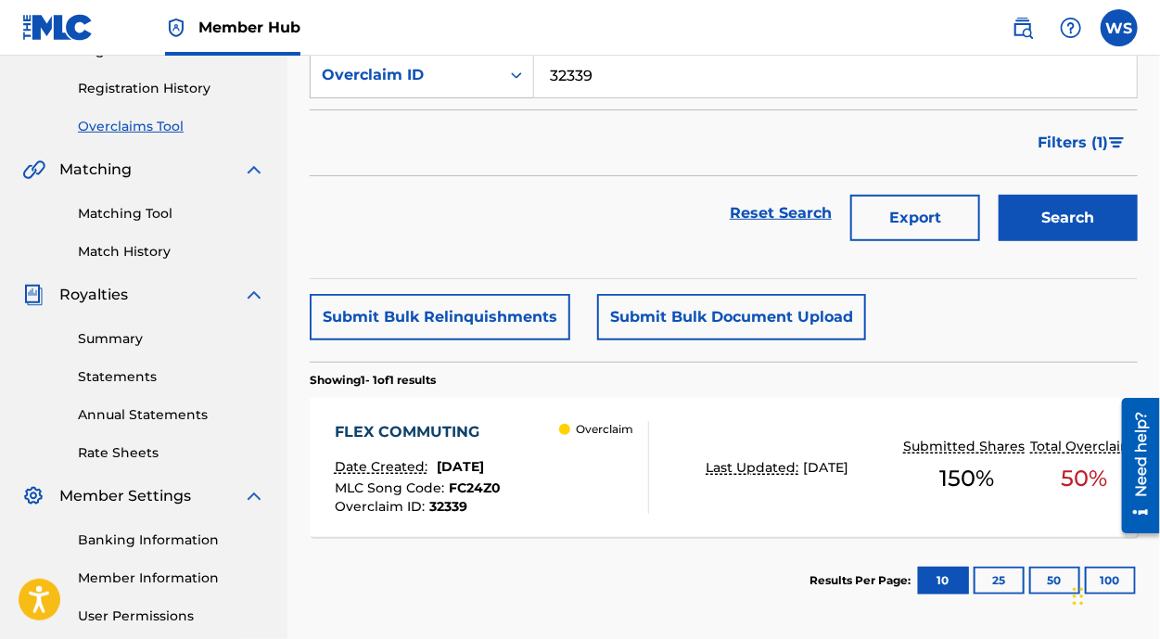
click at [373, 421] on div "FLEX COMMUTING" at bounding box center [418, 432] width 166 height 22
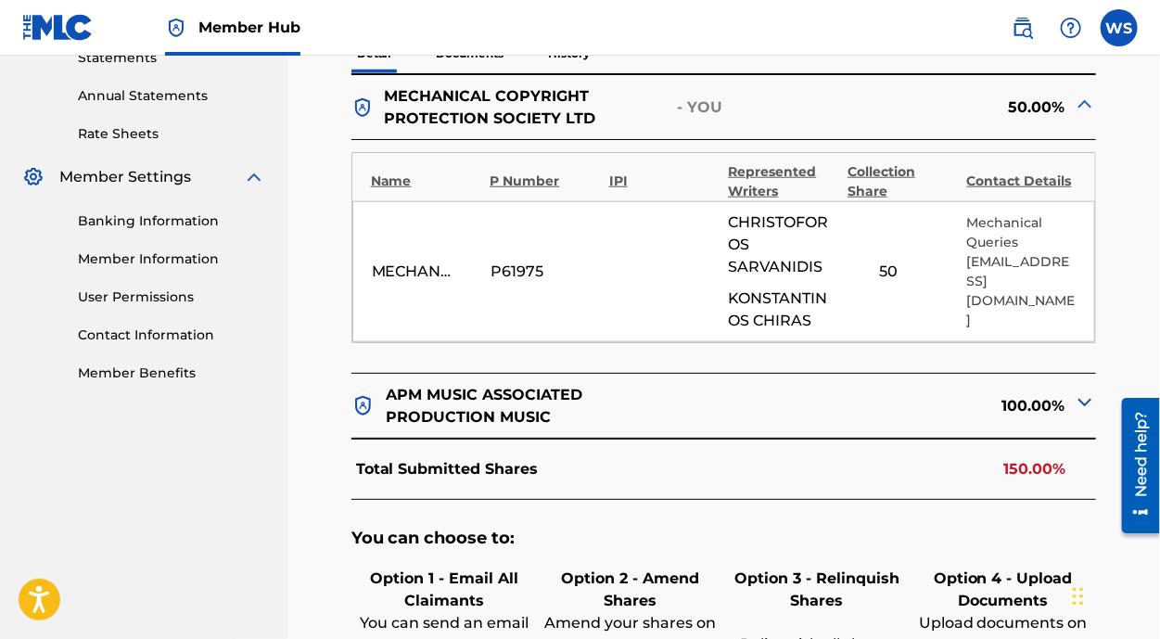
scroll to position [674, 0]
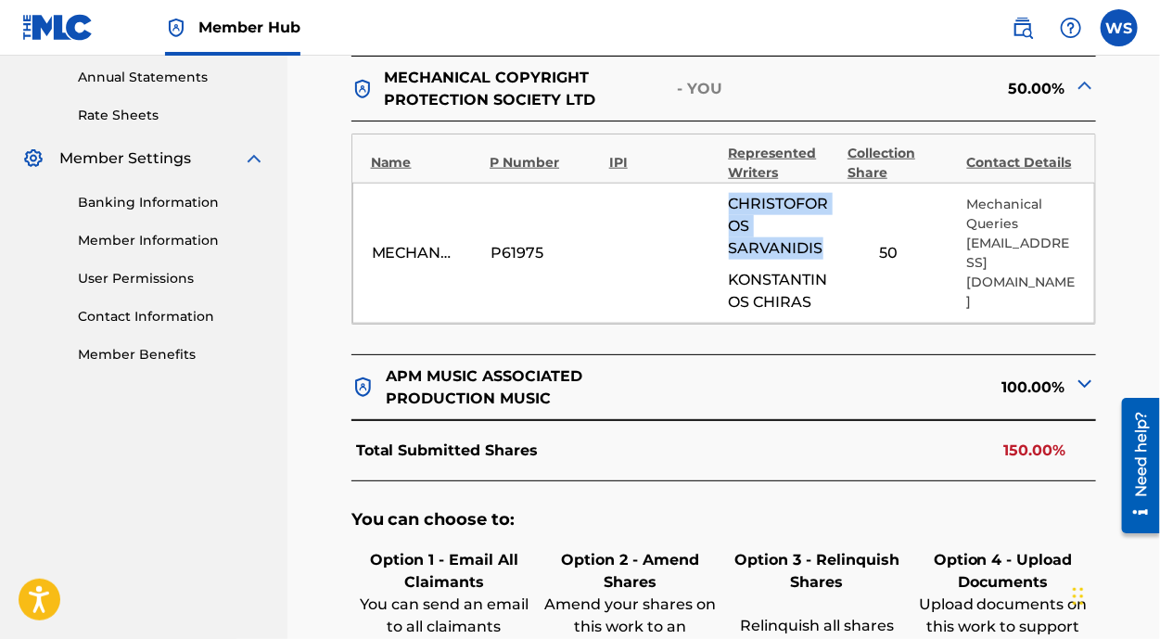
drag, startPoint x: 733, startPoint y: 198, endPoint x: 830, endPoint y: 239, distance: 104.7
click at [830, 239] on span "[PERSON_NAME]" at bounding box center [783, 226] width 109 height 67
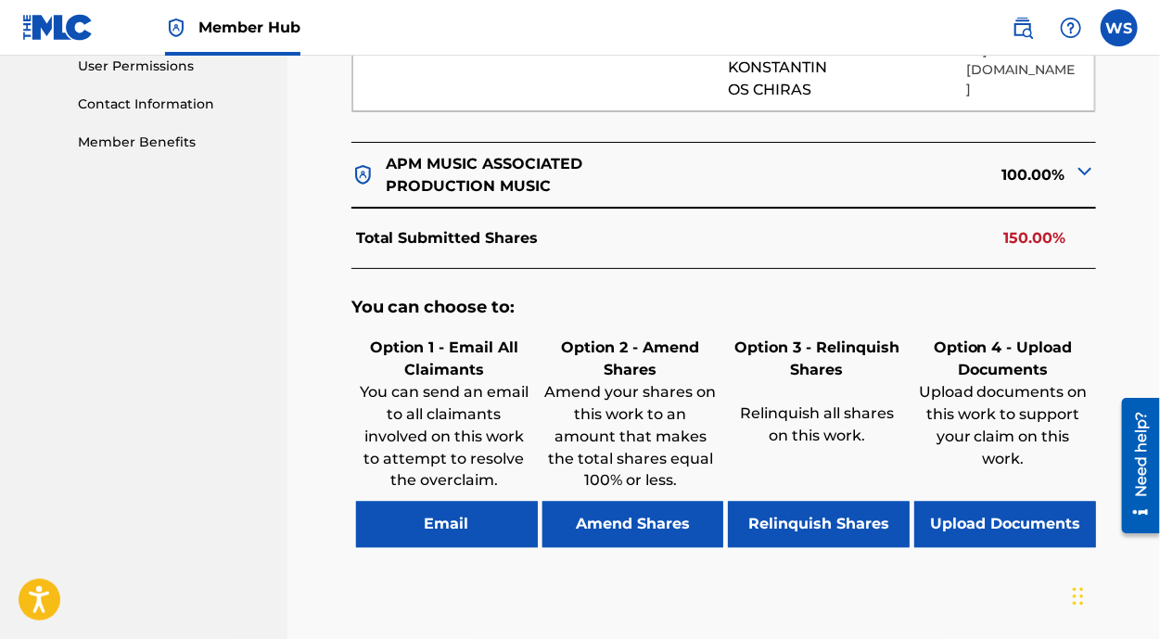
scroll to position [926, 0]
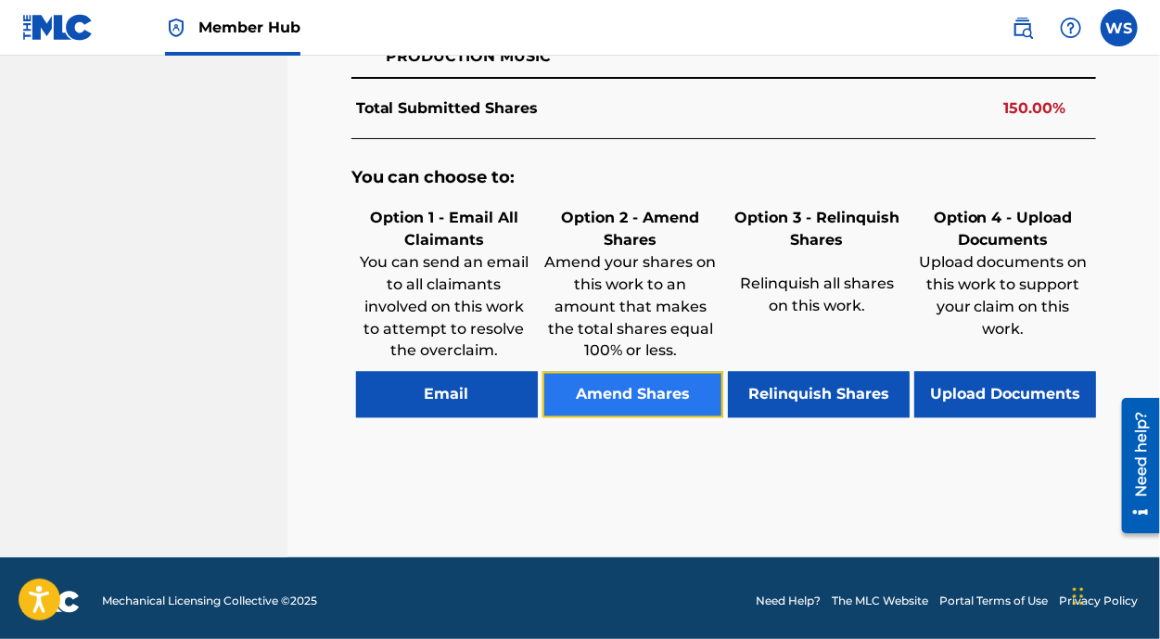
click at [629, 407] on button "Amend Shares" at bounding box center [633, 395] width 182 height 46
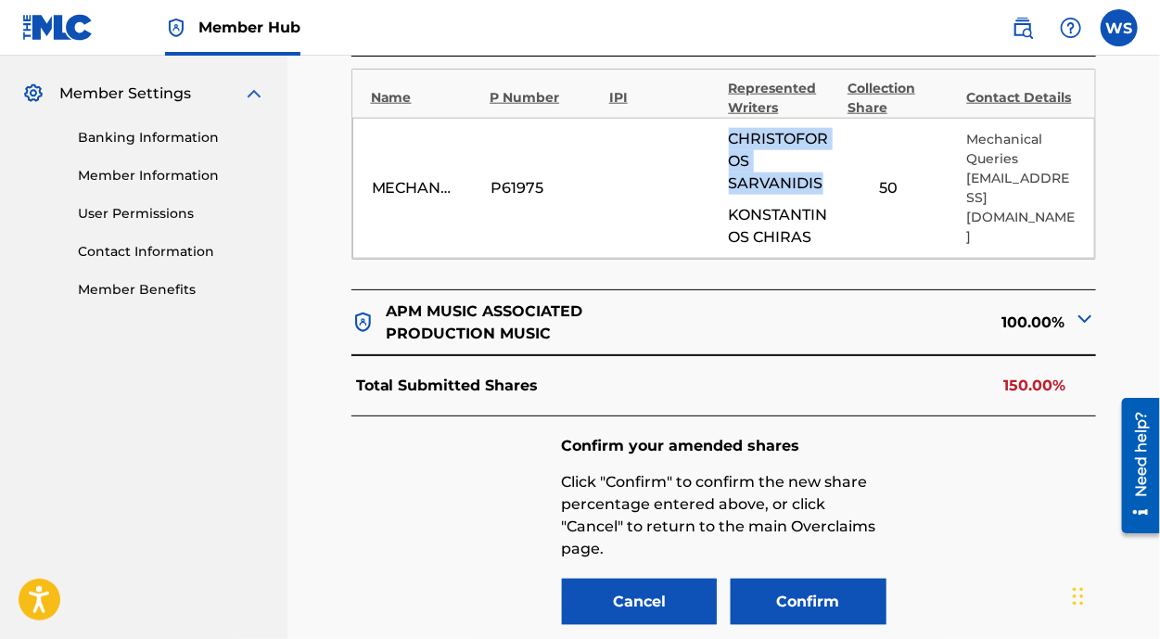
scroll to position [728, 0]
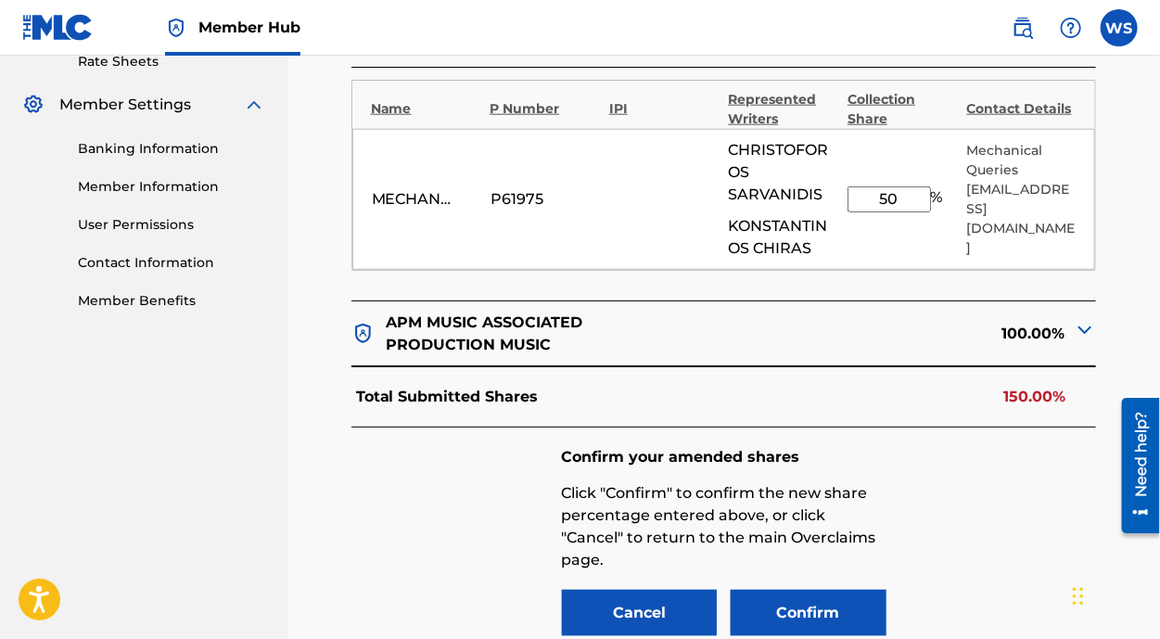
click at [904, 196] on input "50" at bounding box center [889, 199] width 83 height 26
type input "5"
type input "25"
click at [813, 590] on button "Confirm" at bounding box center [809, 613] width 156 height 46
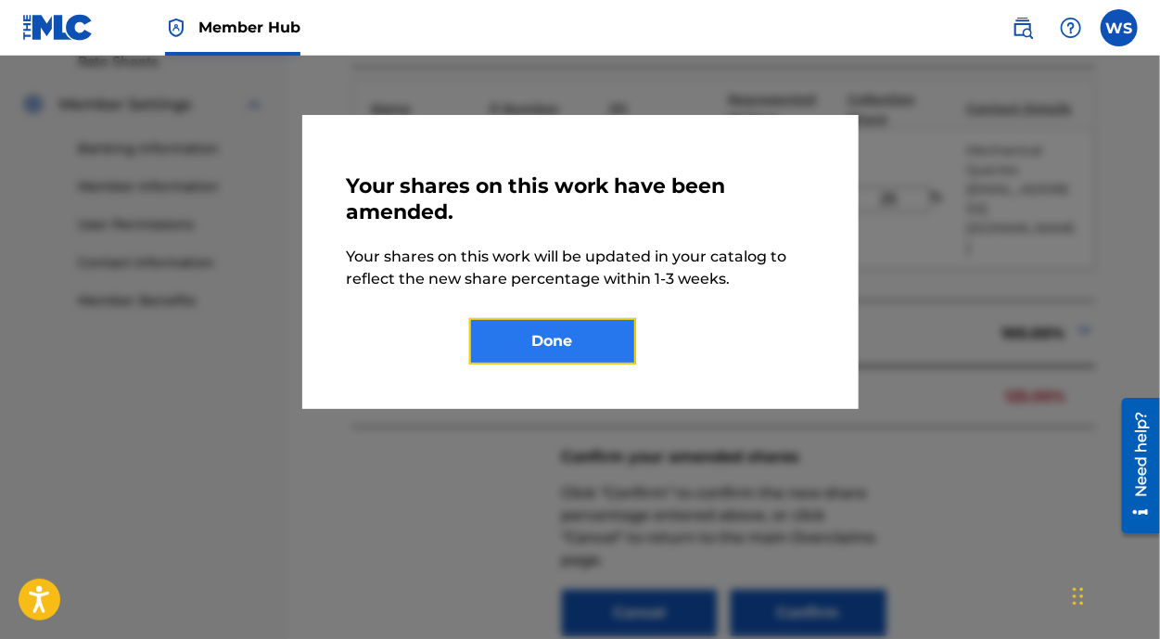
click at [559, 350] on button "Done" at bounding box center [552, 341] width 167 height 46
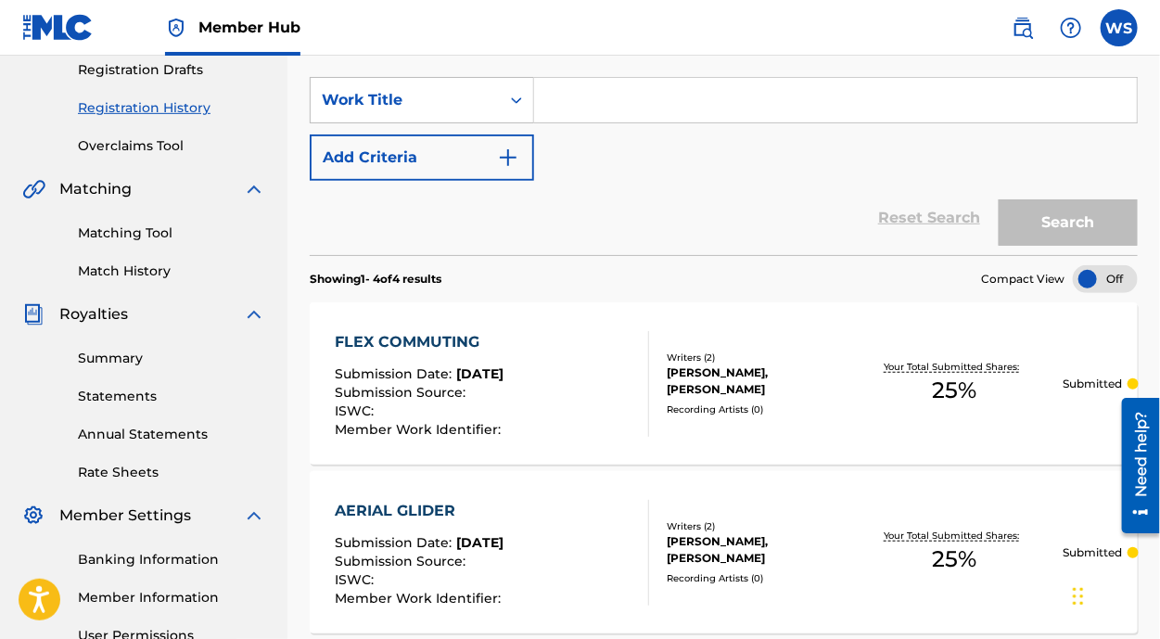
scroll to position [252, 0]
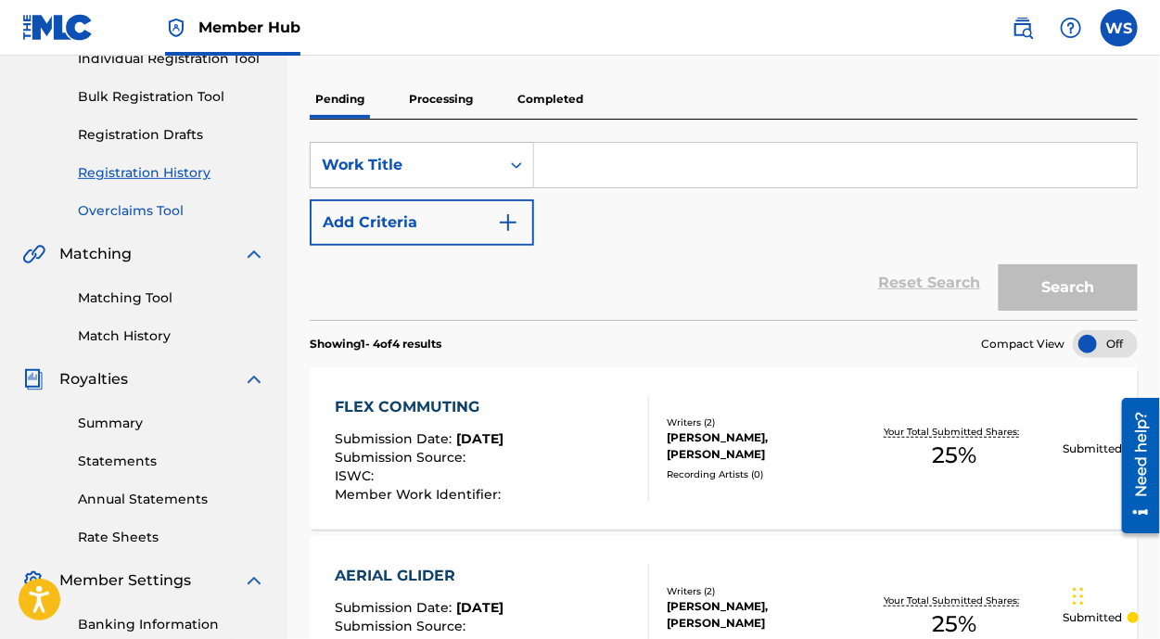
click at [143, 210] on link "Overclaims Tool" at bounding box center [171, 210] width 187 height 19
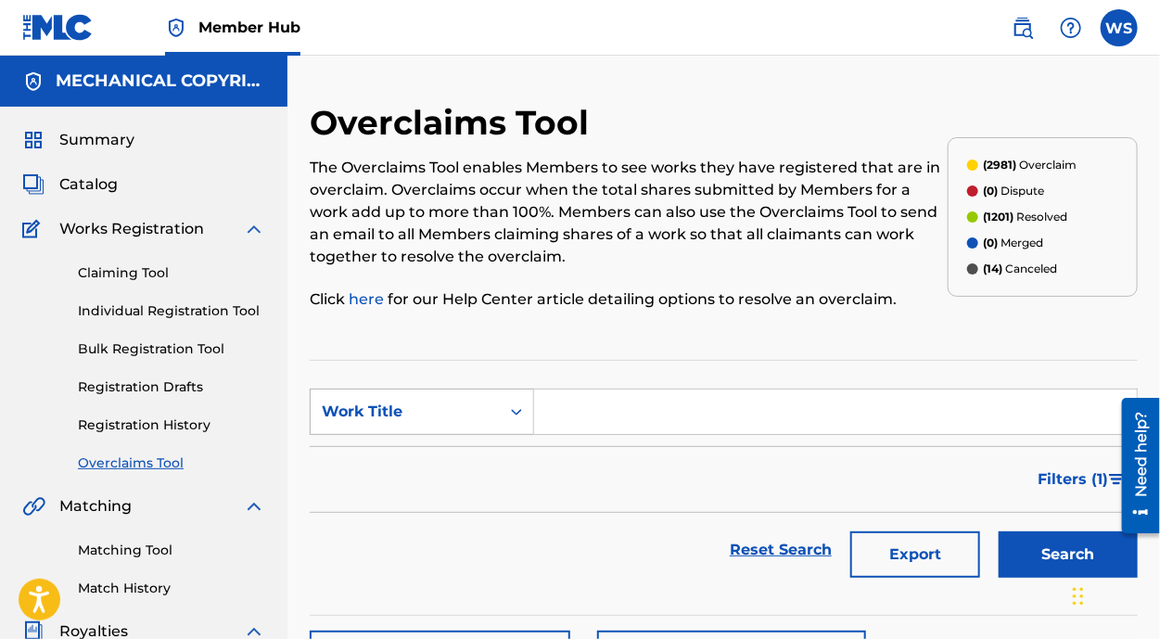
click at [453, 408] on div "Work Title" at bounding box center [405, 412] width 167 height 22
drag, startPoint x: 437, startPoint y: 483, endPoint x: 529, endPoint y: 450, distance: 97.7
click at [437, 484] on div "Overclaim ID" at bounding box center [422, 504] width 223 height 46
click at [587, 387] on section "SearchWithCriteria72d8f009-164e-4079-b092-35eaf2727784 Overclaim ID Filter Stat…" at bounding box center [724, 488] width 828 height 256
click at [593, 401] on input "Search Form" at bounding box center [835, 411] width 603 height 45
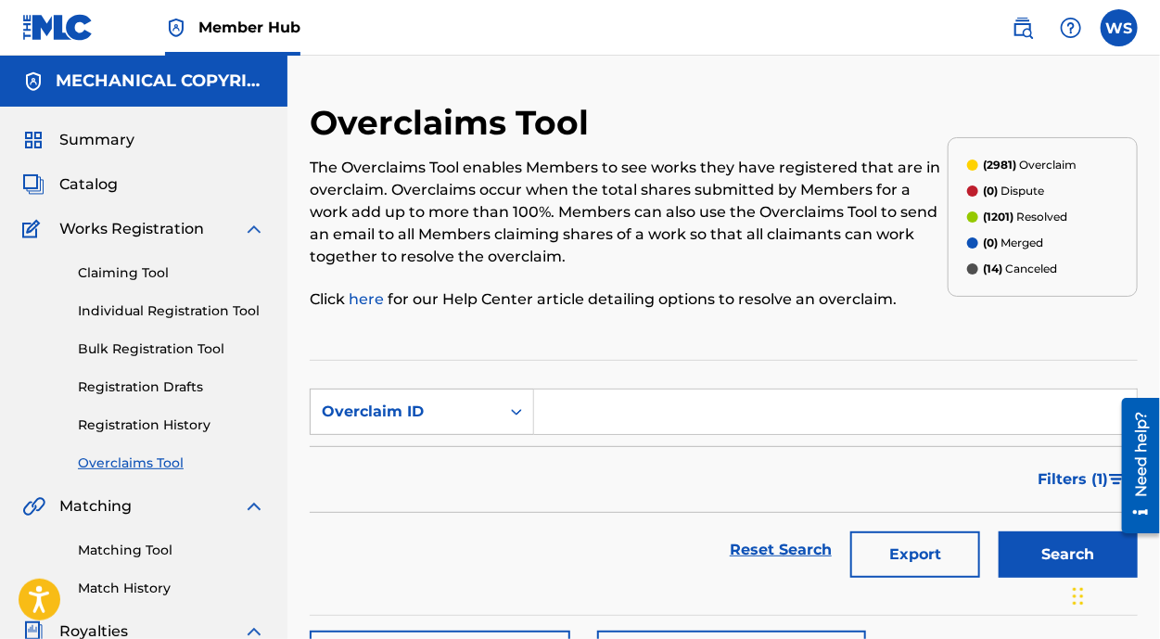
paste input "32332"
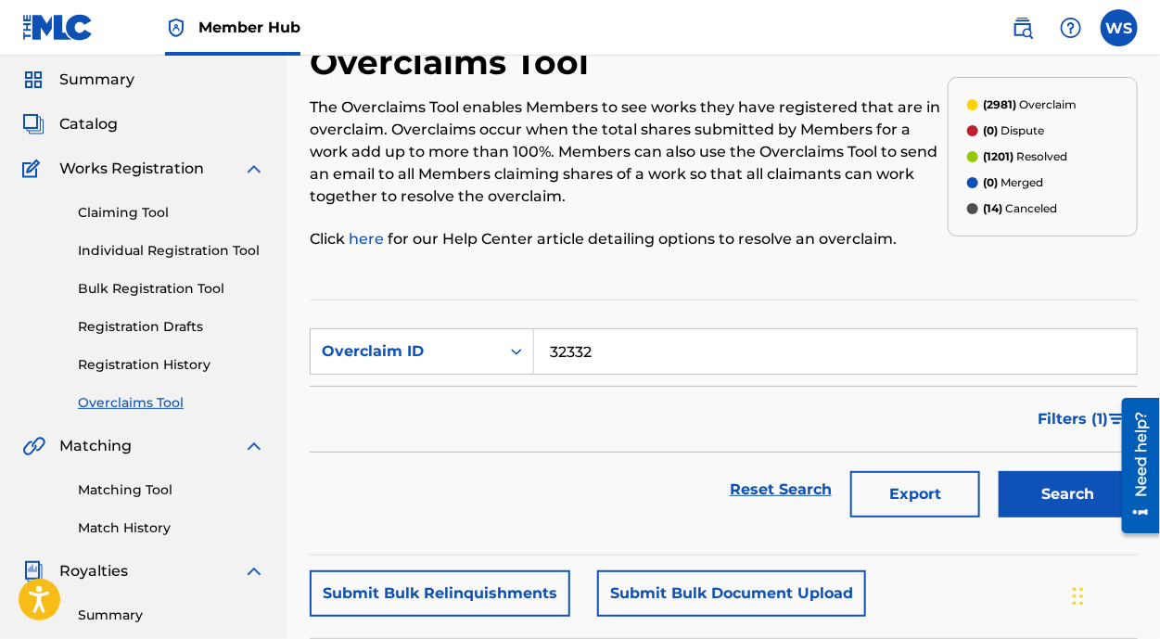
scroll to position [83, 0]
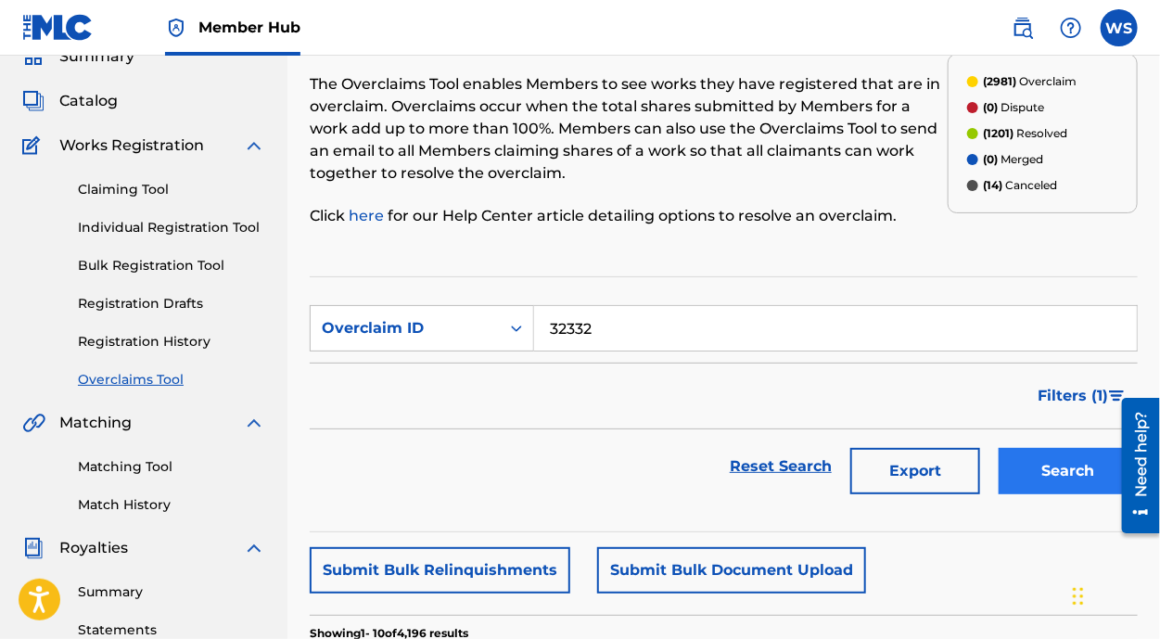
type input "32332"
click at [1024, 465] on button "Search" at bounding box center [1068, 471] width 139 height 46
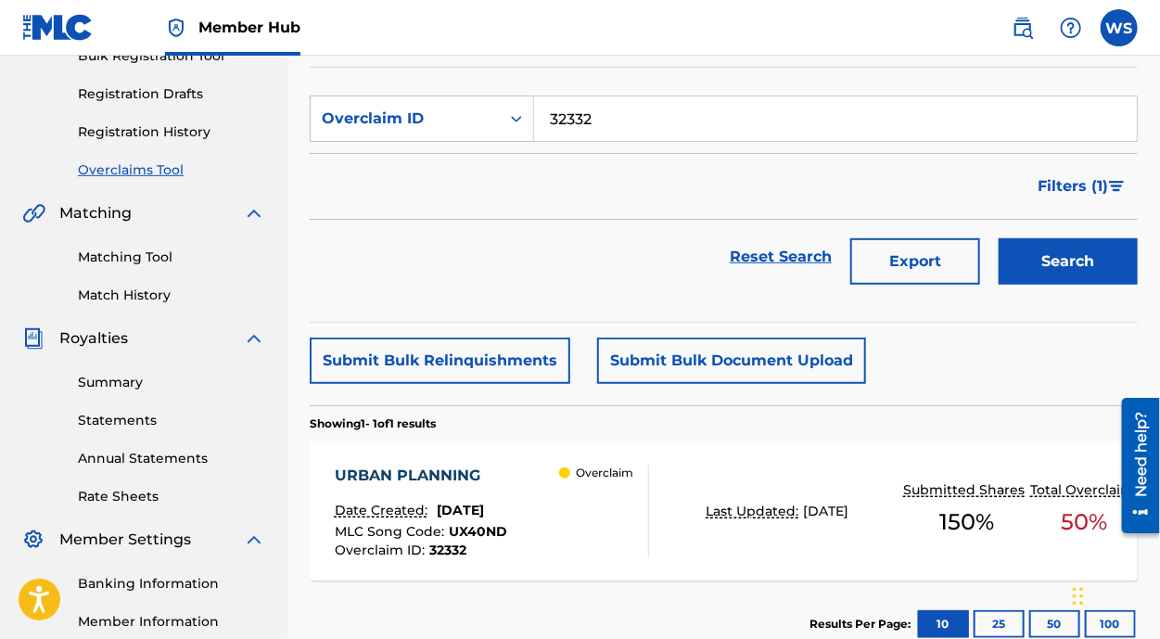
scroll to position [421, 0]
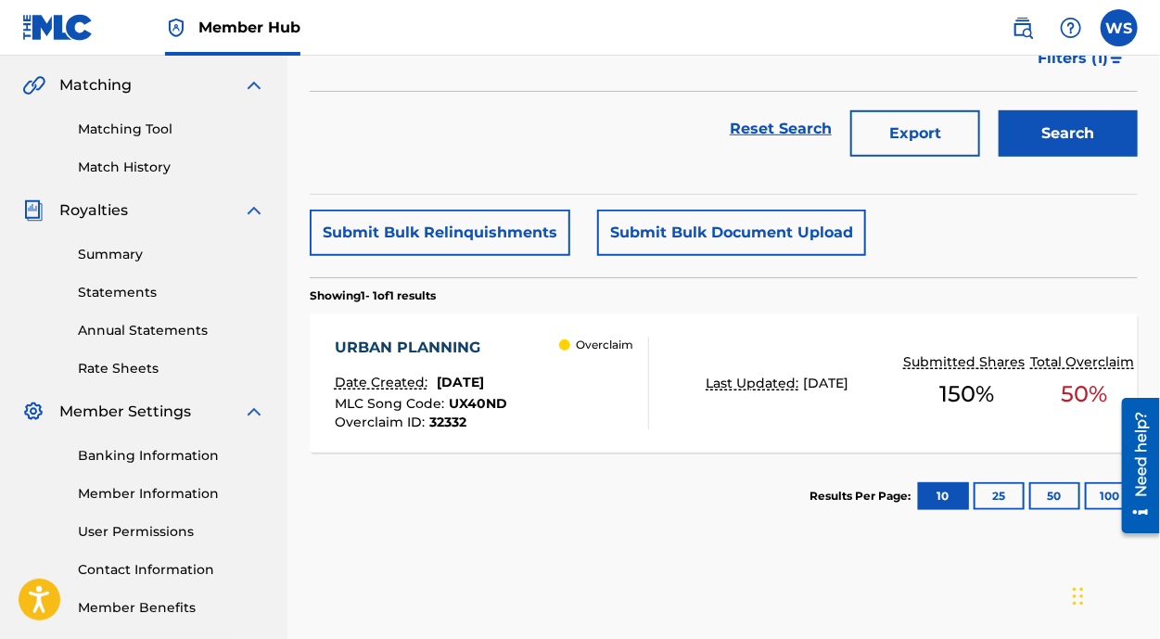
click at [462, 347] on div "URBAN PLANNING" at bounding box center [421, 348] width 172 height 22
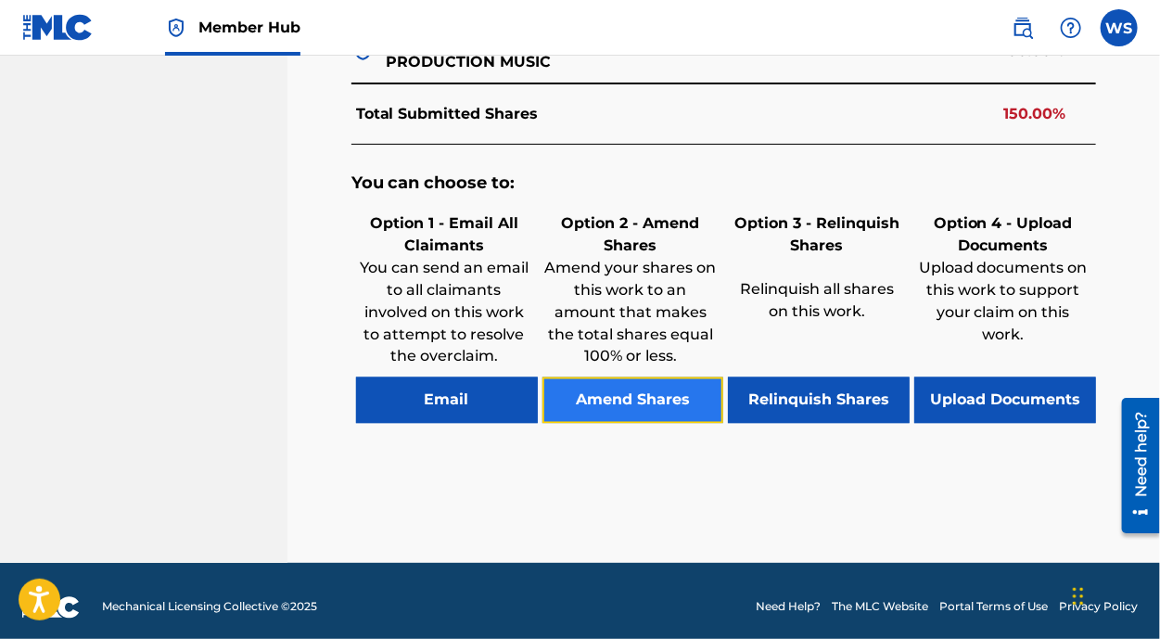
click at [639, 379] on button "Amend Shares" at bounding box center [633, 400] width 182 height 46
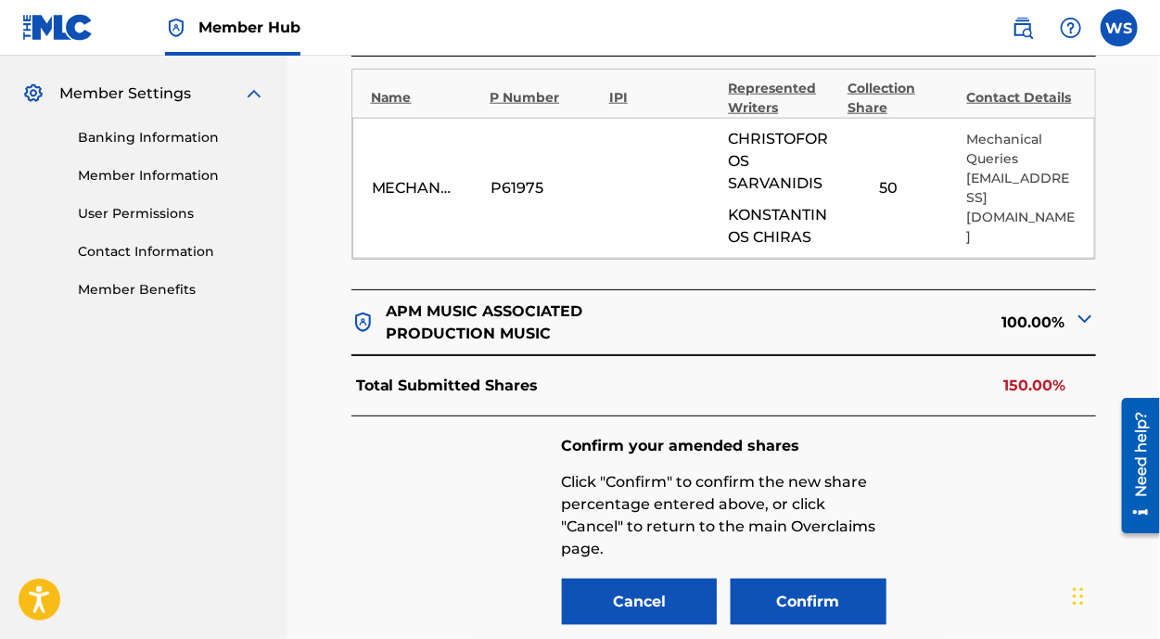
scroll to position [728, 0]
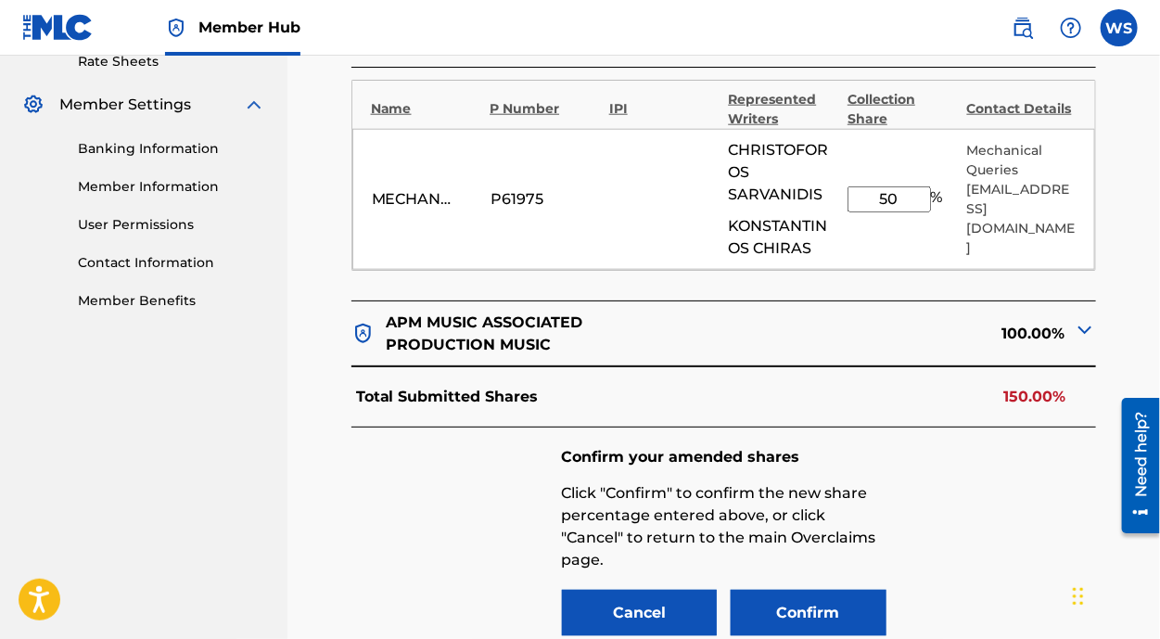
click at [902, 195] on input "50" at bounding box center [889, 199] width 83 height 26
type input "5"
type input "25"
click at [806, 572] on div "Confirm your amended shares Click "Confirm" to confirm the new share percentage…" at bounding box center [724, 541] width 325 height 190
click at [801, 593] on button "Confirm" at bounding box center [809, 613] width 156 height 46
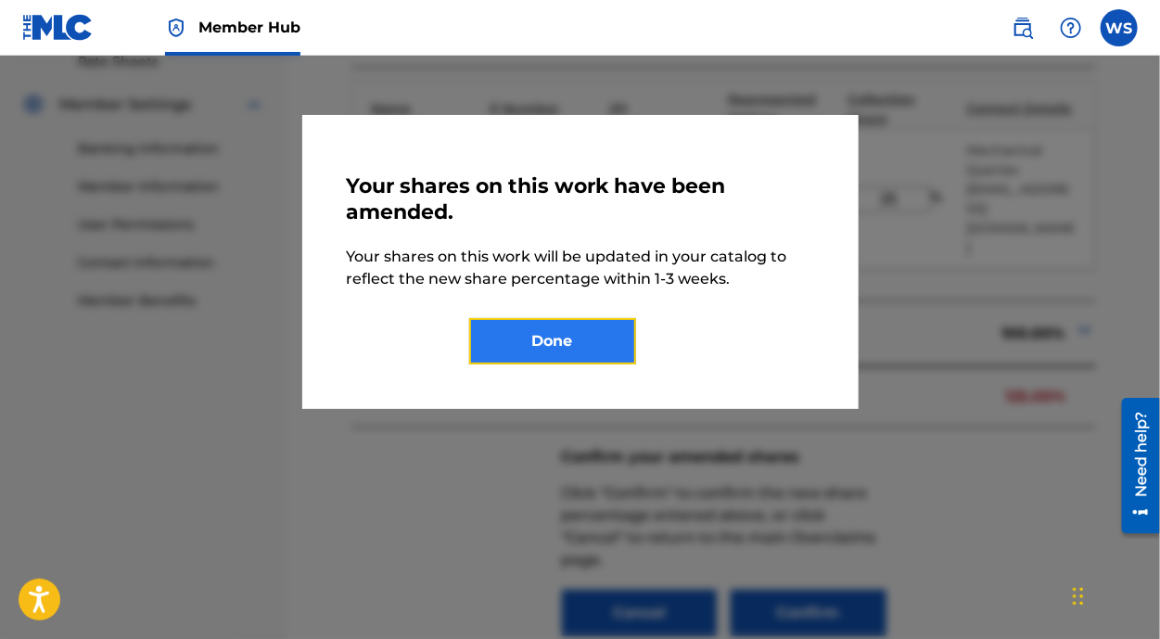
click at [570, 357] on button "Done" at bounding box center [552, 341] width 167 height 46
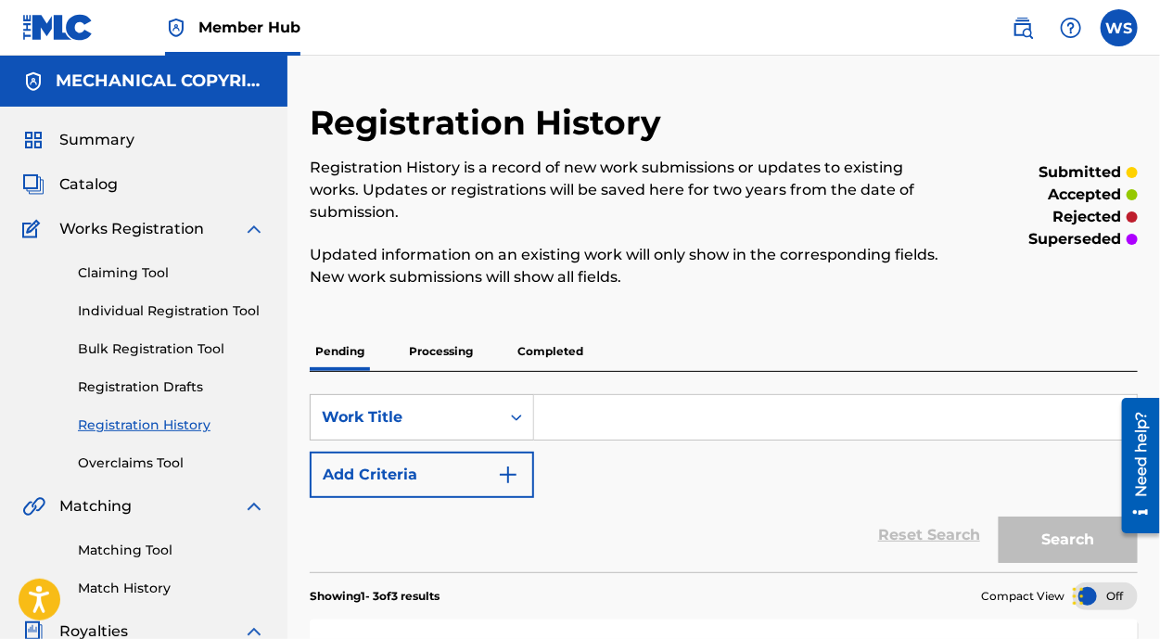
click at [182, 422] on link "Registration History" at bounding box center [171, 424] width 187 height 19
click at [126, 457] on link "Overclaims Tool" at bounding box center [171, 462] width 187 height 19
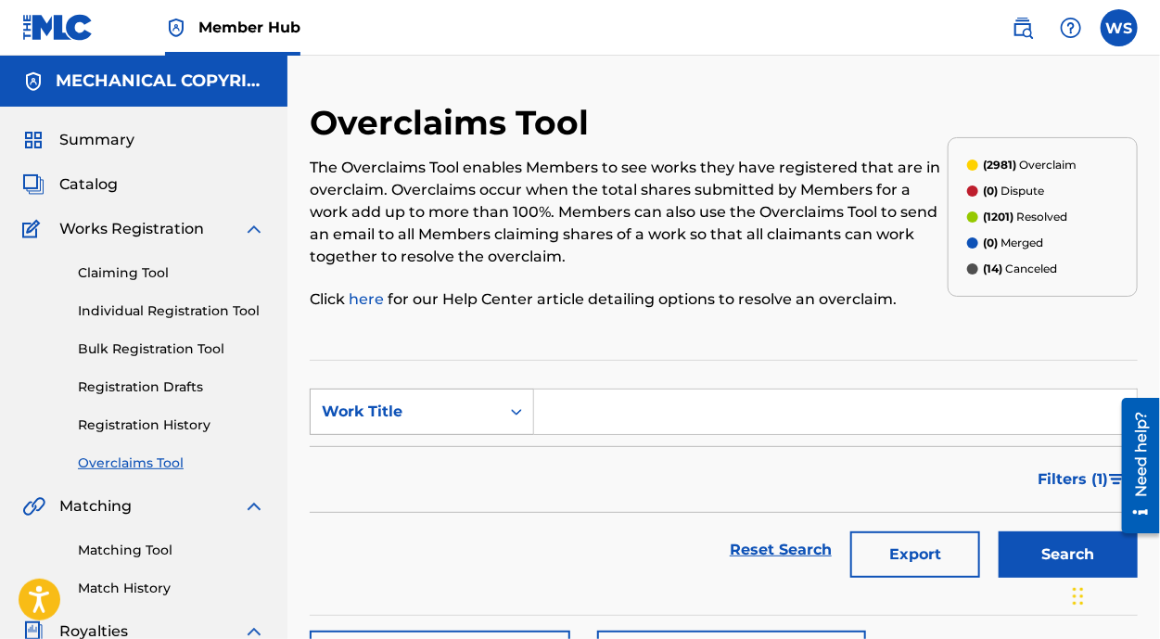
click at [402, 405] on div "Work Title" at bounding box center [405, 412] width 167 height 22
click at [398, 488] on div "Overclaim ID" at bounding box center [422, 504] width 223 height 46
click at [556, 429] on input "Search Form" at bounding box center [835, 411] width 603 height 45
paste input "32340"
type input "32340"
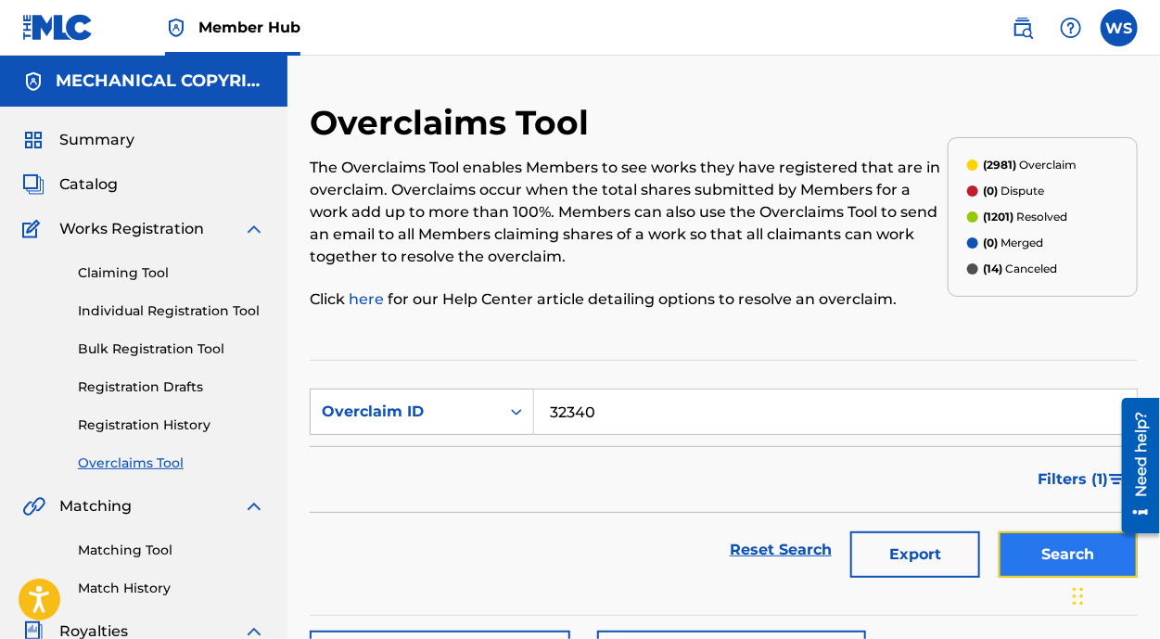
click at [1049, 543] on button "Search" at bounding box center [1068, 554] width 139 height 46
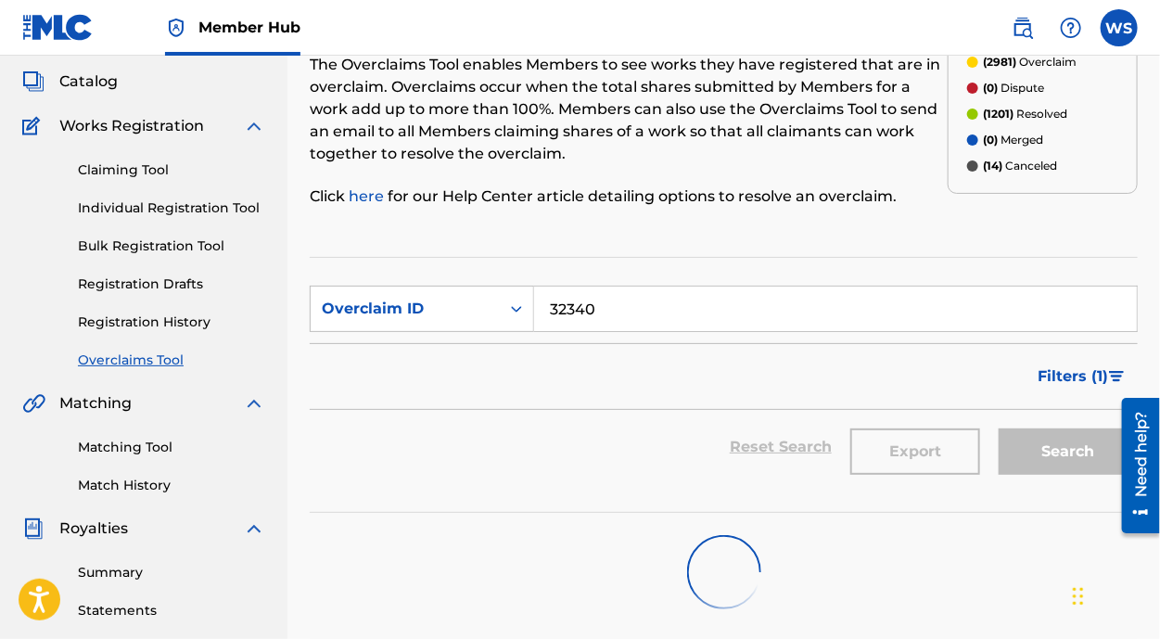
scroll to position [252, 0]
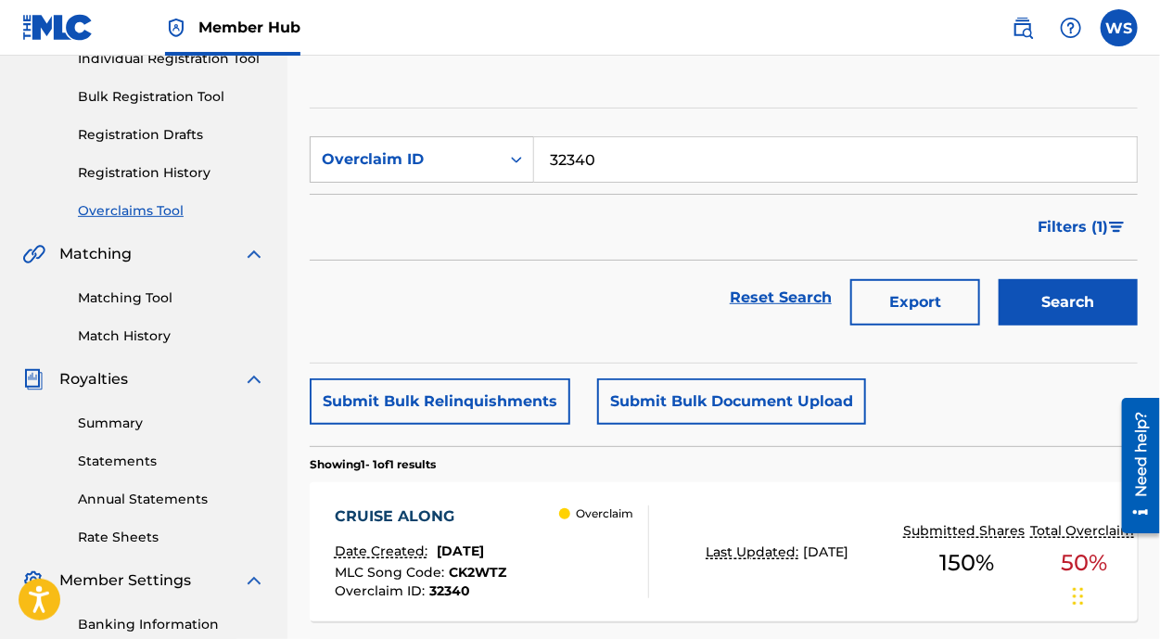
click at [434, 505] on div "CRUISE ALONG" at bounding box center [421, 516] width 172 height 22
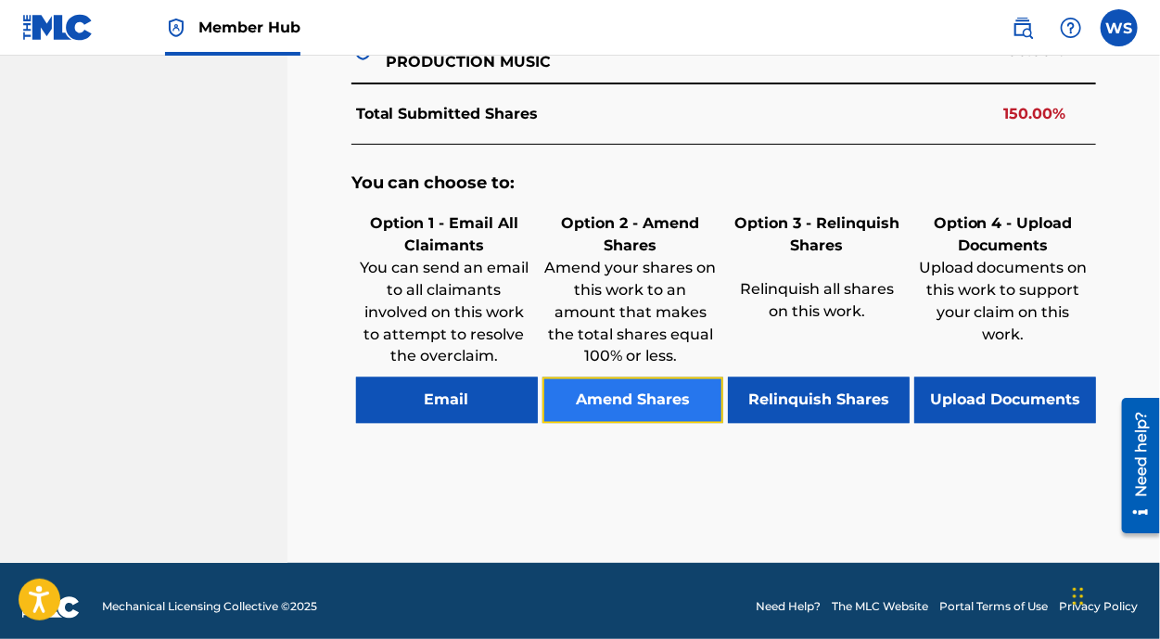
click at [654, 377] on button "Amend Shares" at bounding box center [633, 400] width 182 height 46
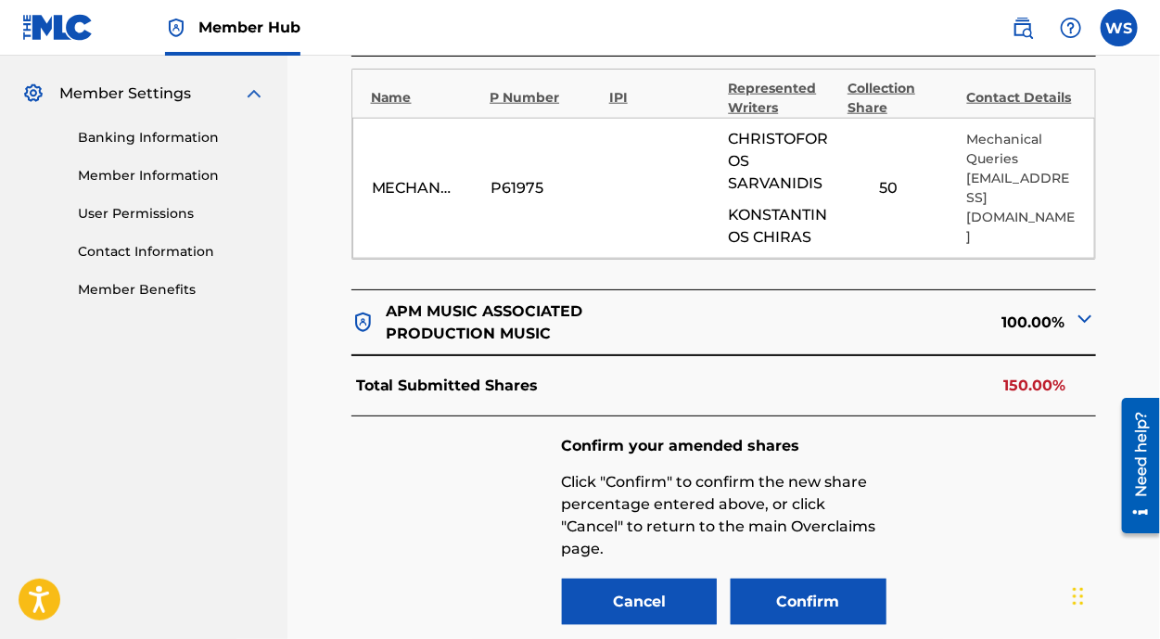
scroll to position [728, 0]
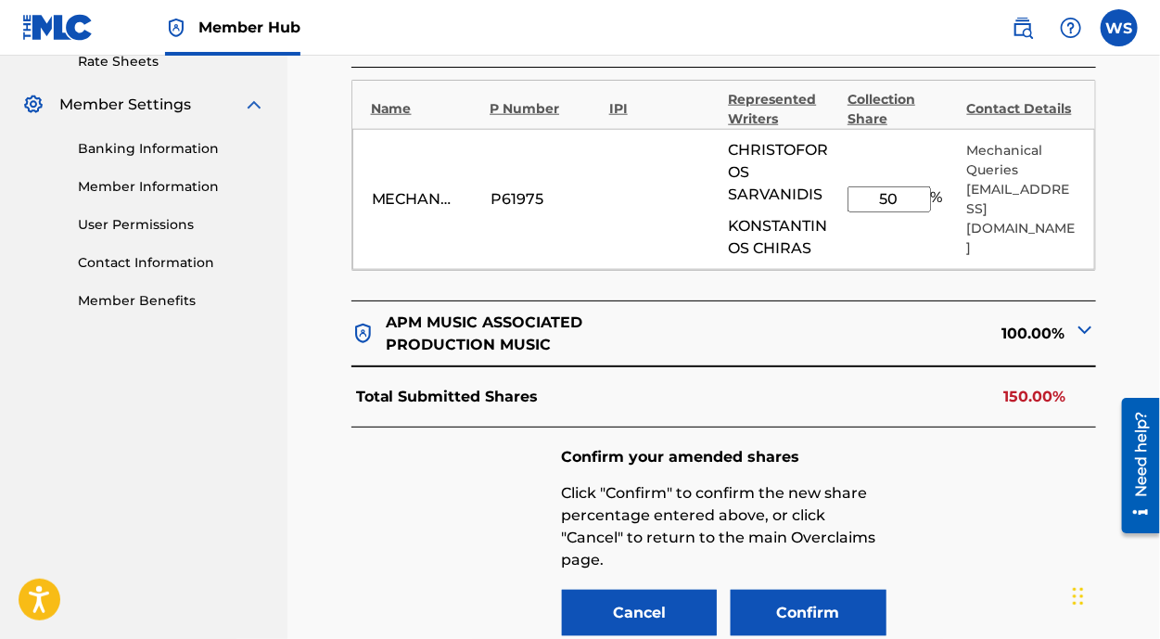
click at [908, 190] on input "50" at bounding box center [889, 199] width 83 height 26
type input "5"
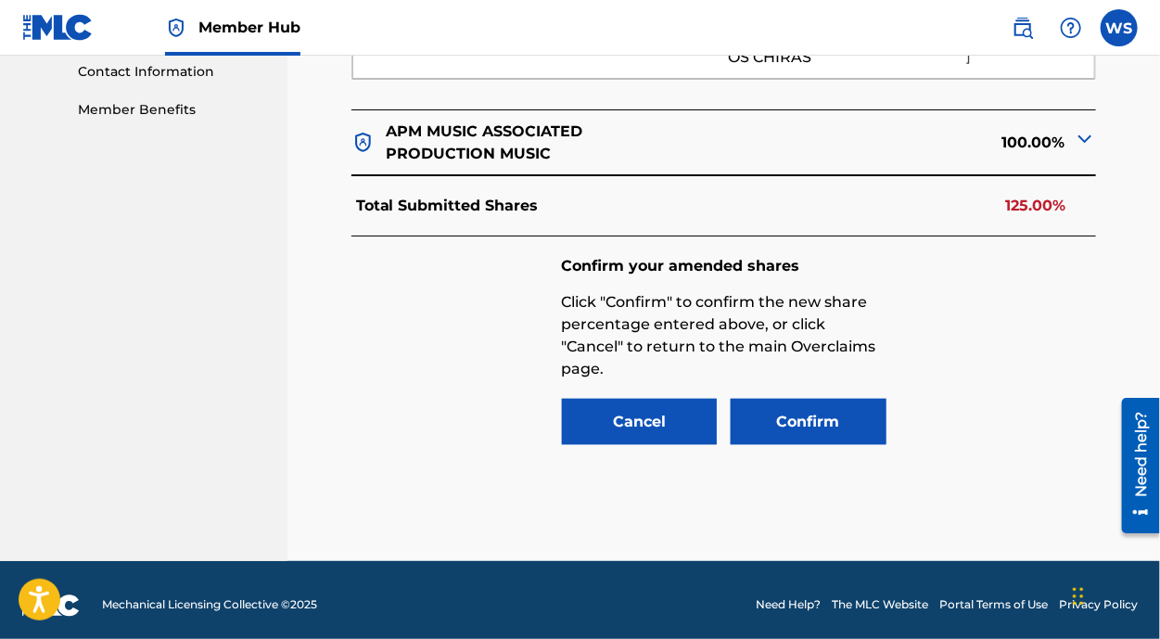
scroll to position [924, 0]
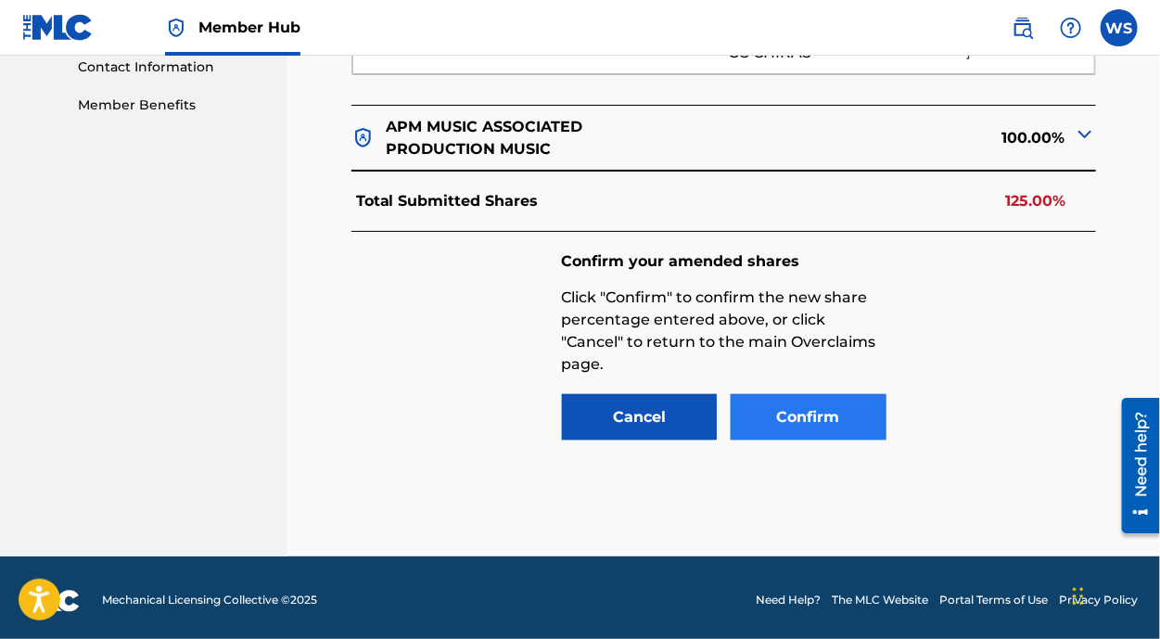
type input "25"
click at [800, 394] on button "Confirm" at bounding box center [809, 417] width 156 height 46
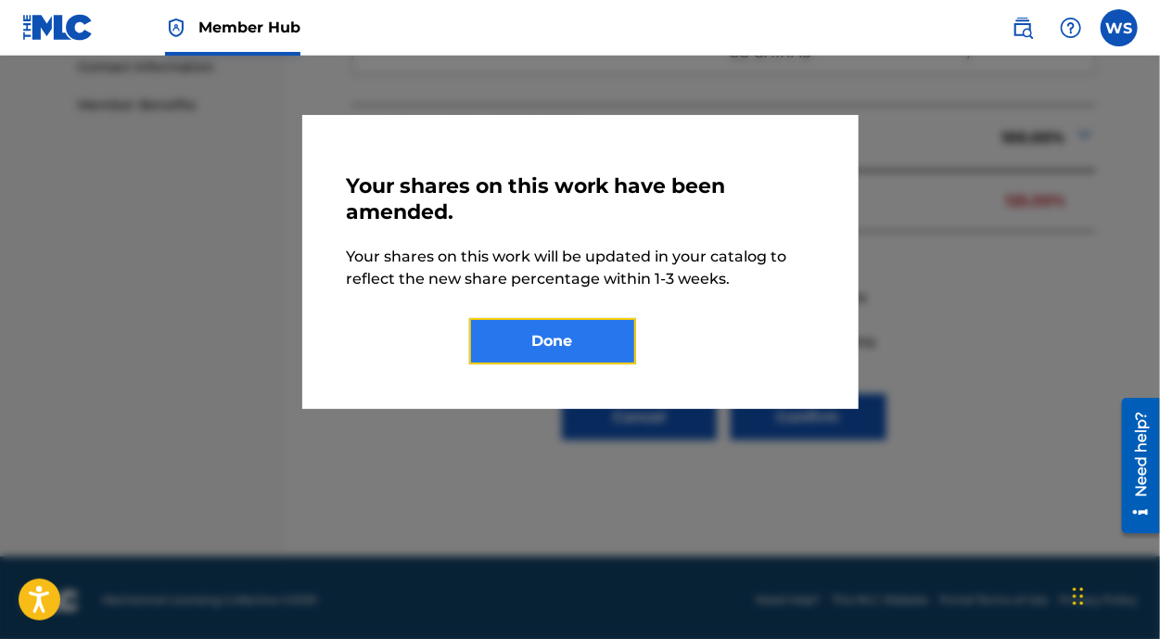
click at [561, 332] on button "Done" at bounding box center [552, 341] width 167 height 46
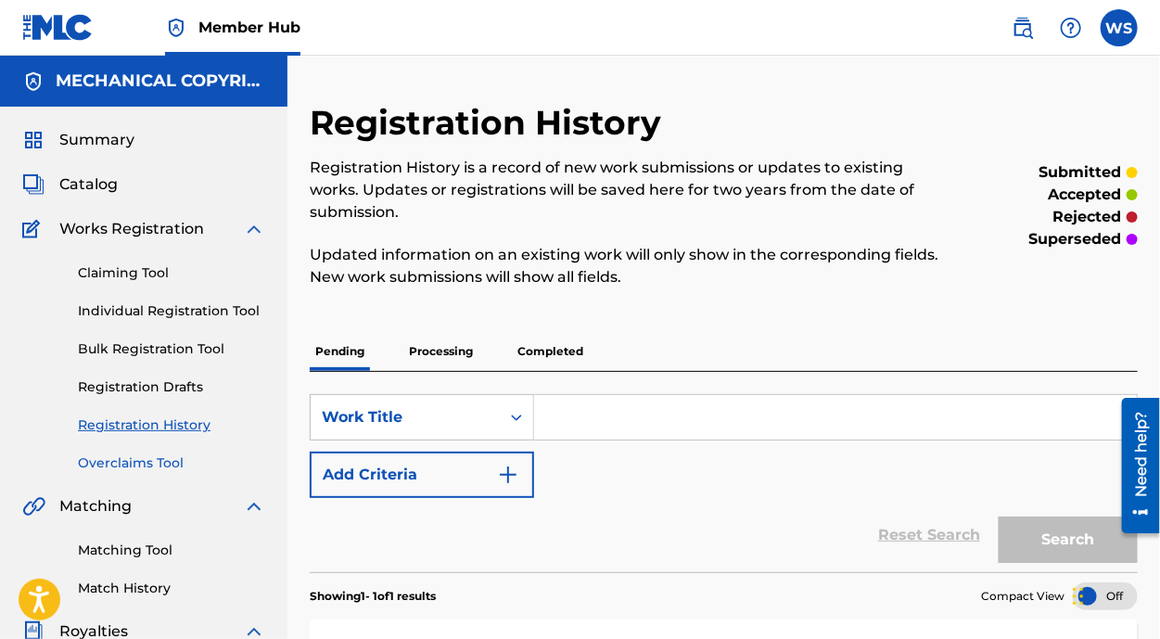
click at [130, 457] on link "Overclaims Tool" at bounding box center [171, 462] width 187 height 19
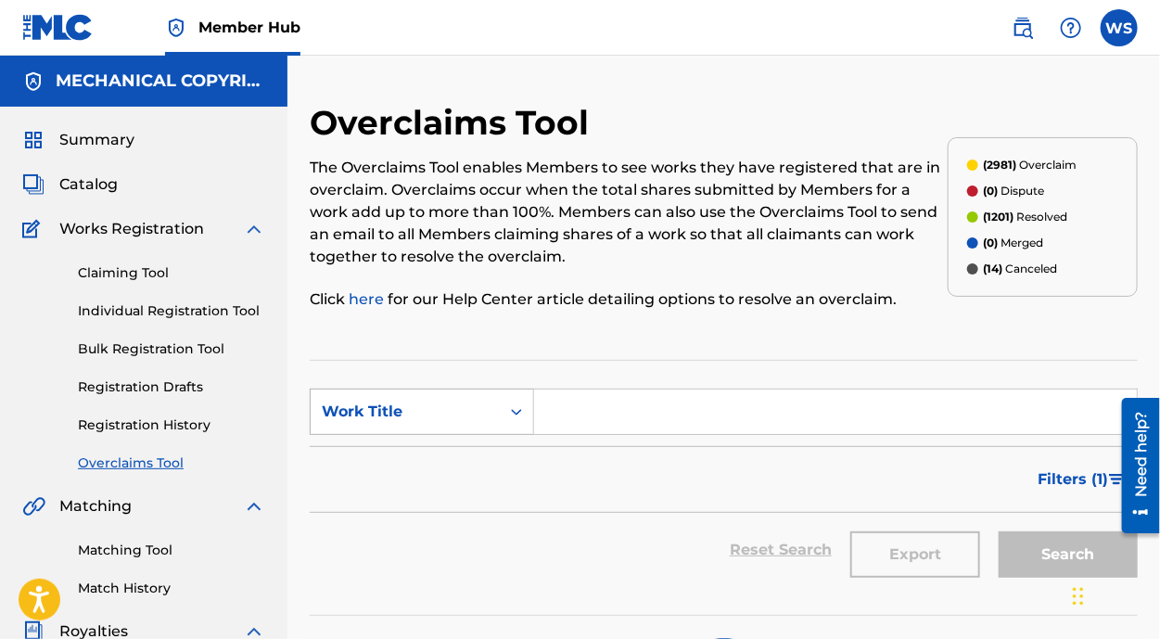
drag, startPoint x: 409, startPoint y: 405, endPoint x: 411, endPoint y: 417, distance: 12.2
click at [409, 406] on div "Work Title" at bounding box center [405, 412] width 167 height 22
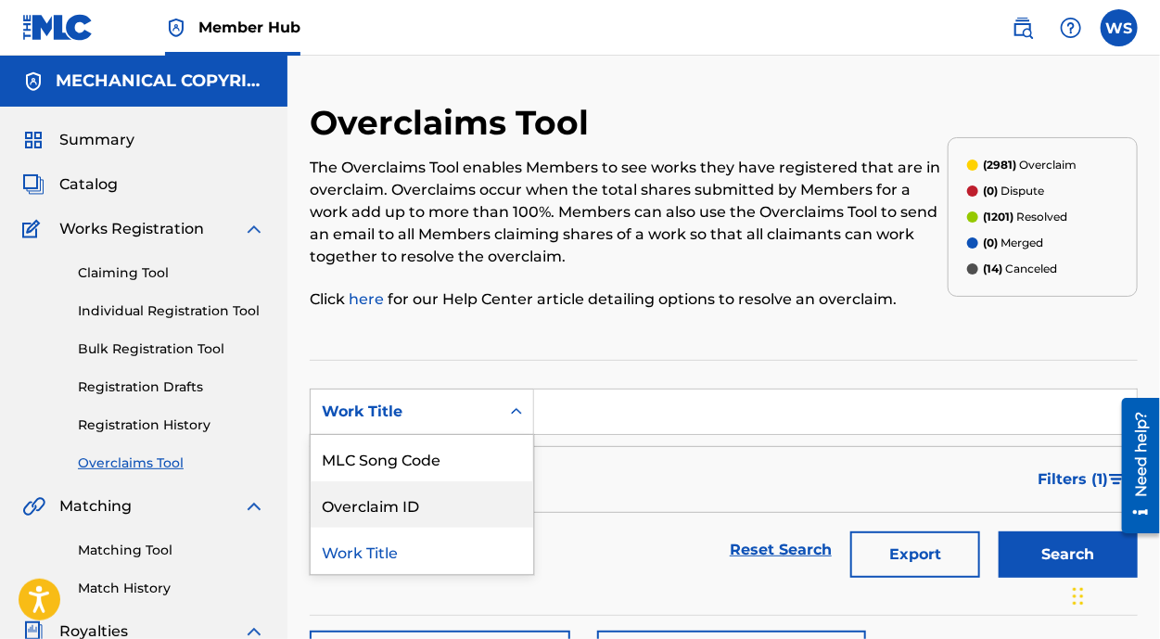
drag, startPoint x: 416, startPoint y: 506, endPoint x: 438, endPoint y: 492, distance: 25.5
click at [417, 507] on div "Overclaim ID" at bounding box center [422, 504] width 223 height 46
click at [581, 428] on input "Search Form" at bounding box center [835, 411] width 603 height 45
paste input "32333"
type input "32333"
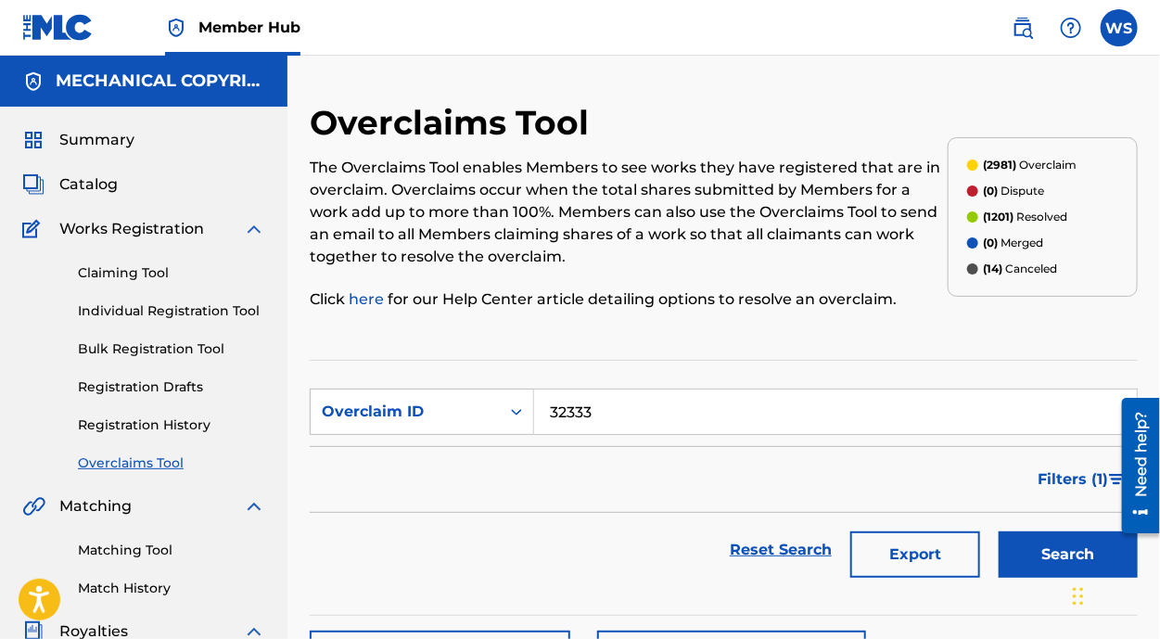
click at [999, 531] on button "Search" at bounding box center [1068, 554] width 139 height 46
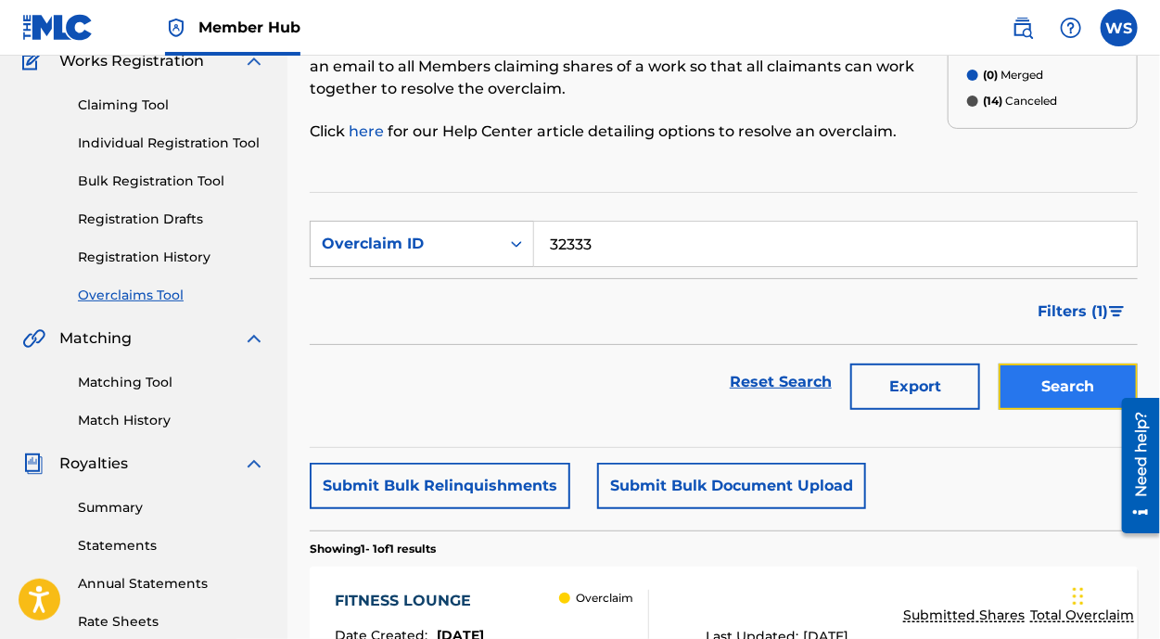
click at [1025, 388] on button "Search" at bounding box center [1068, 387] width 139 height 46
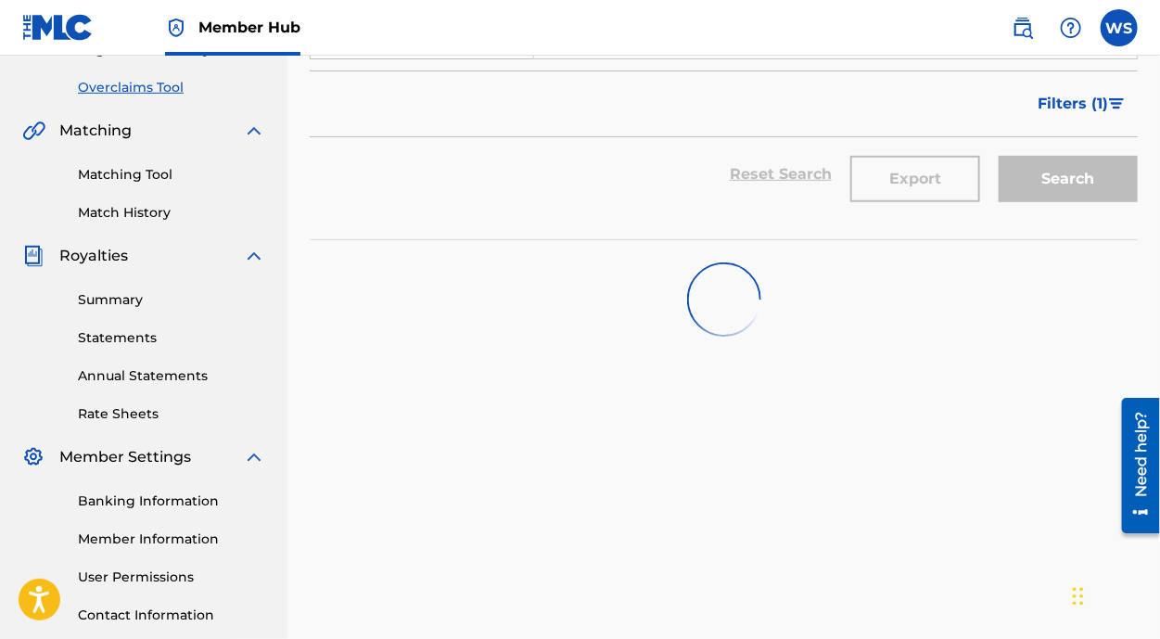
scroll to position [421, 0]
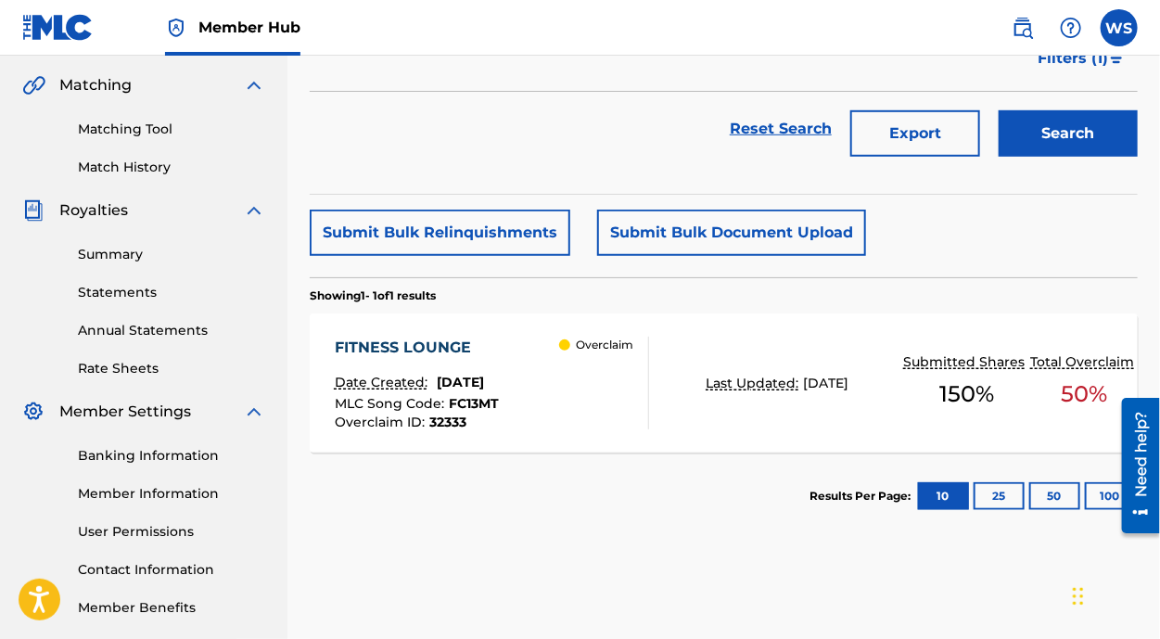
click at [448, 358] on div "FITNESS LOUNGE Date Created: [DATE] MLC Song Code : FC13MT Overclaim ID : 32333" at bounding box center [417, 383] width 164 height 93
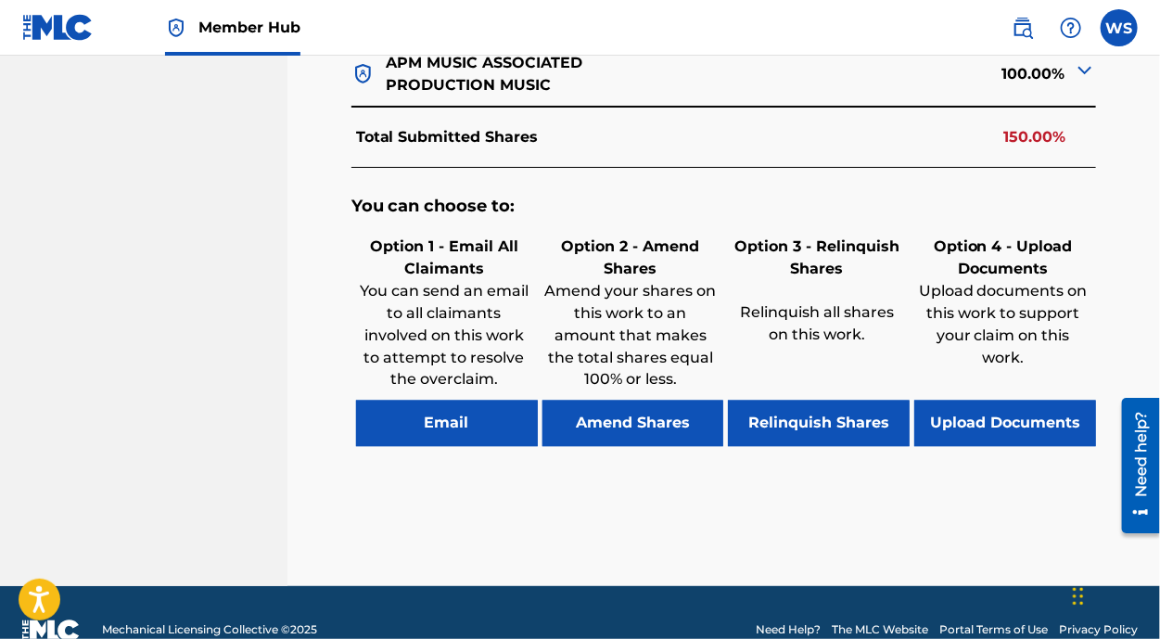
scroll to position [1016, 0]
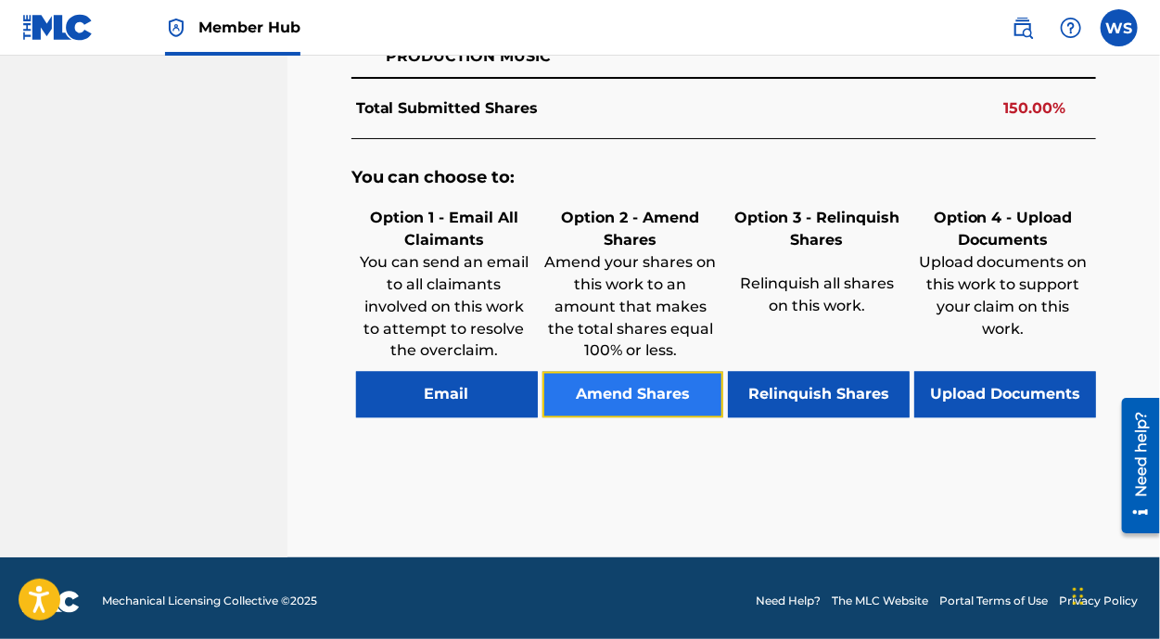
click at [641, 379] on button "Amend Shares" at bounding box center [633, 395] width 182 height 46
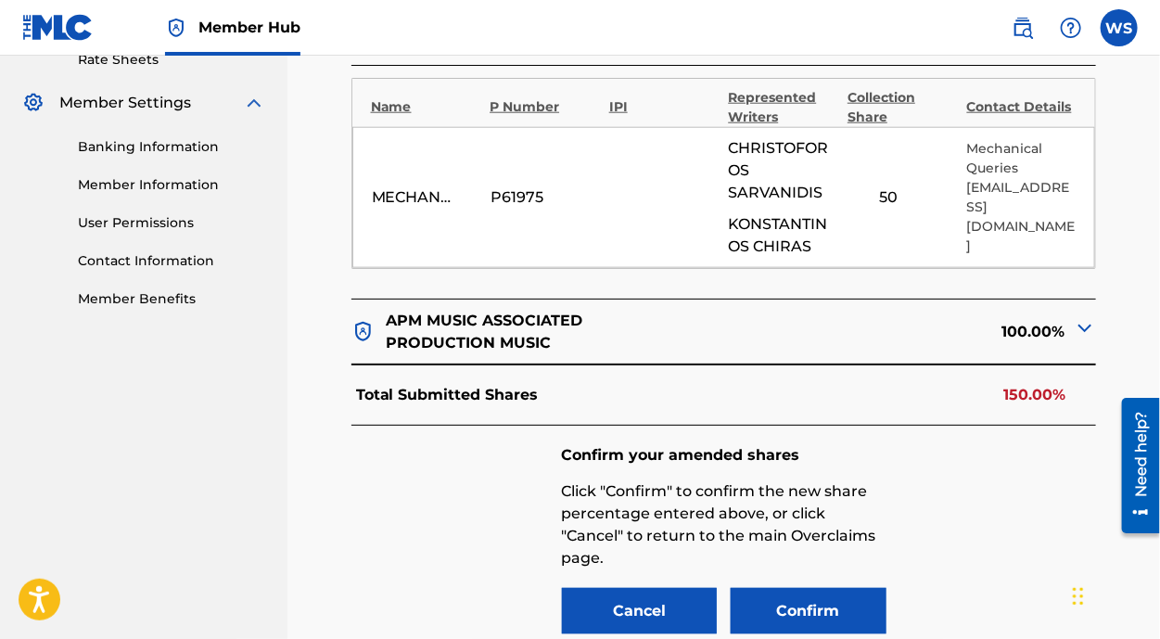
scroll to position [728, 0]
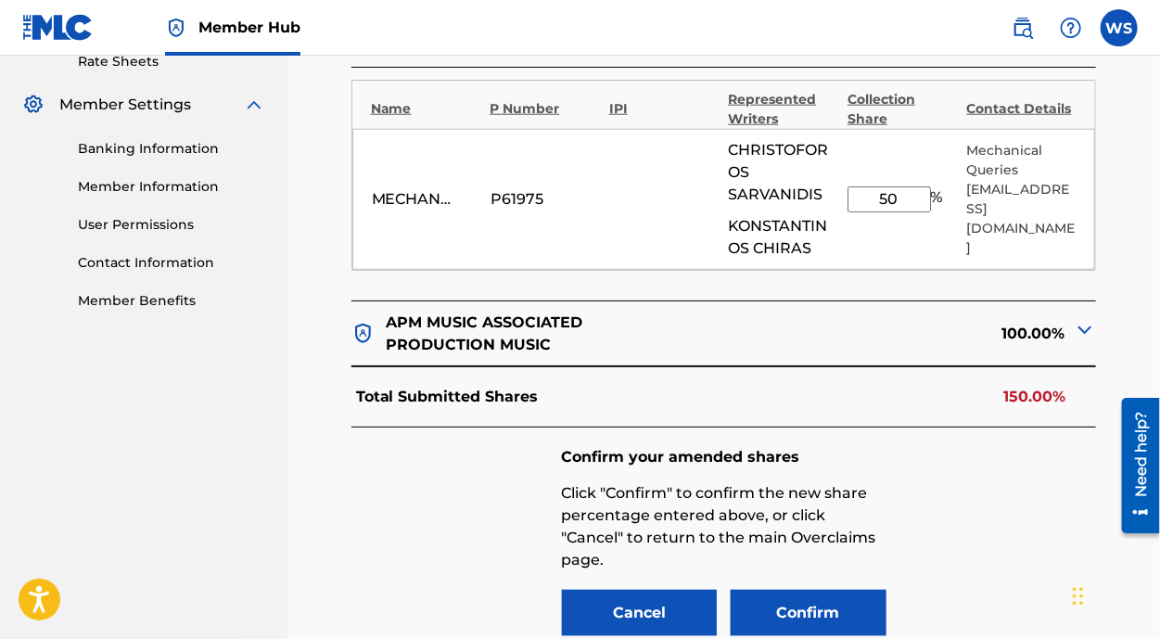
click at [900, 198] on input "50" at bounding box center [889, 199] width 83 height 26
type input "5"
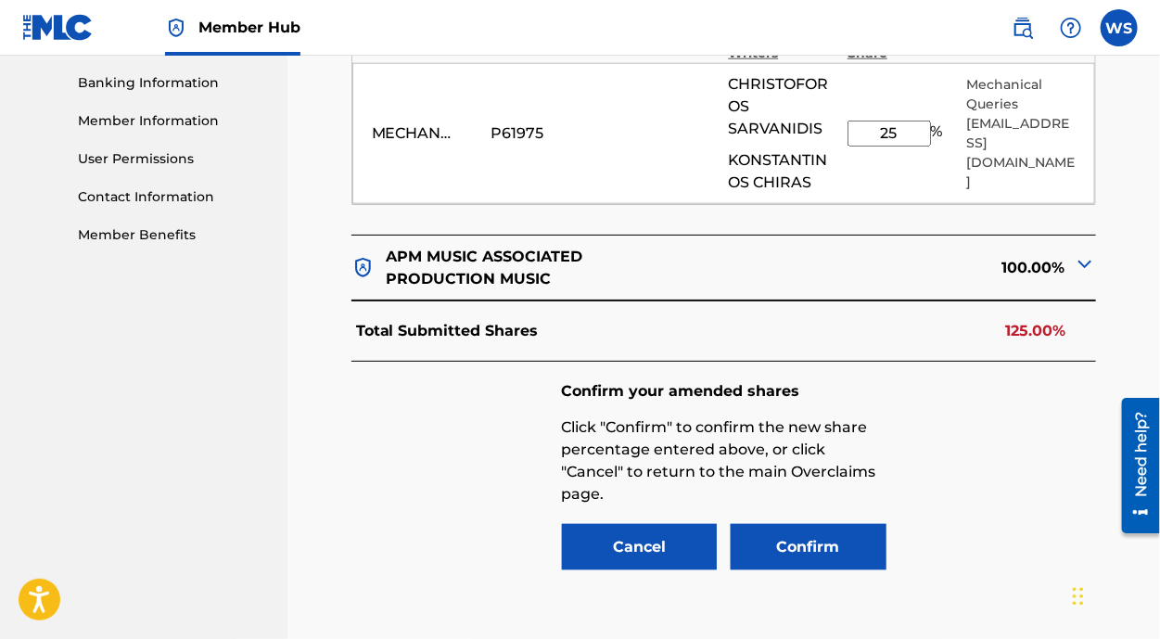
scroll to position [812, 0]
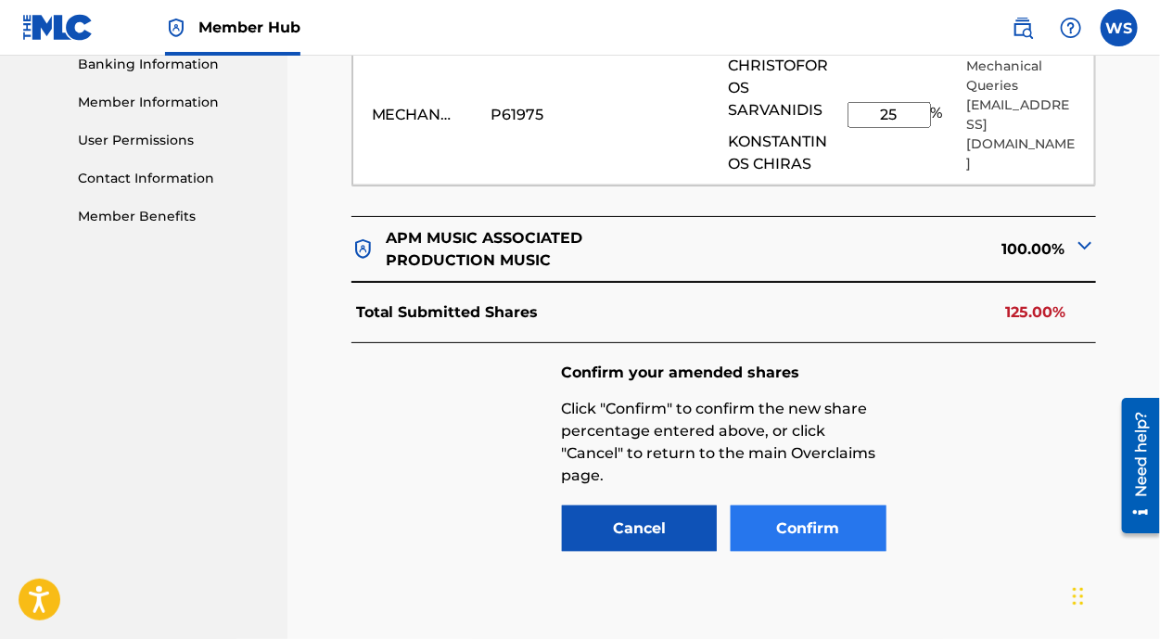
type input "25"
click at [845, 505] on button "Confirm" at bounding box center [809, 528] width 156 height 46
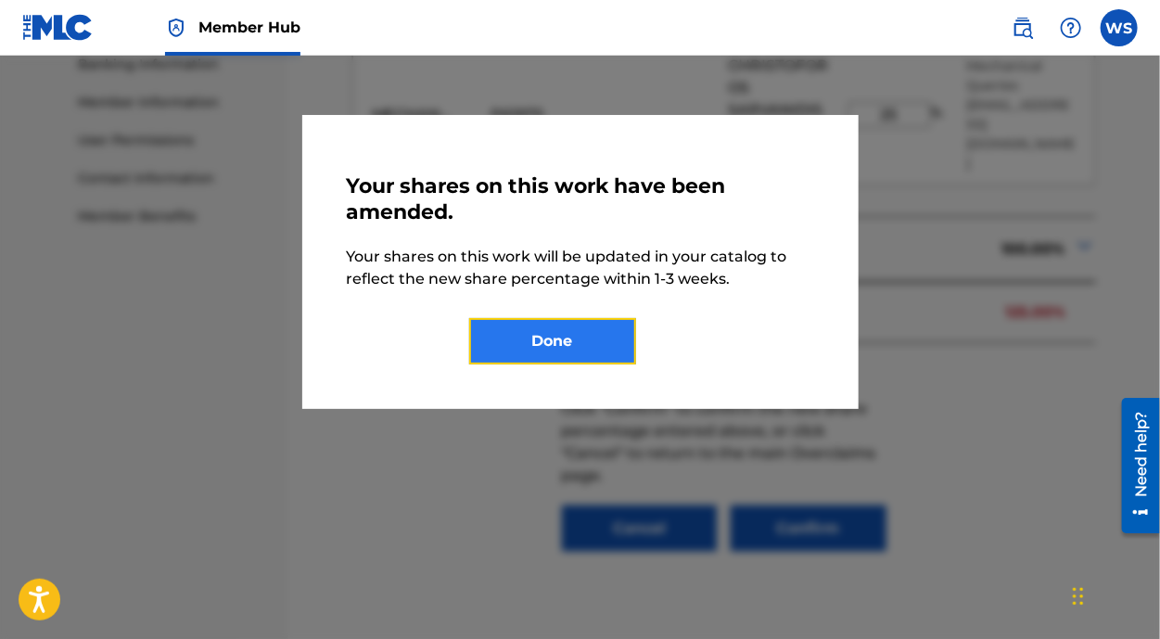
click at [589, 360] on button "Done" at bounding box center [552, 341] width 167 height 46
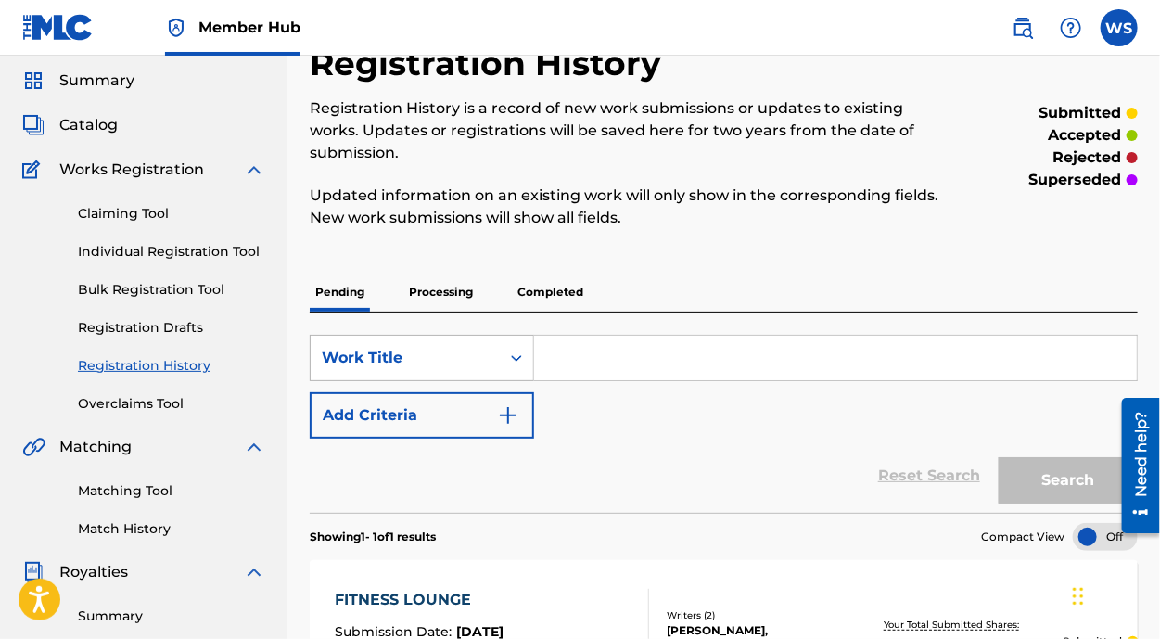
click at [465, 381] on div "Work Title" at bounding box center [422, 358] width 224 height 46
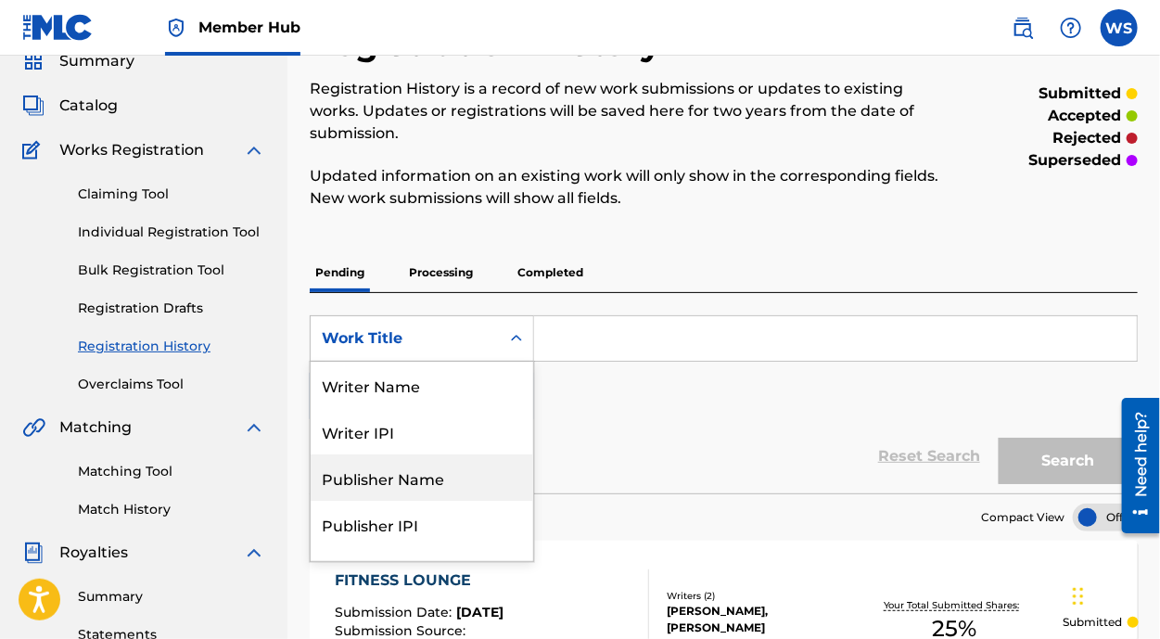
scroll to position [92, 0]
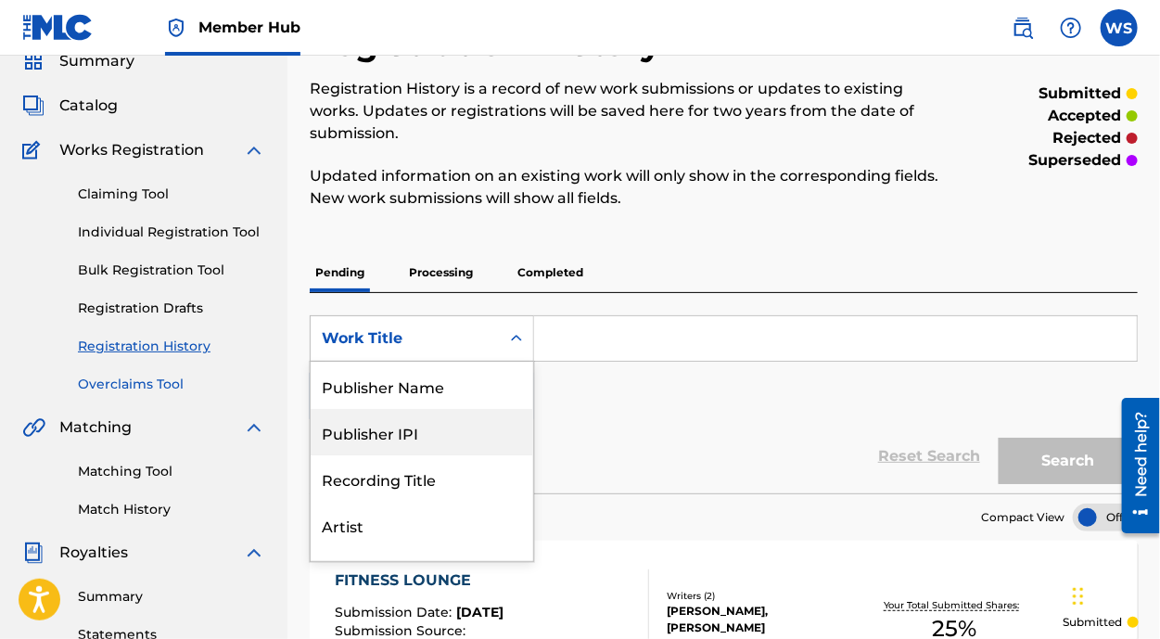
click at [172, 377] on link "Overclaims Tool" at bounding box center [171, 384] width 187 height 19
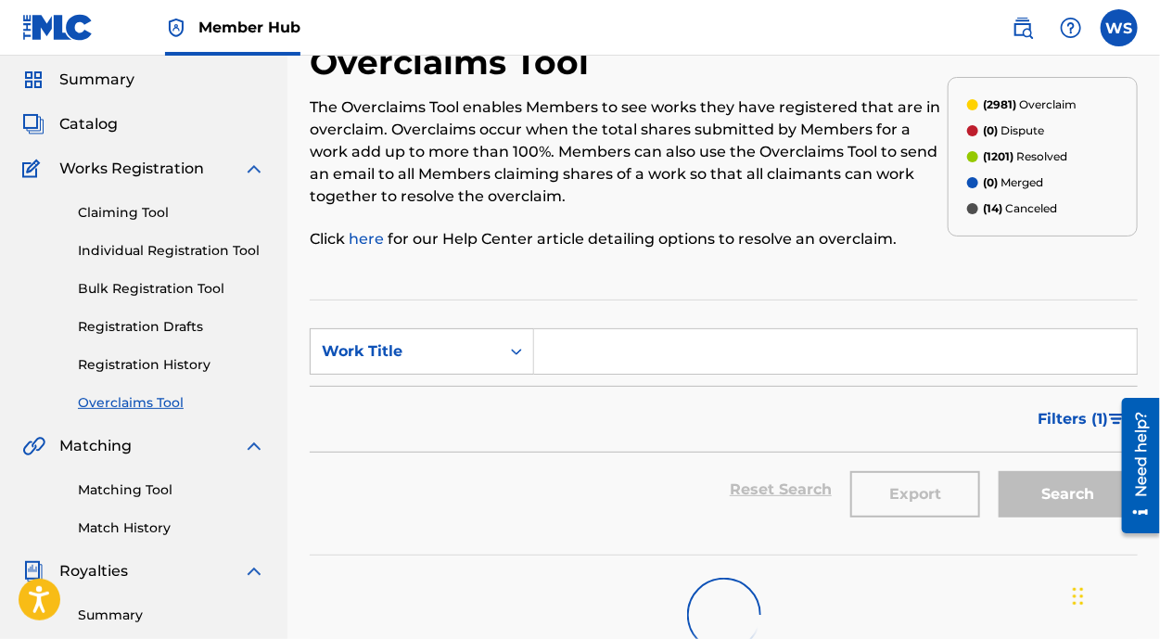
scroll to position [83, 0]
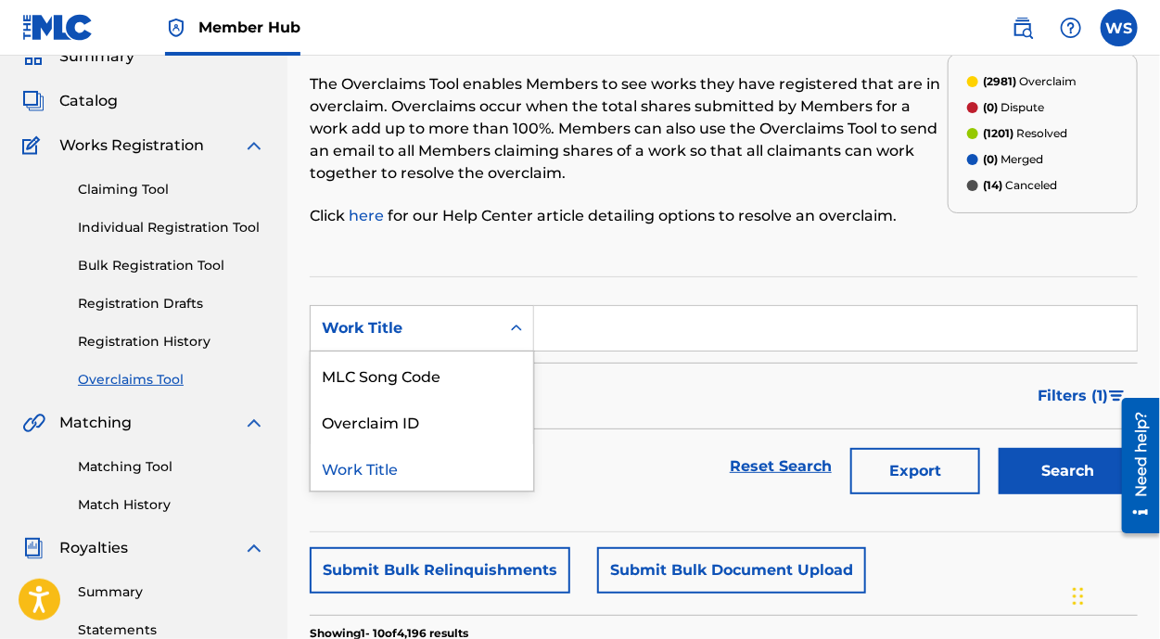
click at [388, 325] on div "Work Title" at bounding box center [405, 328] width 167 height 22
click at [423, 427] on div "Overclaim ID" at bounding box center [422, 421] width 223 height 46
click at [560, 351] on form "SearchWithCriteria23fab8a7-68f1-4bf5-9f0c-ea5060cc523d Overclaim ID Filter Stat…" at bounding box center [724, 404] width 828 height 198
click at [570, 333] on input "Search Form" at bounding box center [835, 328] width 603 height 45
paste input "32330"
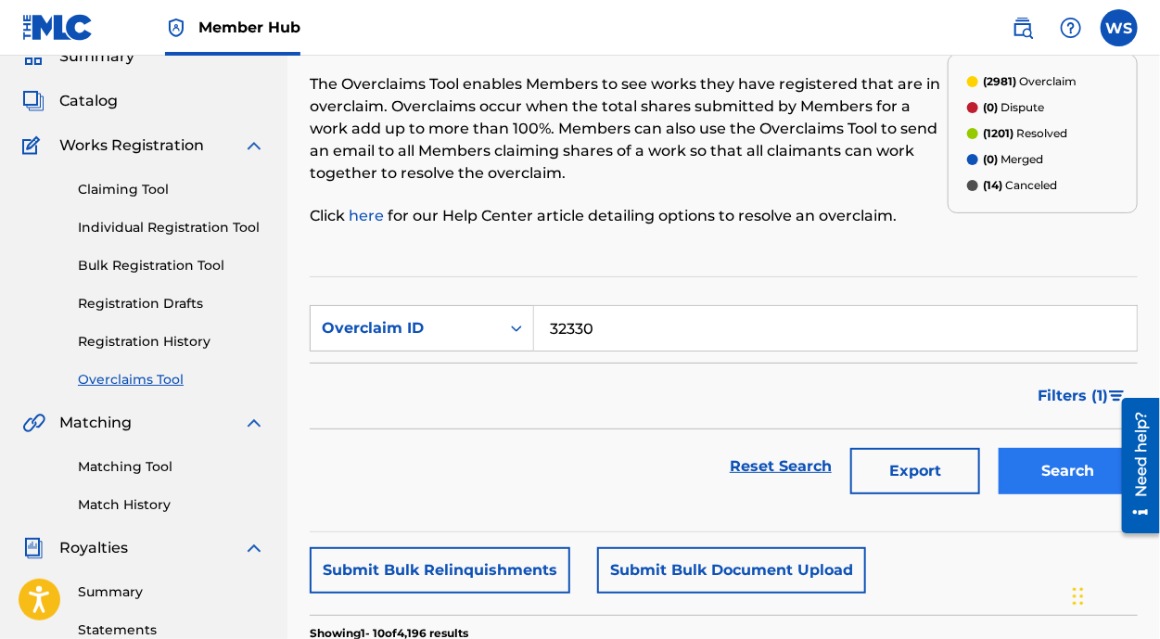
type input "32330"
click at [1079, 478] on button "Search" at bounding box center [1068, 471] width 139 height 46
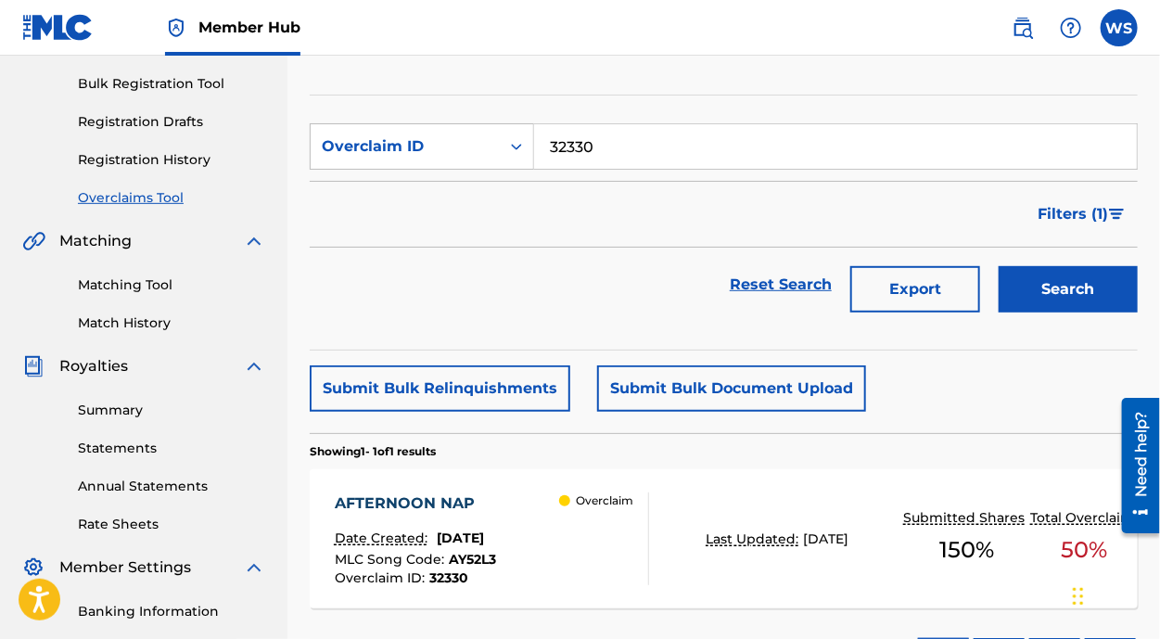
scroll to position [421, 0]
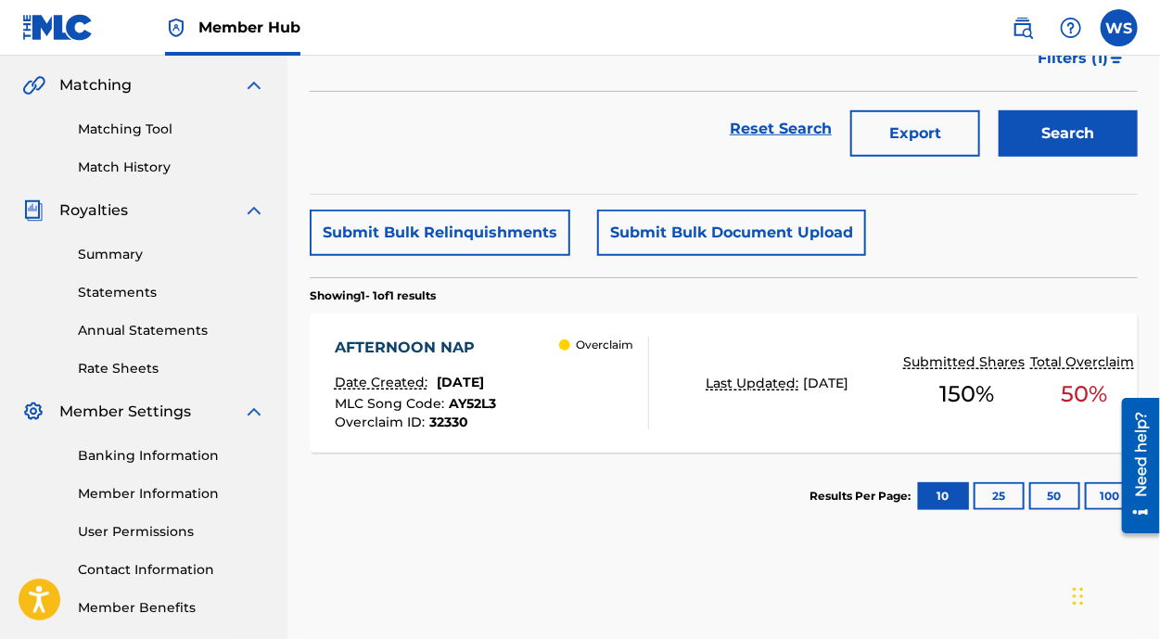
click at [415, 348] on div "AFTERNOON NAP" at bounding box center [415, 348] width 161 height 22
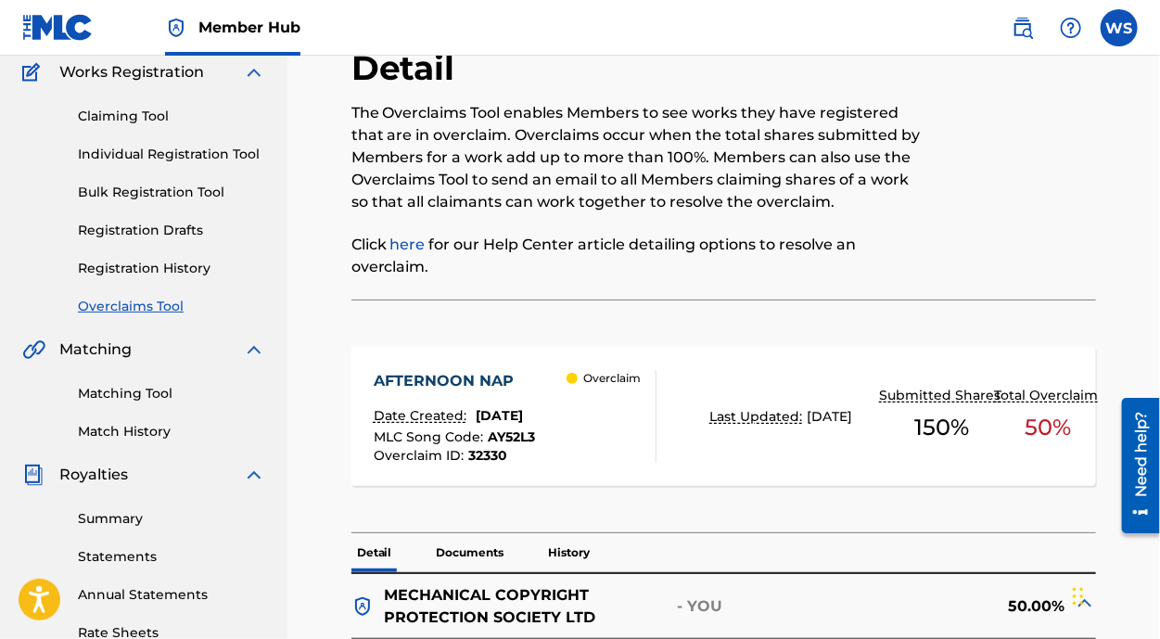
scroll to position [83, 0]
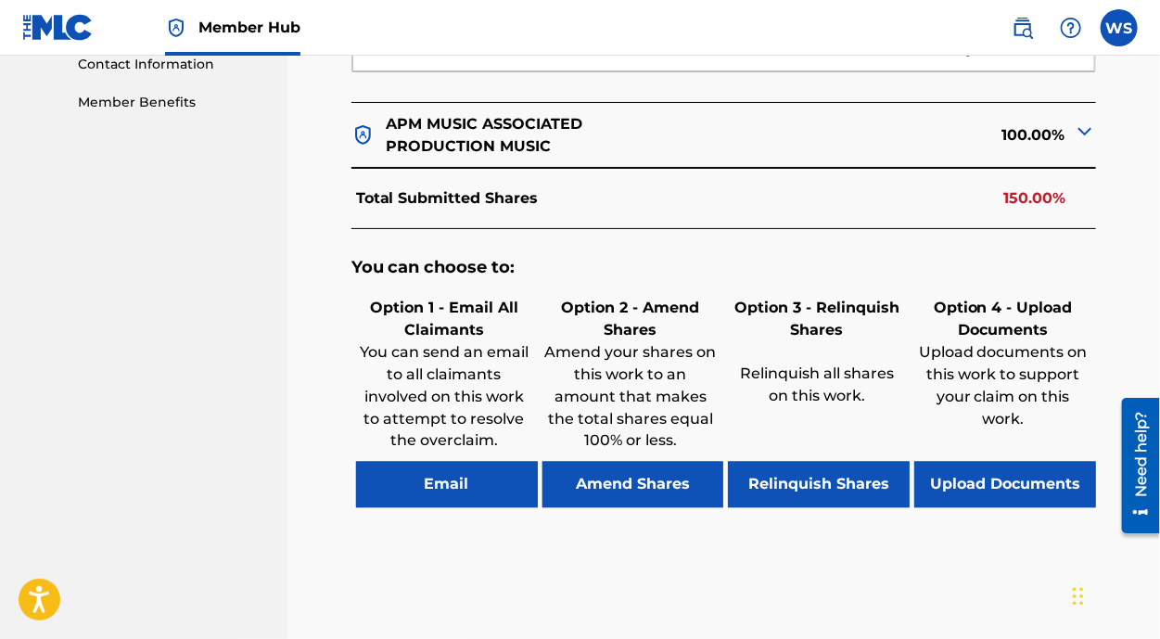
click at [643, 451] on div "Option 2 - Amend Shares Amend your shares on this work to an amount that makes …" at bounding box center [631, 377] width 186 height 170
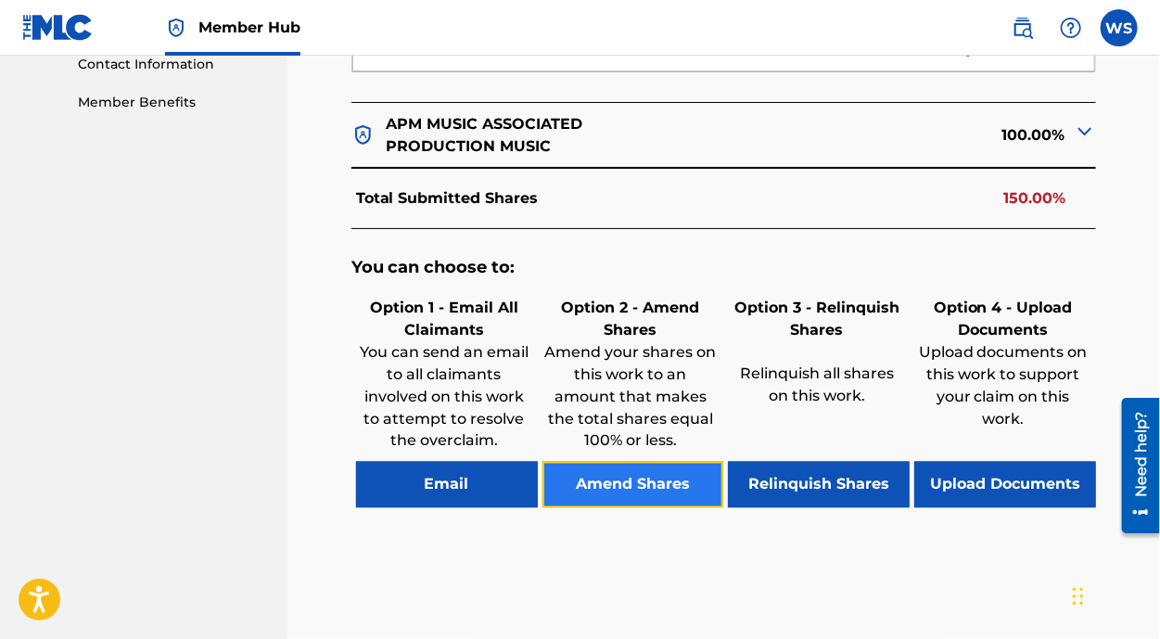
click at [643, 466] on button "Amend Shares" at bounding box center [633, 485] width 182 height 46
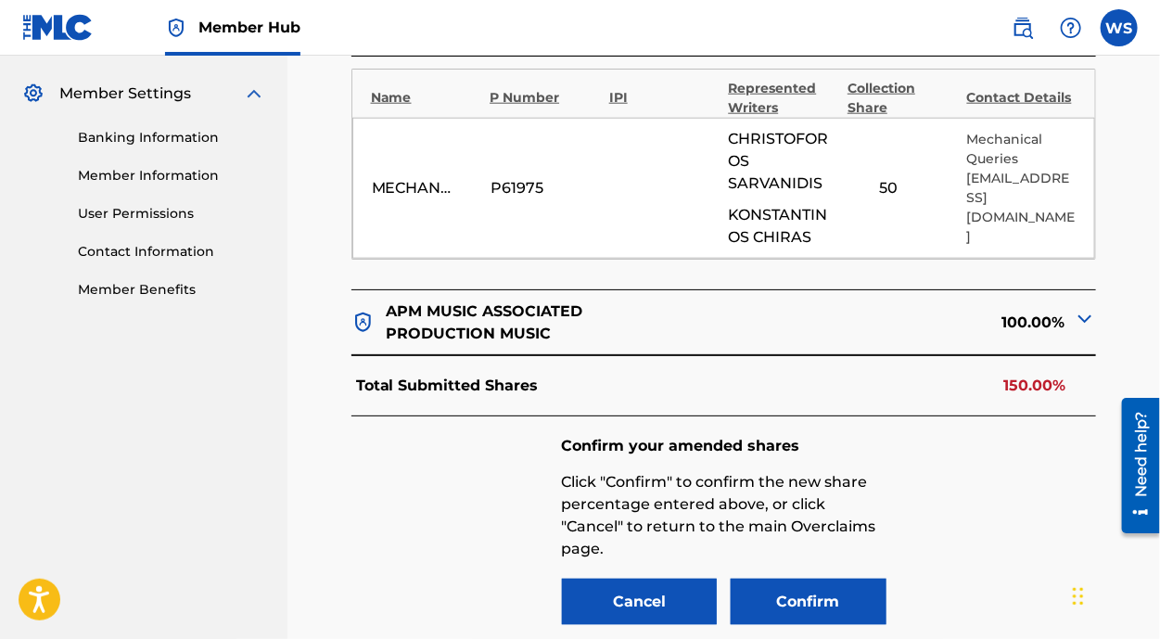
scroll to position [728, 0]
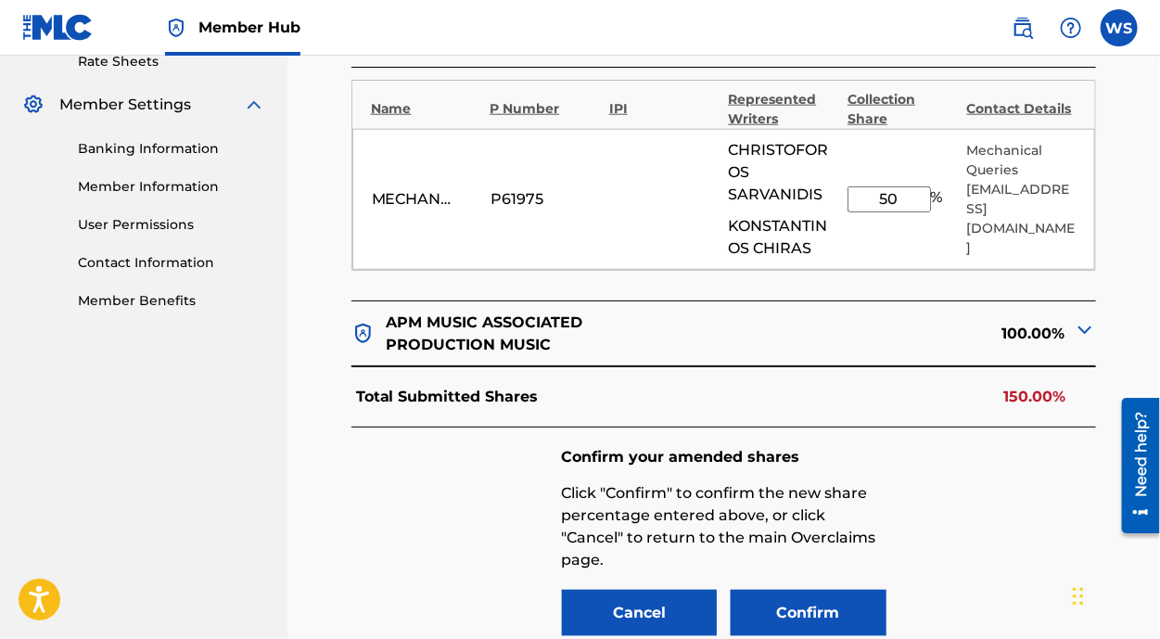
click at [916, 188] on input "50" at bounding box center [889, 199] width 83 height 26
type input "5"
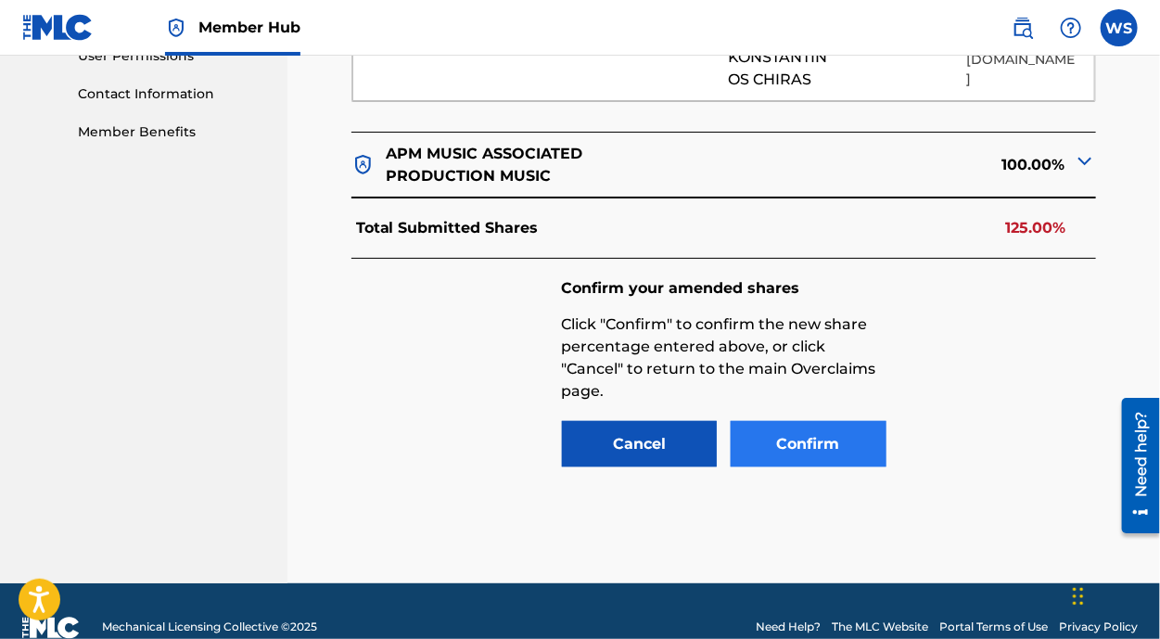
type input "25"
click at [807, 427] on button "Confirm" at bounding box center [809, 444] width 156 height 46
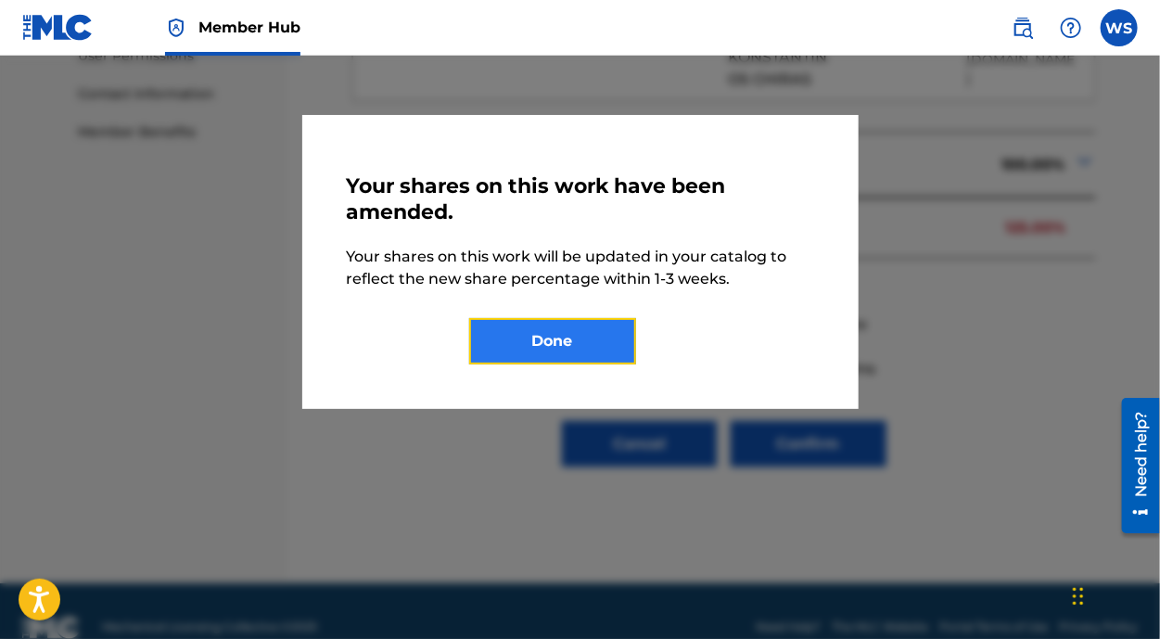
click at [612, 355] on button "Done" at bounding box center [552, 341] width 167 height 46
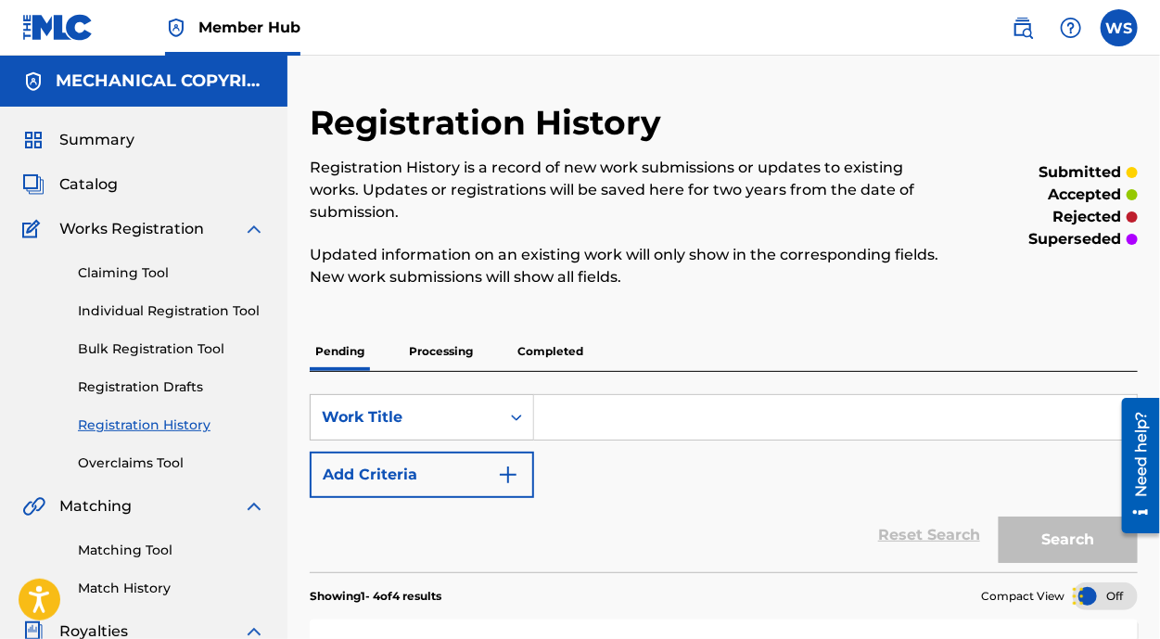
click at [167, 448] on div "Claiming Tool Individual Registration Tool Bulk Registration Tool Registration …" at bounding box center [143, 356] width 243 height 233
click at [169, 461] on link "Overclaims Tool" at bounding box center [171, 462] width 187 height 19
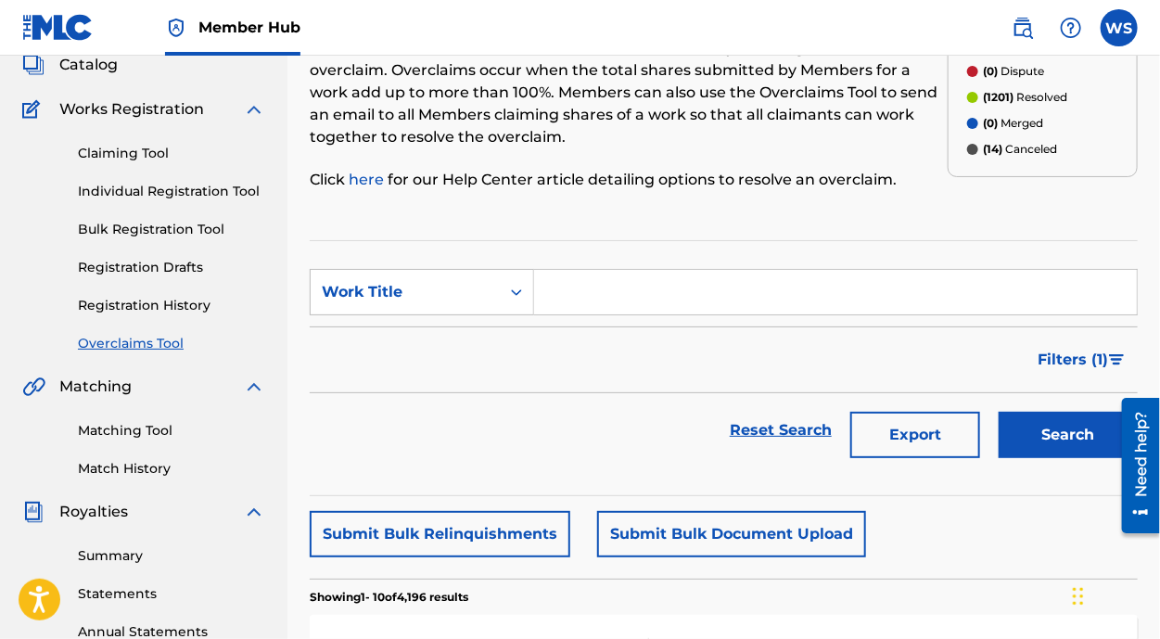
scroll to position [168, 0]
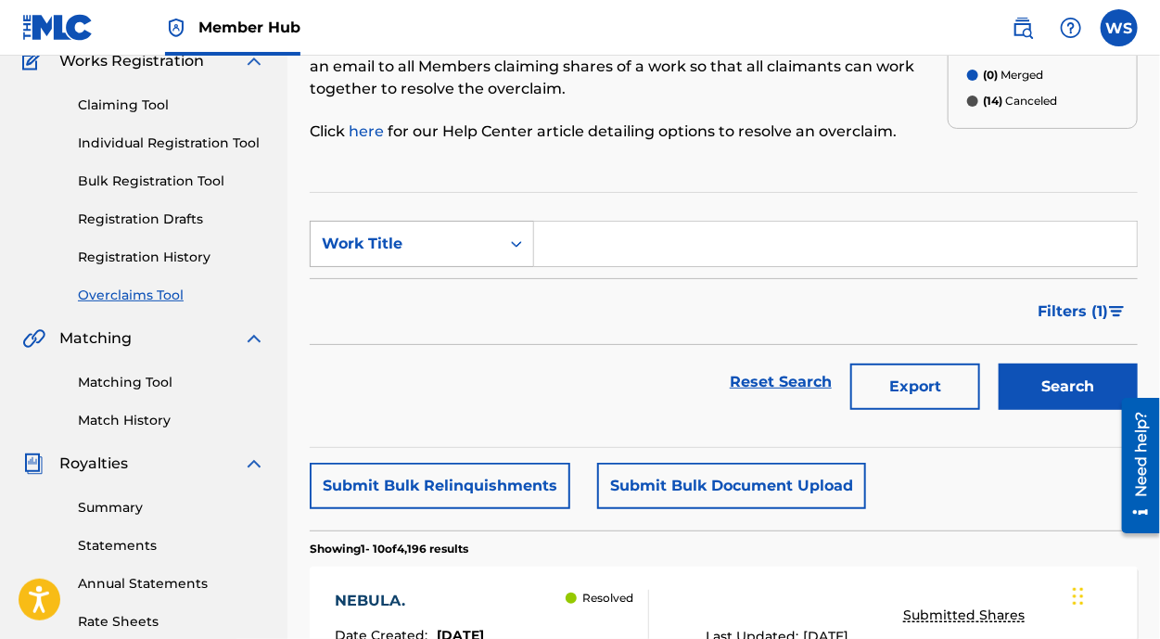
click at [394, 246] on div "Work Title" at bounding box center [405, 244] width 167 height 22
click at [448, 338] on div "Overclaim ID" at bounding box center [422, 336] width 223 height 46
click at [546, 232] on input "Search Form" at bounding box center [835, 244] width 603 height 45
paste input "32336"
type input "32336"
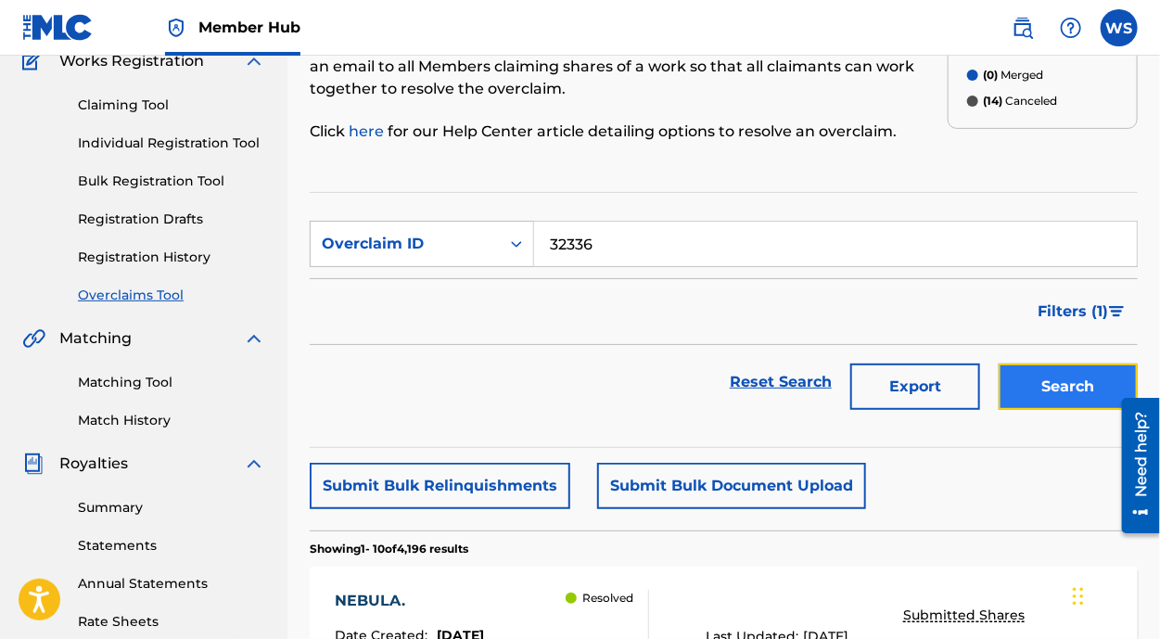
click at [1022, 388] on button "Search" at bounding box center [1068, 387] width 139 height 46
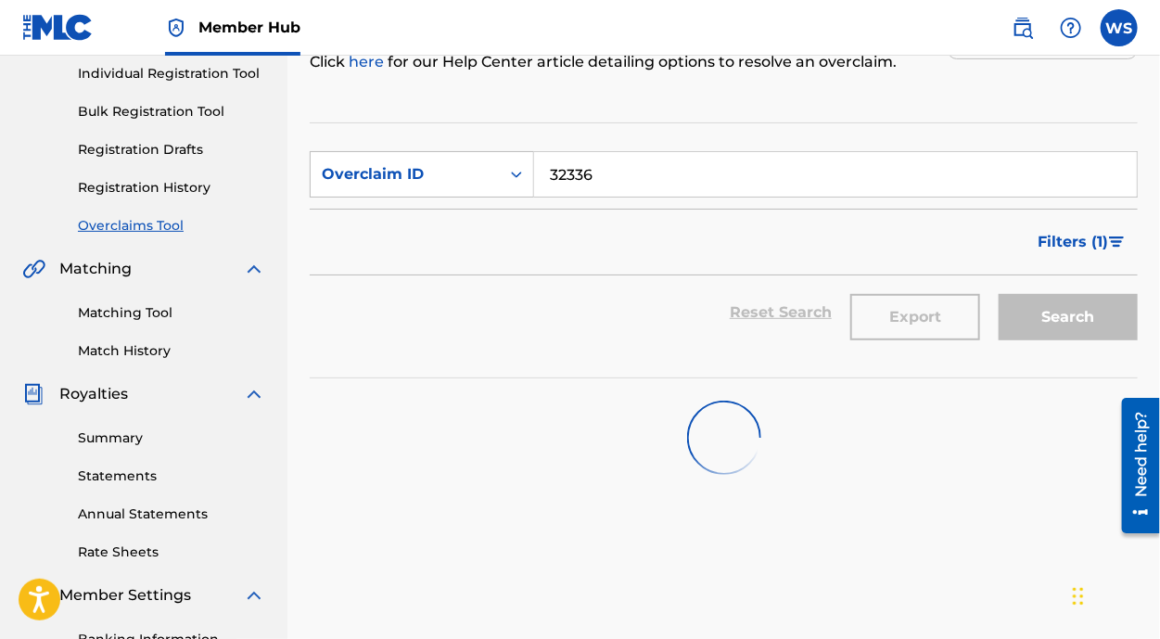
scroll to position [337, 0]
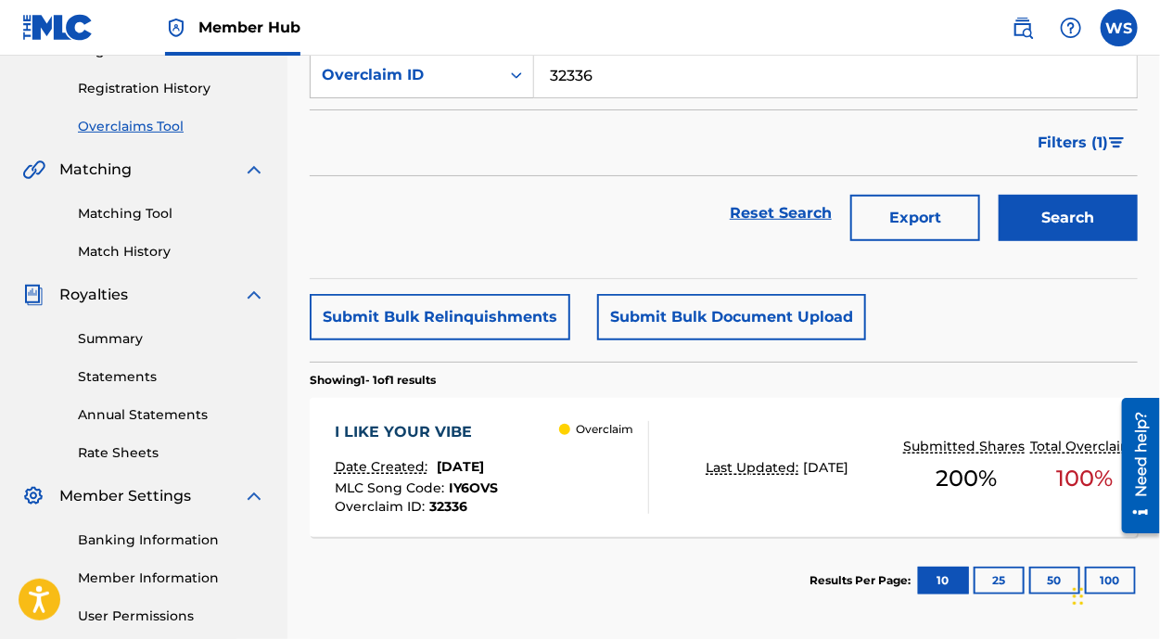
click at [449, 432] on div "I LIKE YOUR VIBE" at bounding box center [416, 432] width 163 height 22
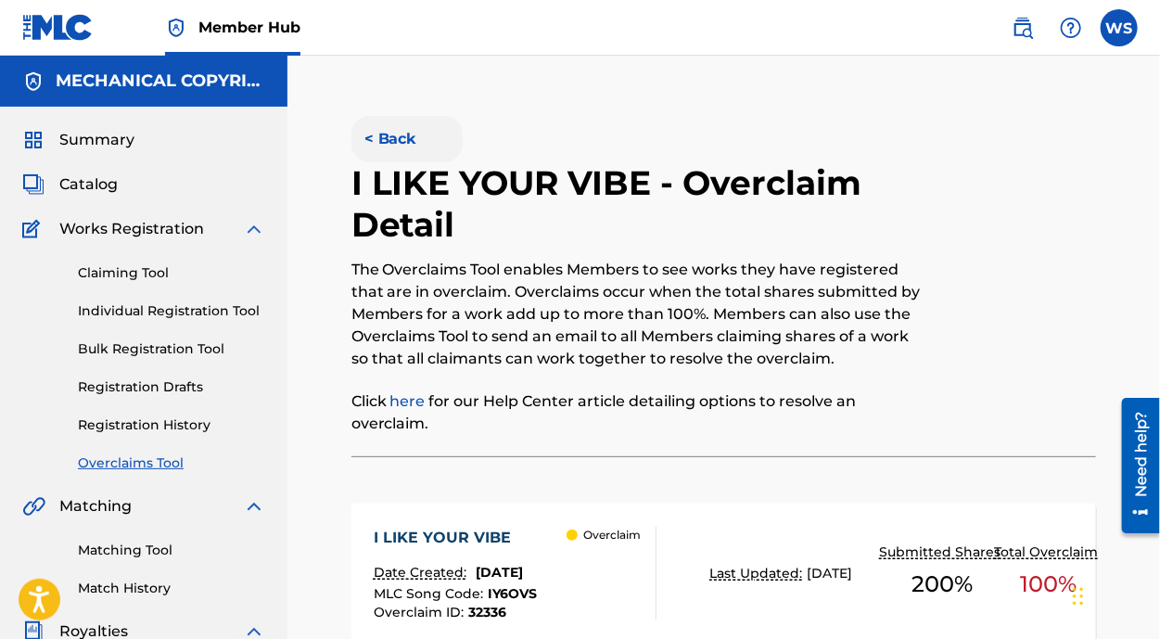
click at [401, 131] on button "< Back" at bounding box center [406, 139] width 111 height 46
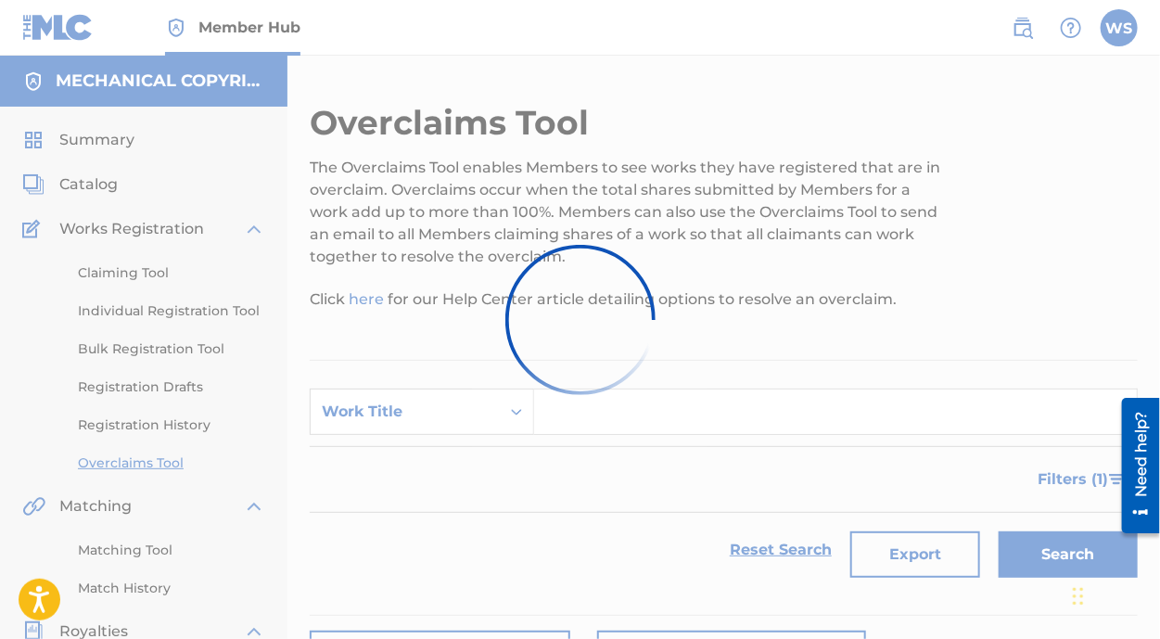
scroll to position [337, 0]
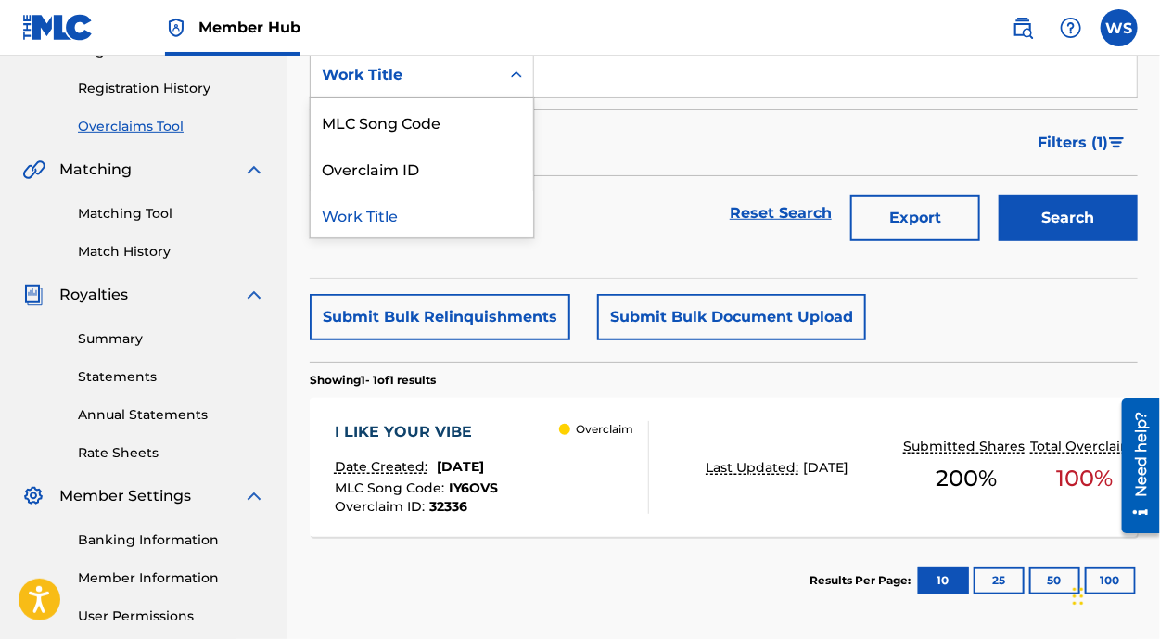
click at [454, 88] on div "Work Title" at bounding box center [405, 74] width 189 height 35
drag, startPoint x: 448, startPoint y: 168, endPoint x: 606, endPoint y: 108, distance: 168.4
click at [447, 167] on div "Overclaim ID" at bounding box center [422, 168] width 223 height 46
click at [619, 99] on form "SearchWithCriteriaad8a822c-581d-42b9-9f0f-4bc8f337a62e Overclaim ID Filter Stat…" at bounding box center [724, 151] width 828 height 198
click at [613, 59] on input "Search Form" at bounding box center [835, 75] width 603 height 45
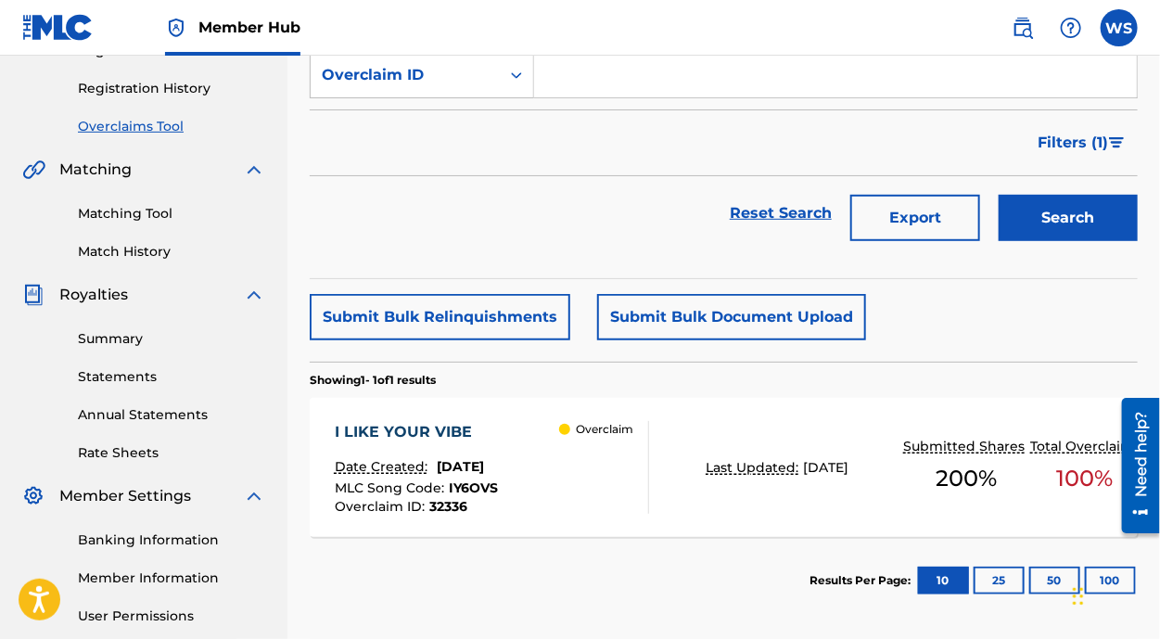
paste input "32341"
type input "32341"
drag, startPoint x: 1035, startPoint y: 228, endPoint x: 1011, endPoint y: 240, distance: 27.0
click at [1036, 227] on button "Search" at bounding box center [1068, 218] width 139 height 46
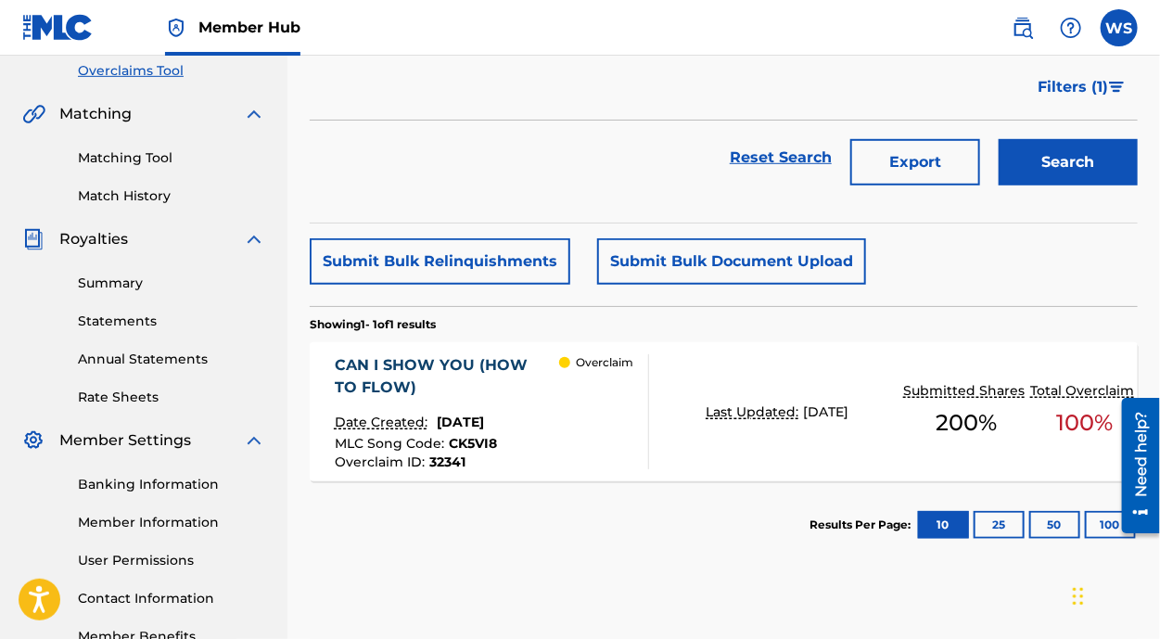
scroll to position [505, 0]
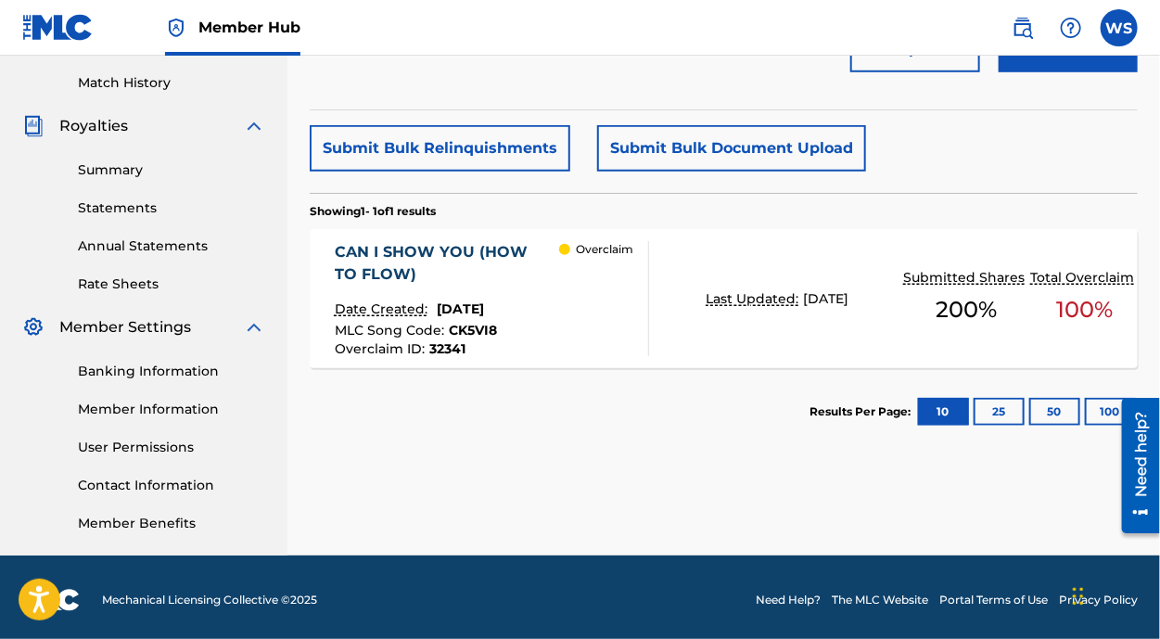
click at [425, 252] on div "CAN I SHOW YOU (HOW TO FLOW)" at bounding box center [447, 263] width 224 height 45
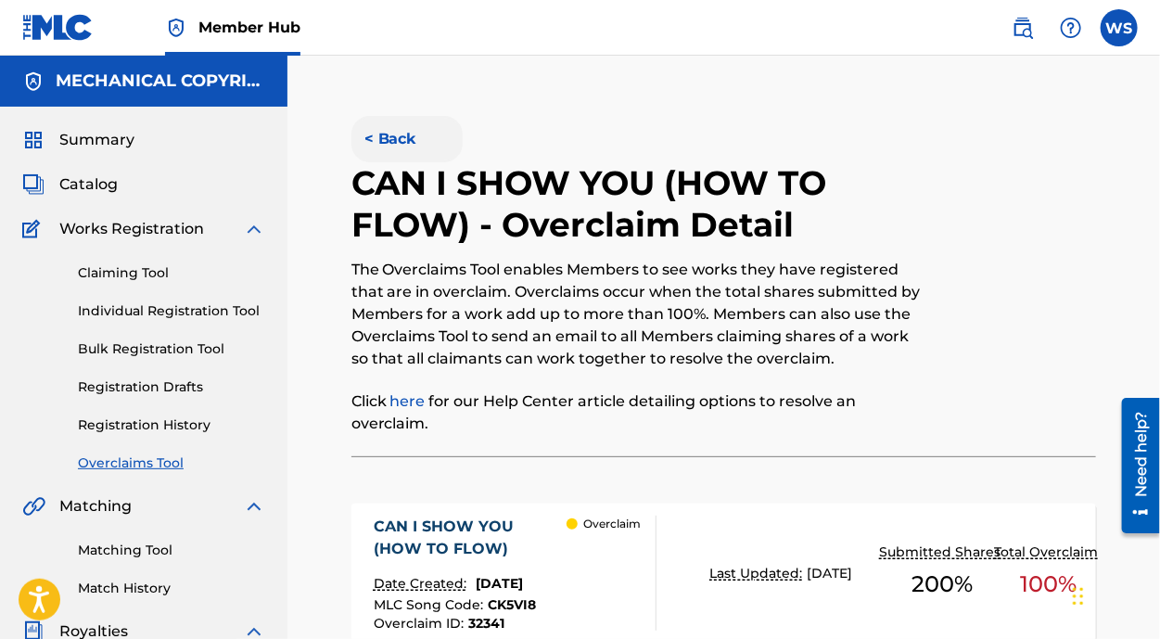
click at [373, 127] on button "< Back" at bounding box center [406, 139] width 111 height 46
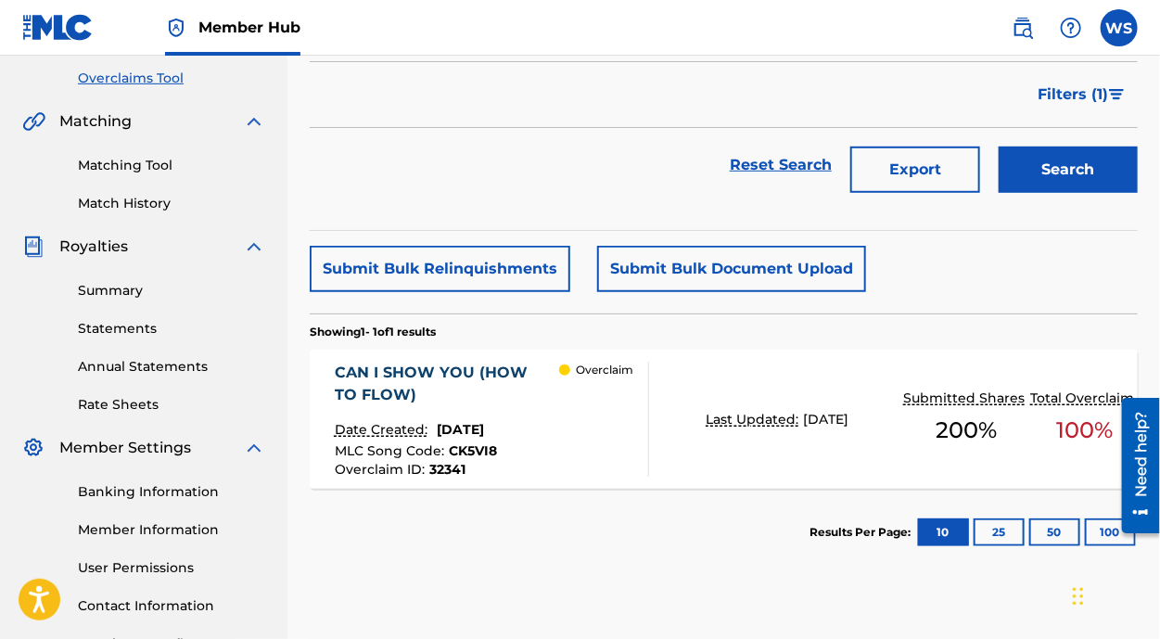
scroll to position [337, 0]
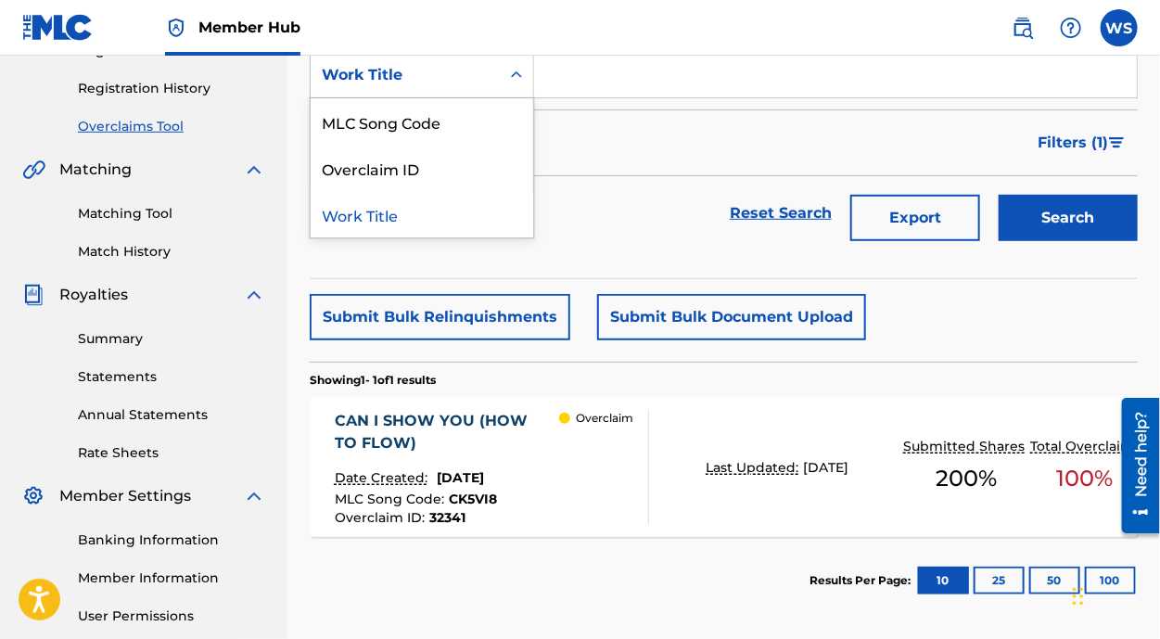
click at [400, 96] on div "3 results available. Use Up and Down to choose options, press Enter to select t…" at bounding box center [422, 75] width 224 height 46
click at [407, 172] on div "Overclaim ID" at bounding box center [422, 168] width 223 height 46
click at [612, 88] on input "Search Form" at bounding box center [835, 75] width 603 height 45
paste input "32279"
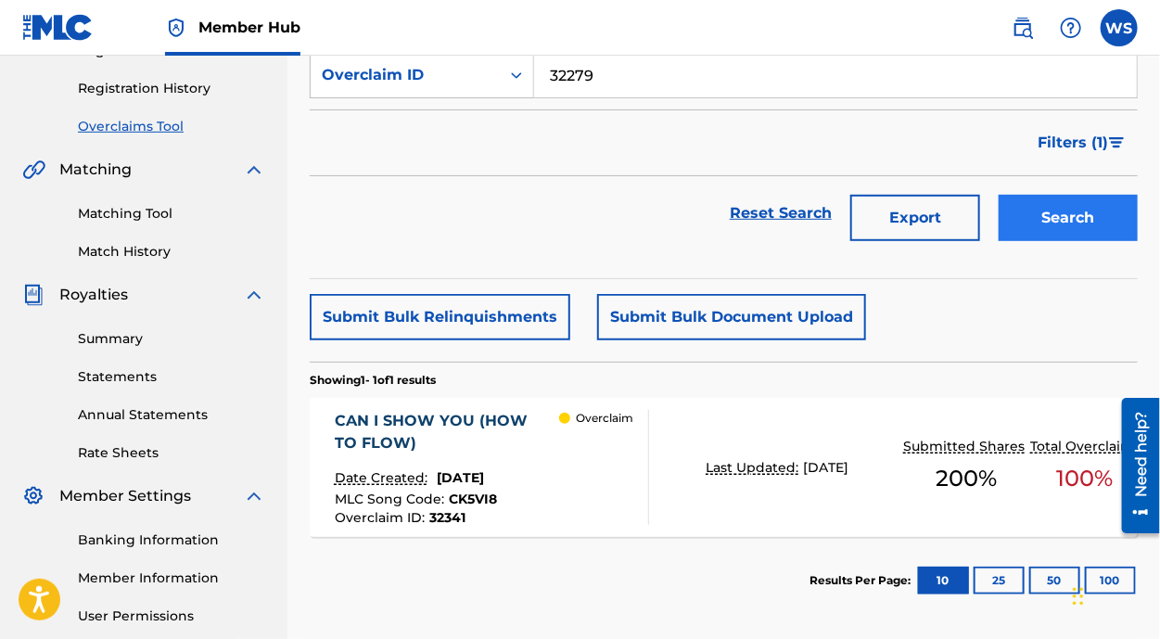
type input "32279"
click at [1044, 212] on button "Search" at bounding box center [1068, 218] width 139 height 46
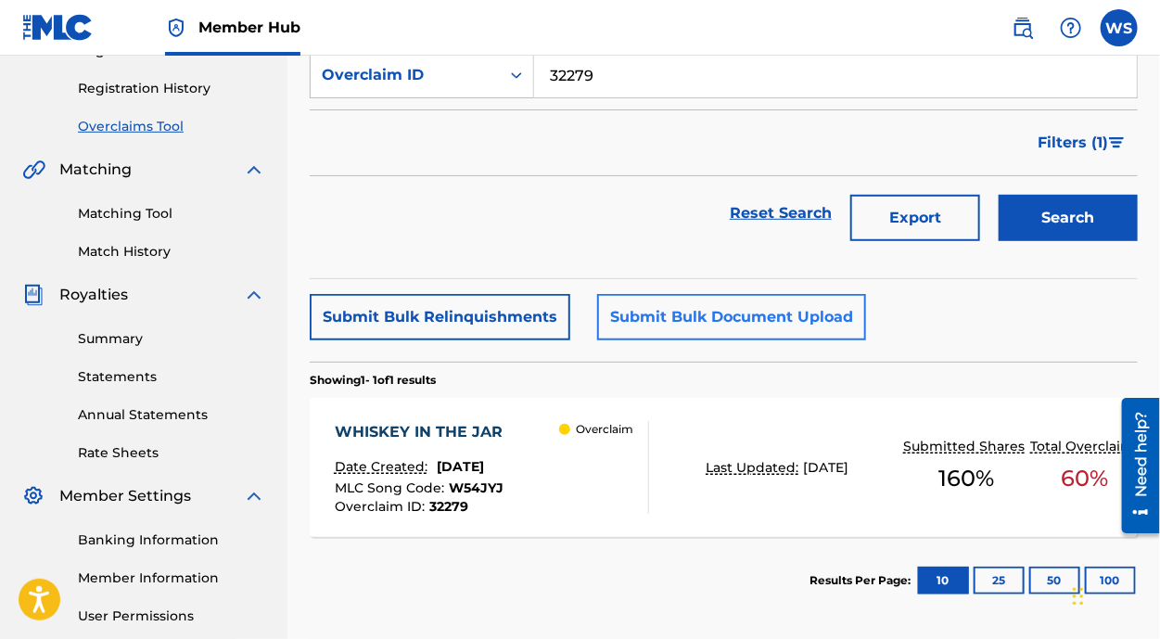
scroll to position [421, 0]
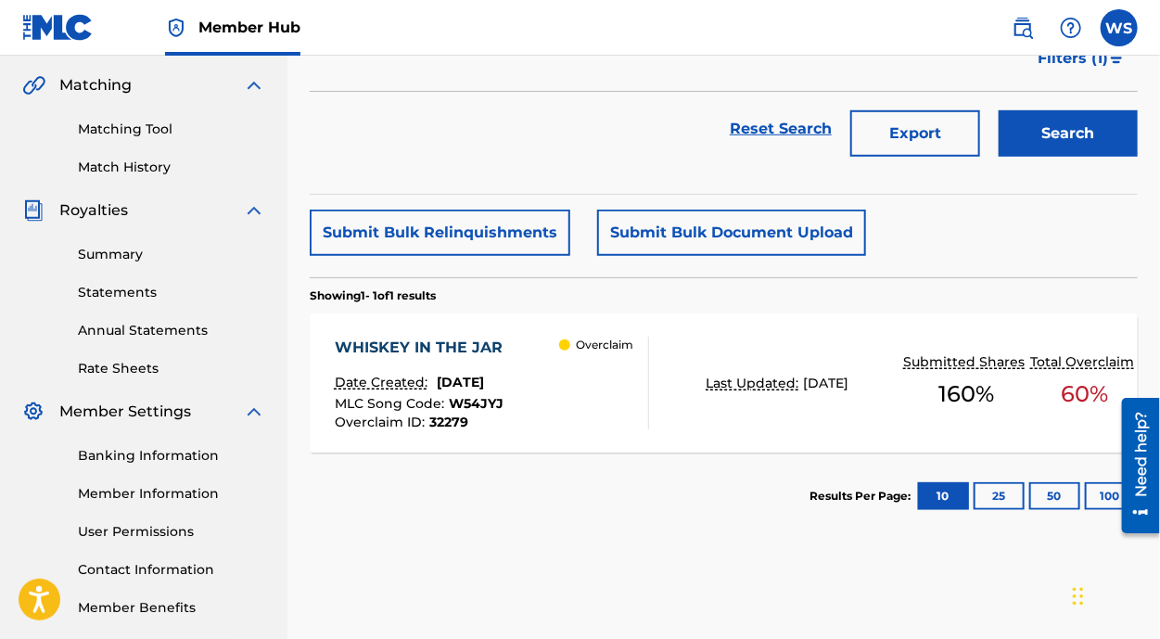
click at [472, 347] on div "WHISKEY IN THE JAR" at bounding box center [423, 348] width 177 height 22
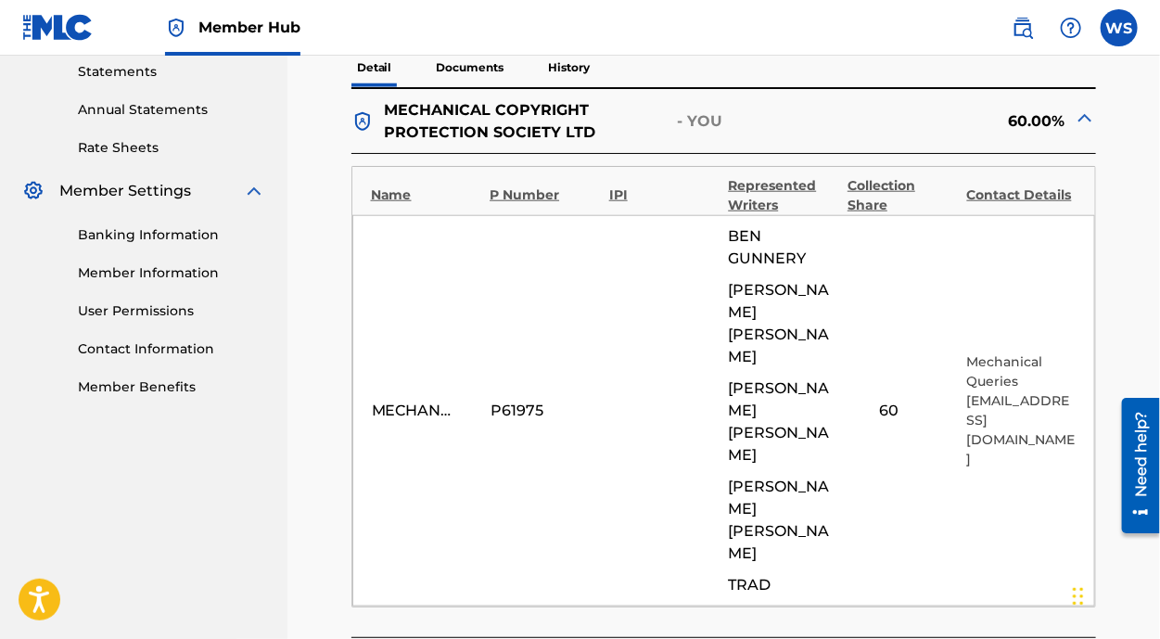
scroll to position [656, 0]
